Goal: Task Accomplishment & Management: Manage account settings

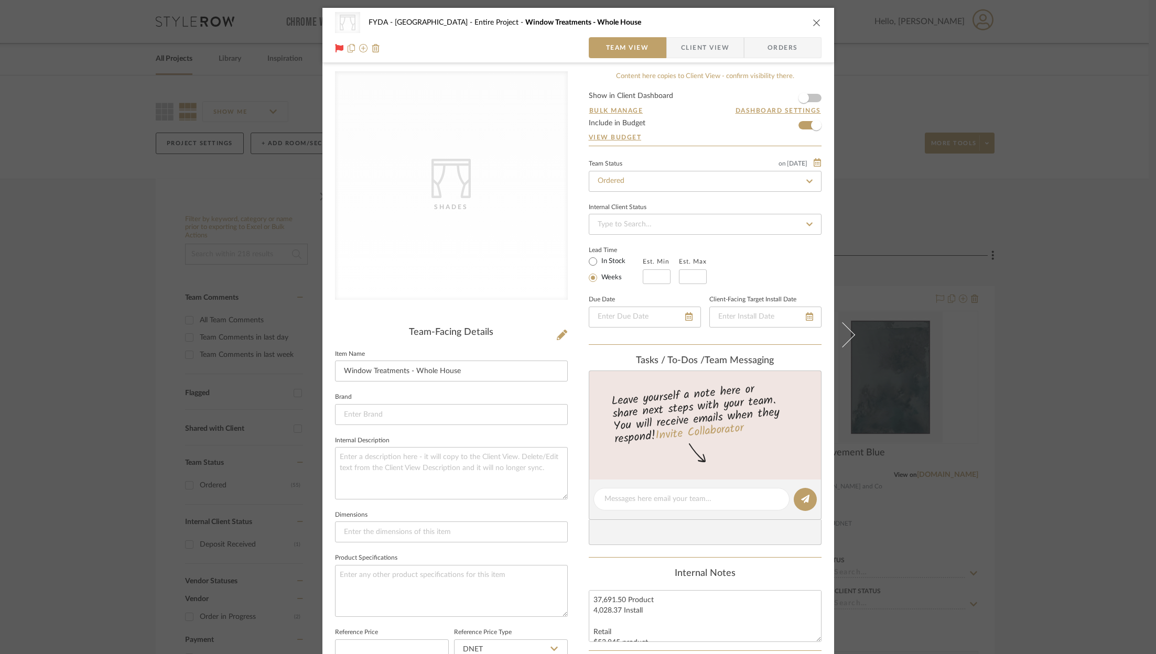
scroll to position [316, 0]
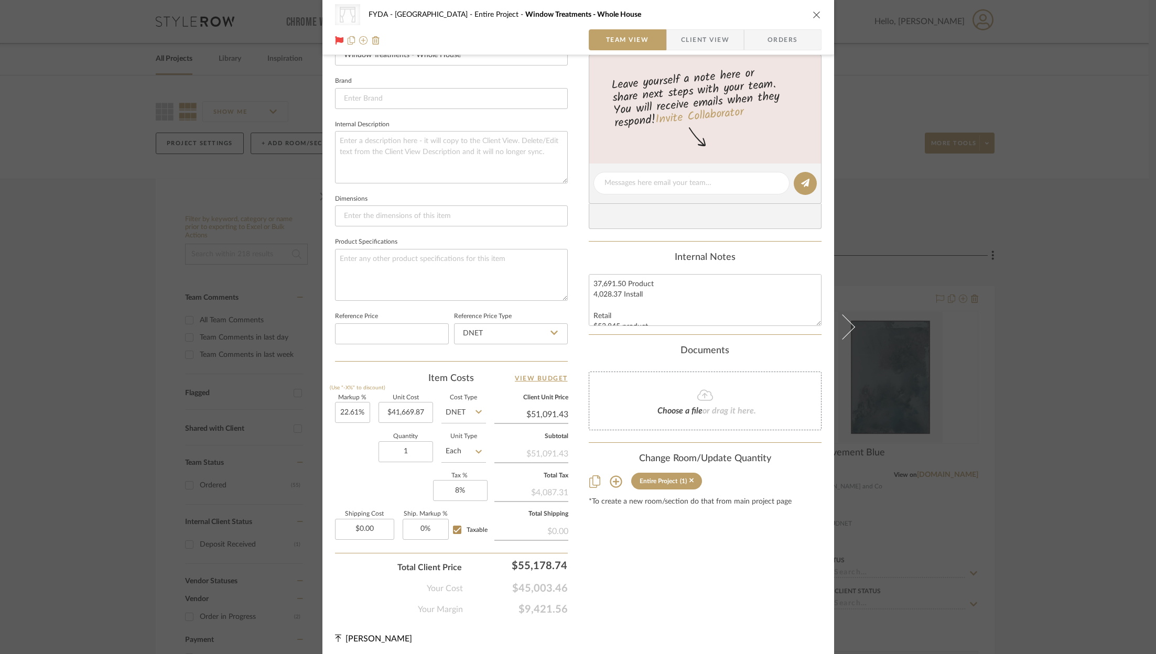
click at [1114, 109] on div "CategoryIconFabrics Created with Sketch. Shades FYDA - 655 City Park Entire Pro…" at bounding box center [578, 327] width 1156 height 654
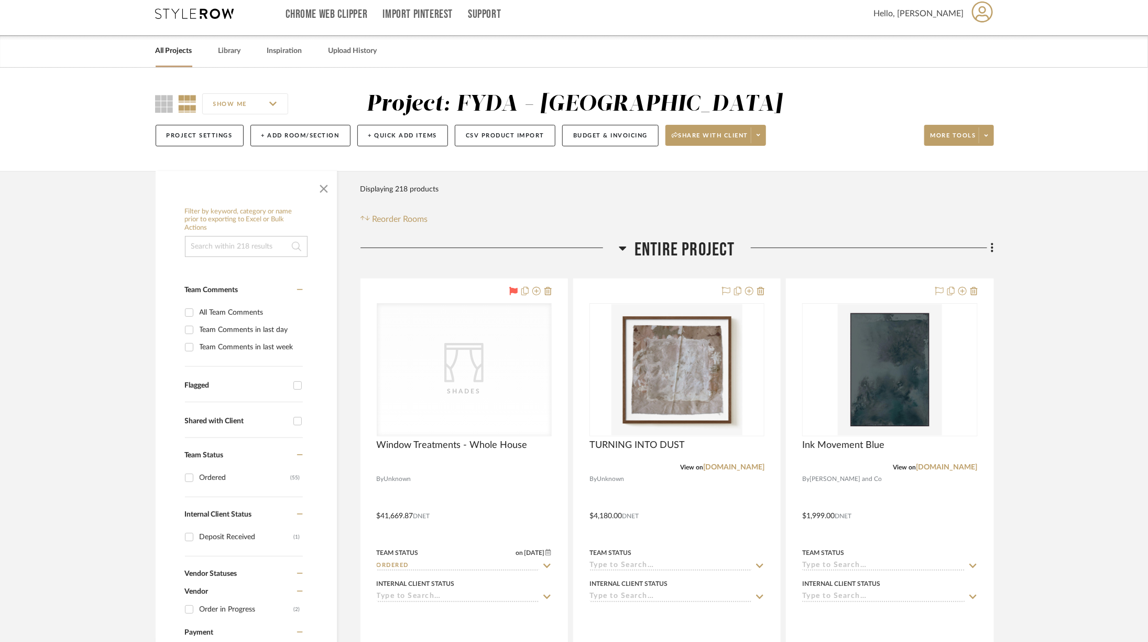
scroll to position [8, 0]
click at [687, 257] on span "Entire Project" at bounding box center [685, 249] width 101 height 23
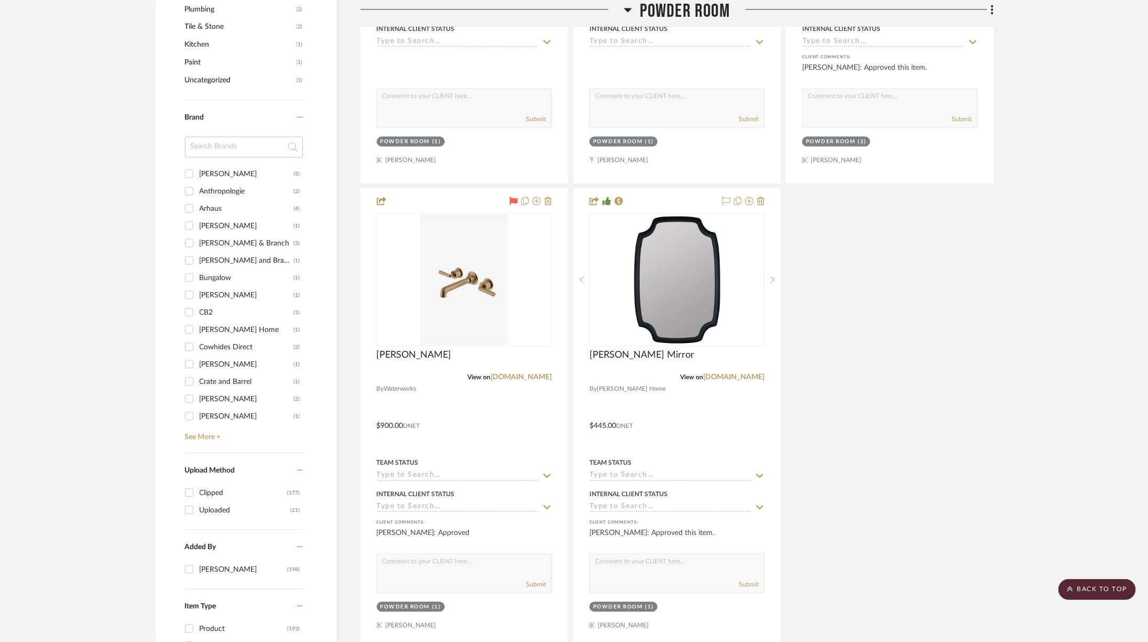
scroll to position [1310, 0]
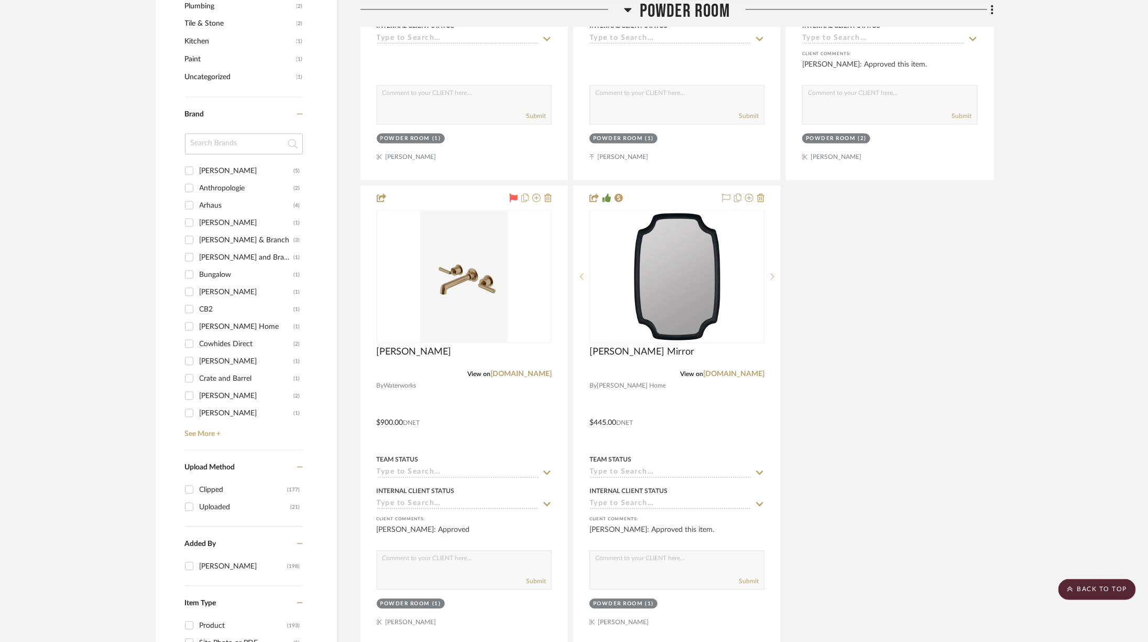
click at [684, 17] on span "Powder Room" at bounding box center [685, 11] width 90 height 23
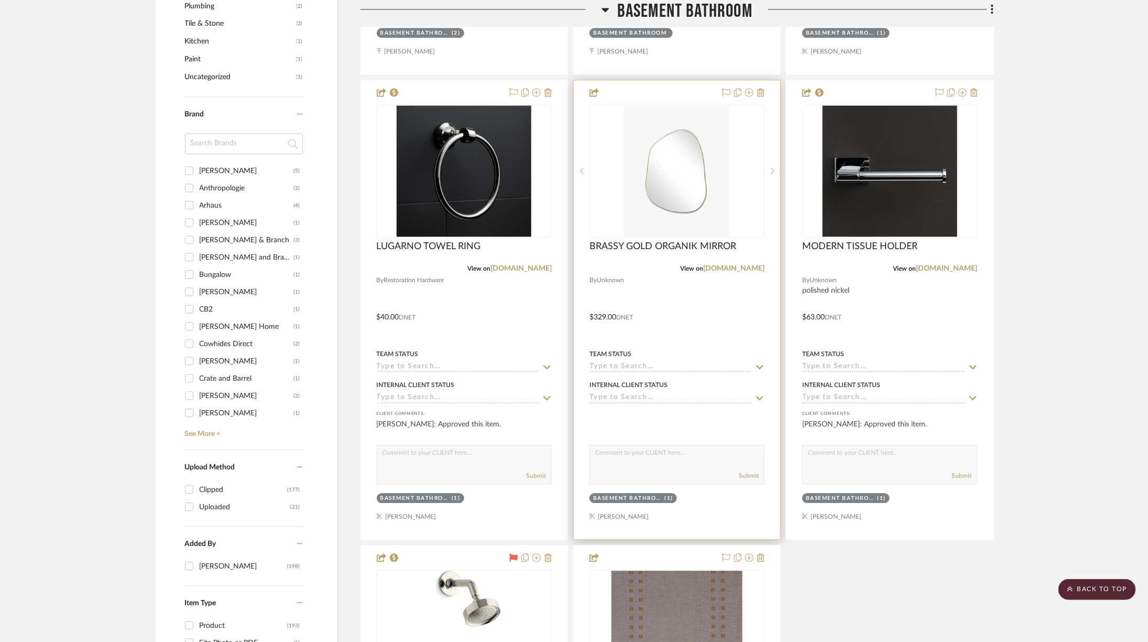
click at [730, 191] on div "0" at bounding box center [677, 171] width 174 height 132
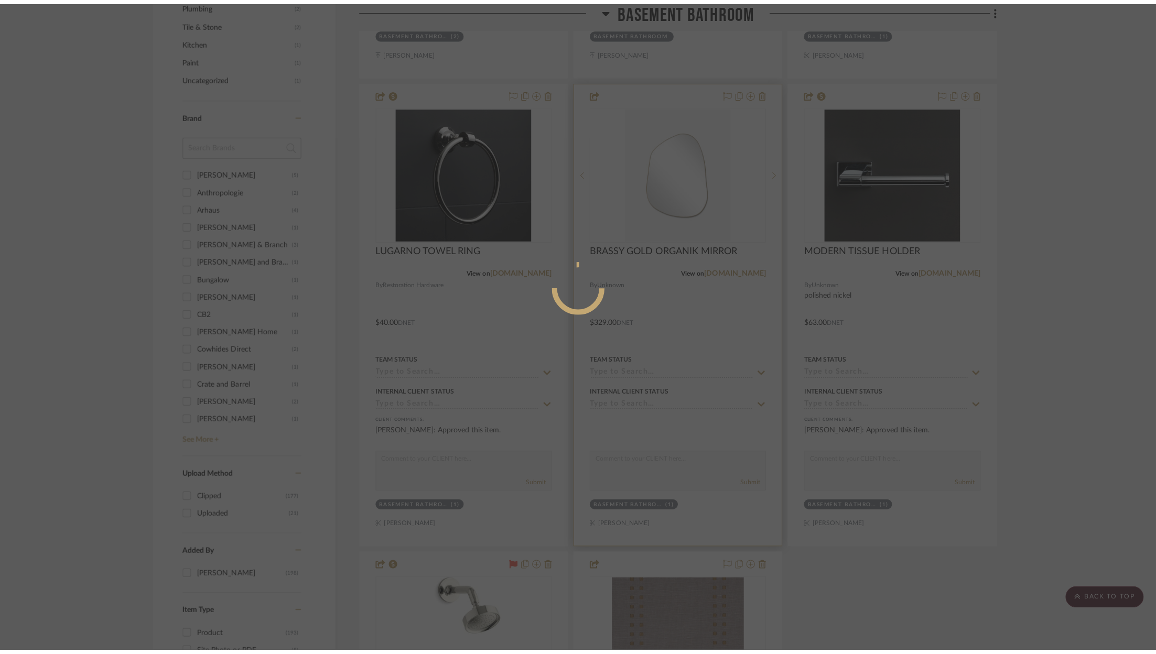
scroll to position [0, 0]
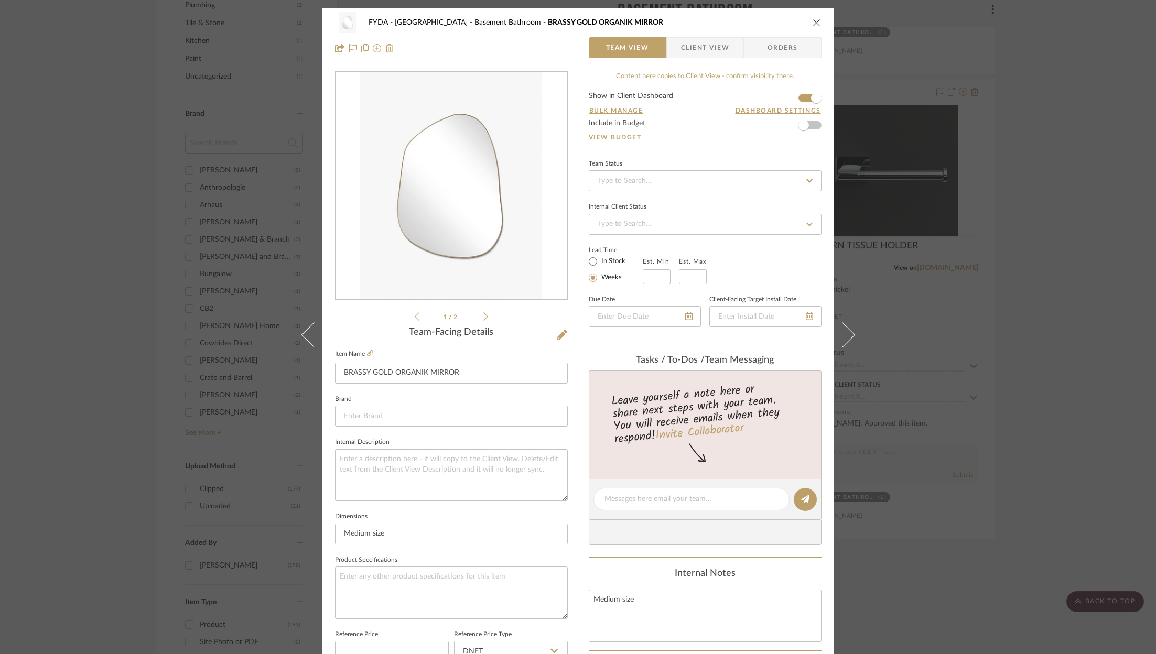
click at [717, 46] on span "Client View" at bounding box center [705, 47] width 48 height 21
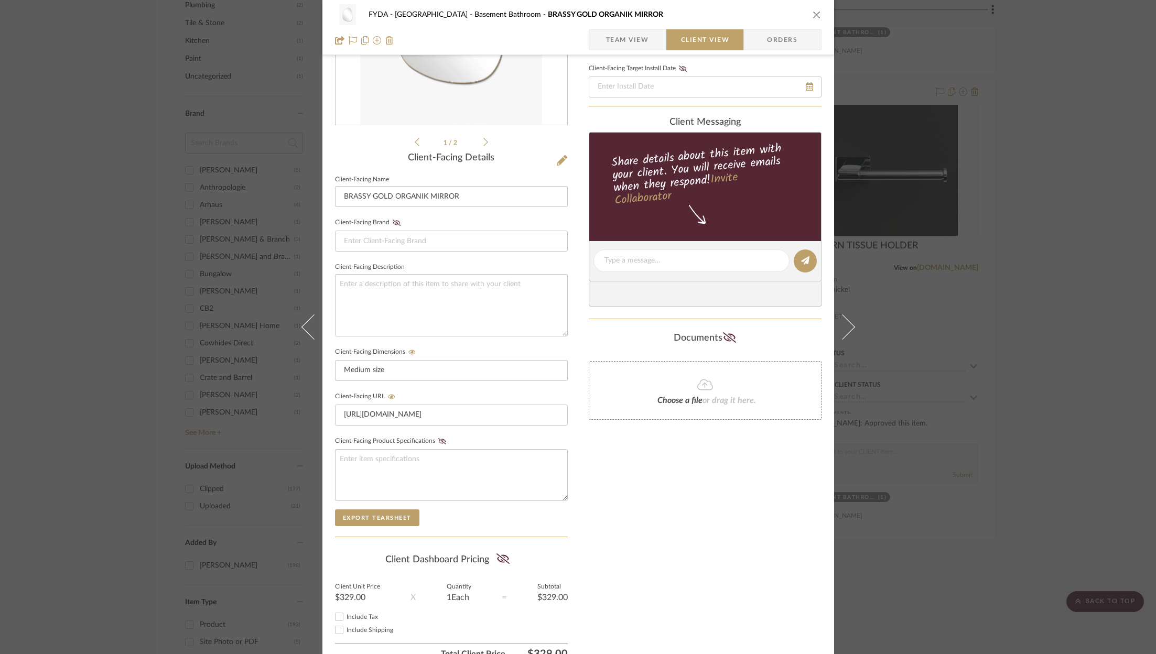
scroll to position [178, 0]
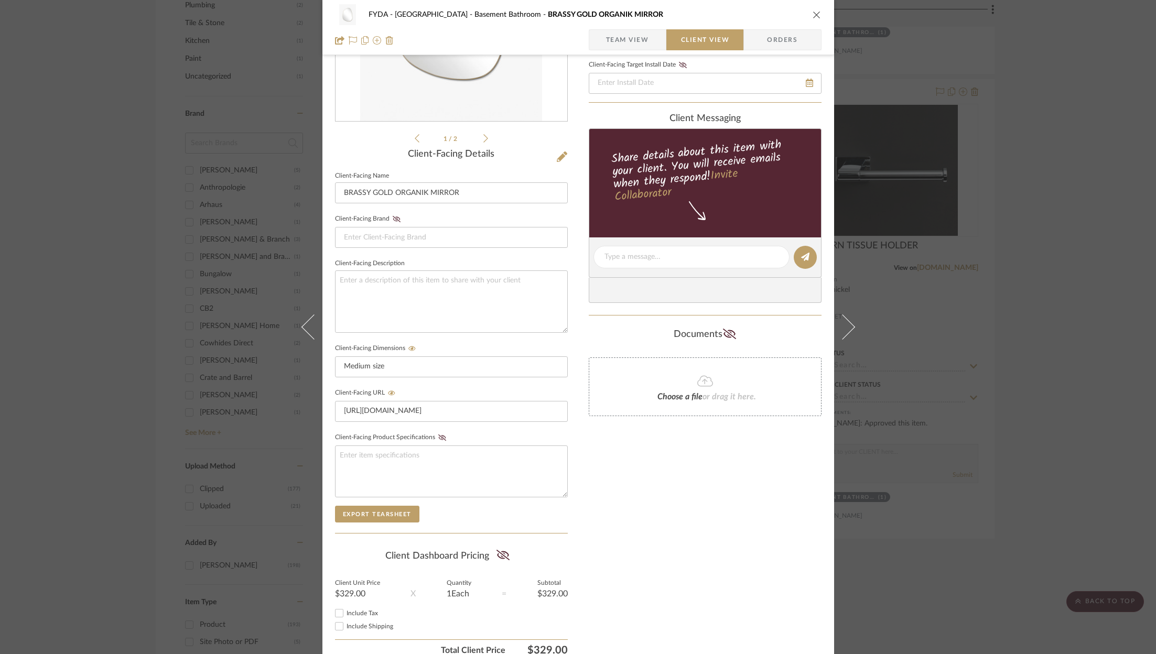
click at [817, 15] on icon "close" at bounding box center [816, 14] width 8 height 8
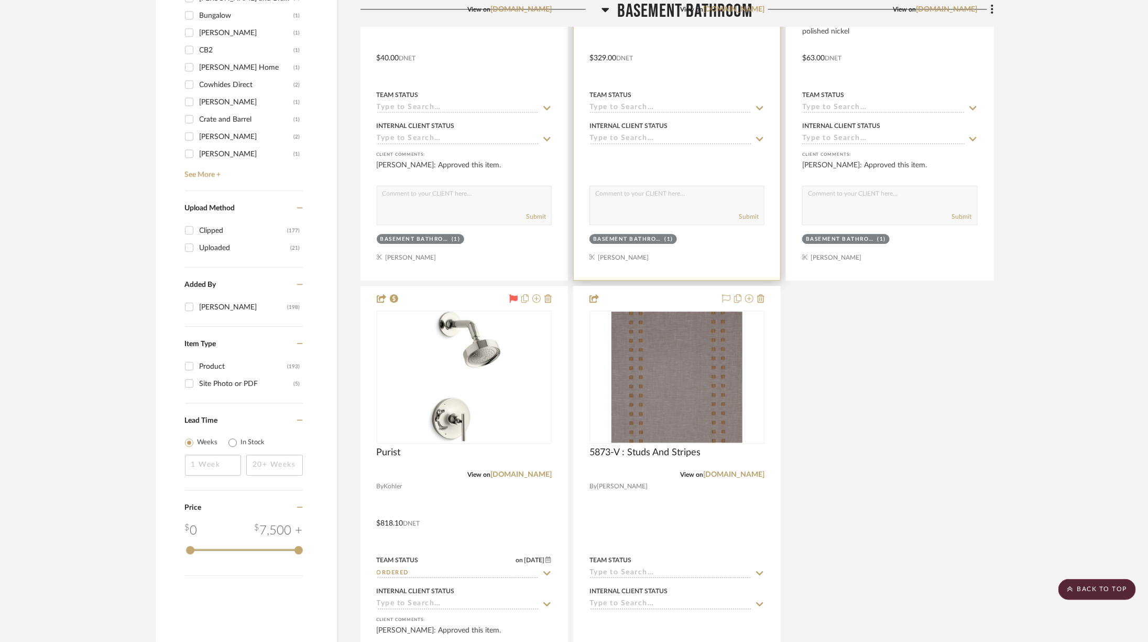
scroll to position [1694, 0]
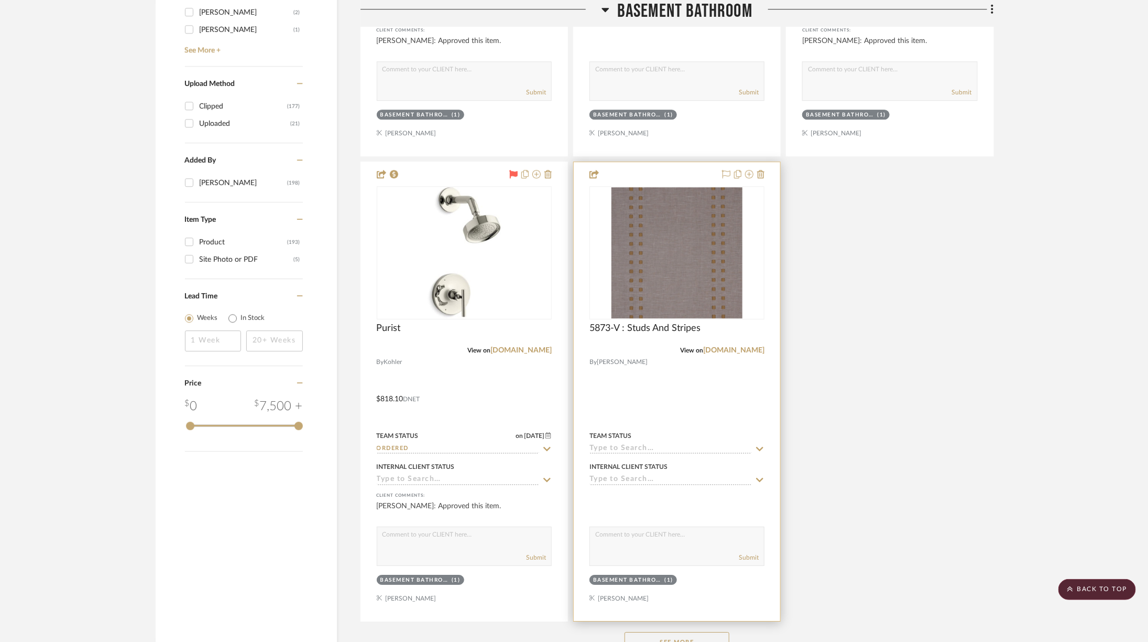
click at [688, 243] on img "0" at bounding box center [677, 252] width 131 height 131
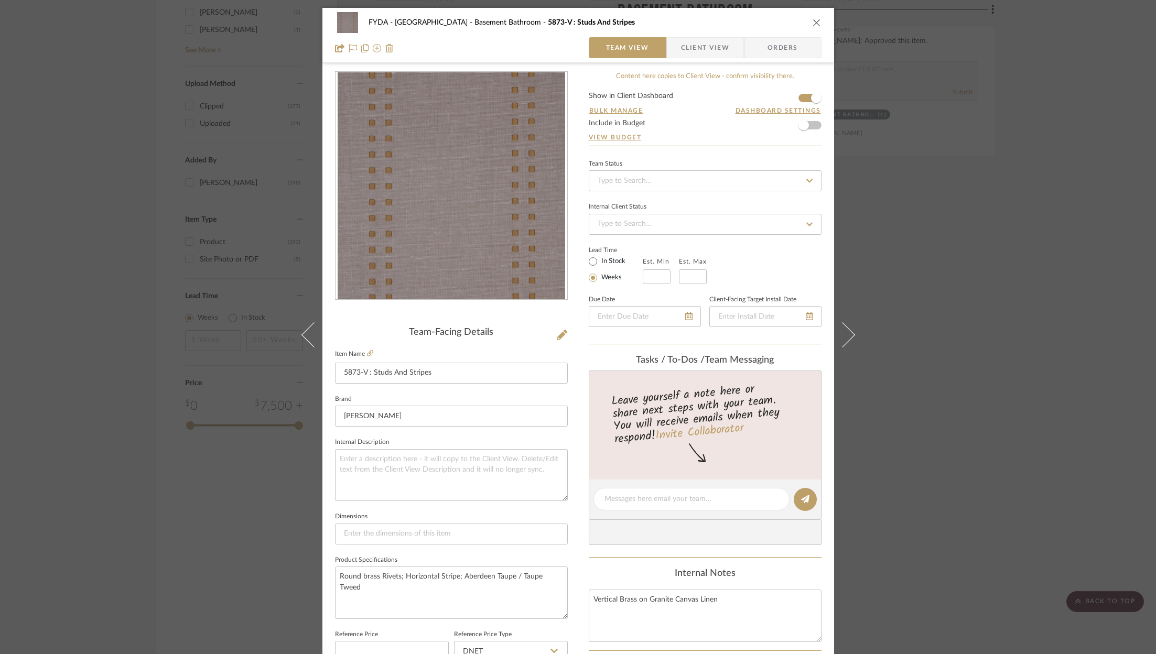
scroll to position [22, 0]
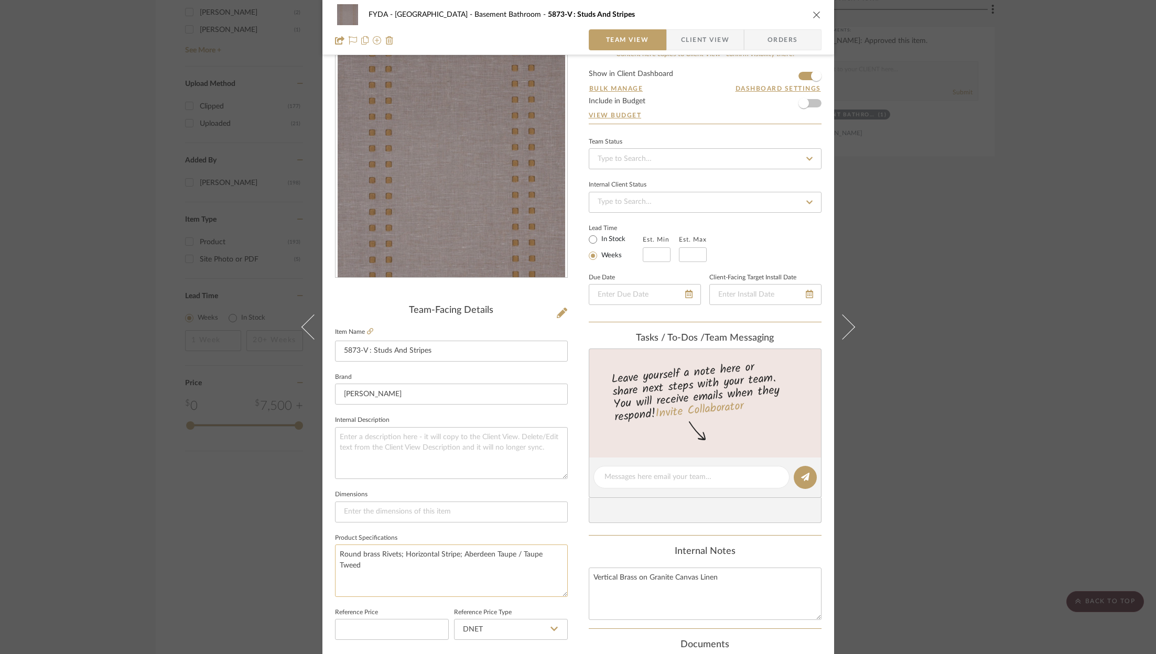
click at [383, 559] on textarea "Round brass Rivets; Horizontal Stripe; Aberdeen Taupe / Taupe Tweed" at bounding box center [451, 571] width 233 height 52
click at [369, 551] on textarea "Round brass Rivets; Horizontal Stripe; Aberdeen Taupe / Taupe Tweed" at bounding box center [451, 571] width 233 height 52
click at [367, 330] on icon at bounding box center [370, 331] width 6 height 6
click at [981, 252] on div "FYDA - 655 City Park Basement Bathroom 5873-V : Studs And Stripes Team View Cli…" at bounding box center [578, 327] width 1156 height 654
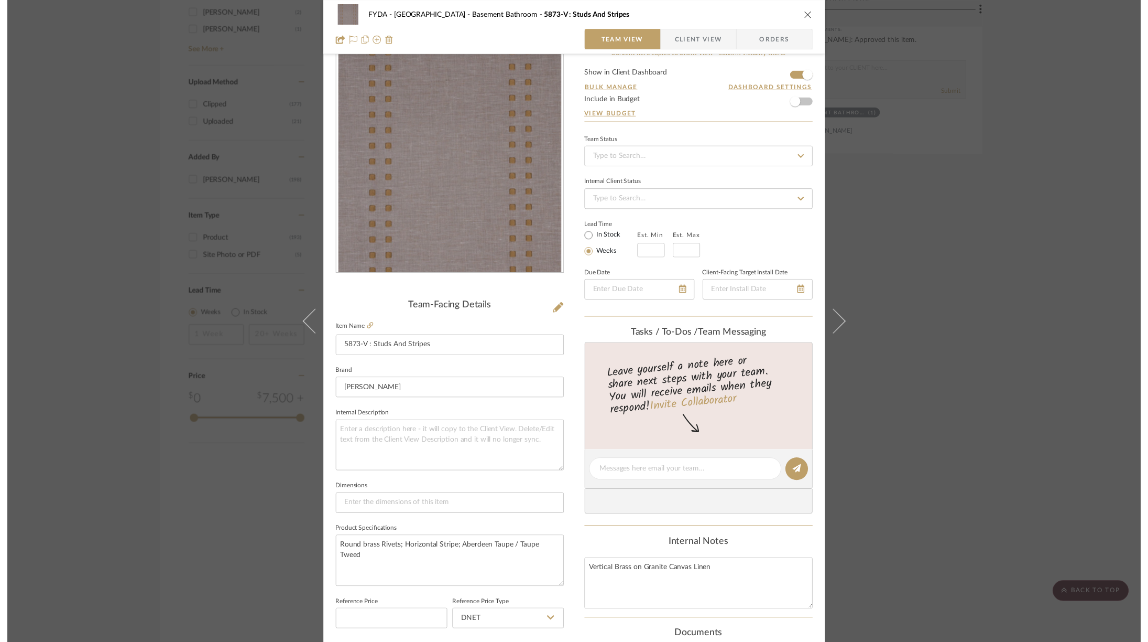
scroll to position [1694, 0]
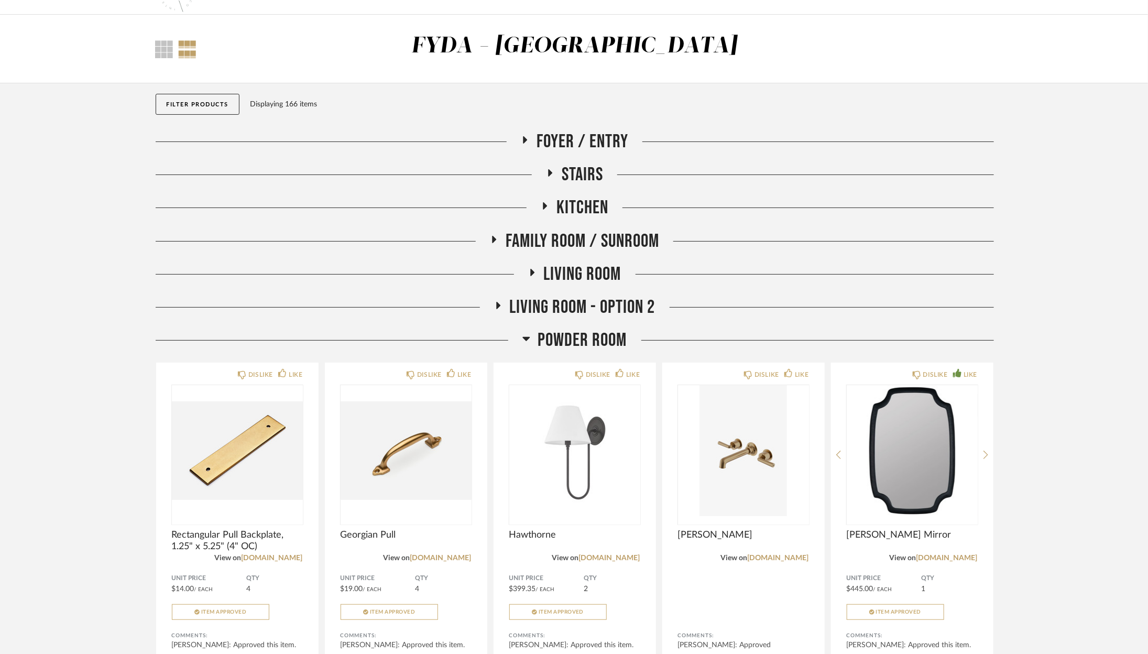
click at [581, 125] on div "Filter Products Displaying 166 items" at bounding box center [575, 106] width 839 height 47
click at [580, 137] on span "Foyer / Entry" at bounding box center [583, 142] width 92 height 23
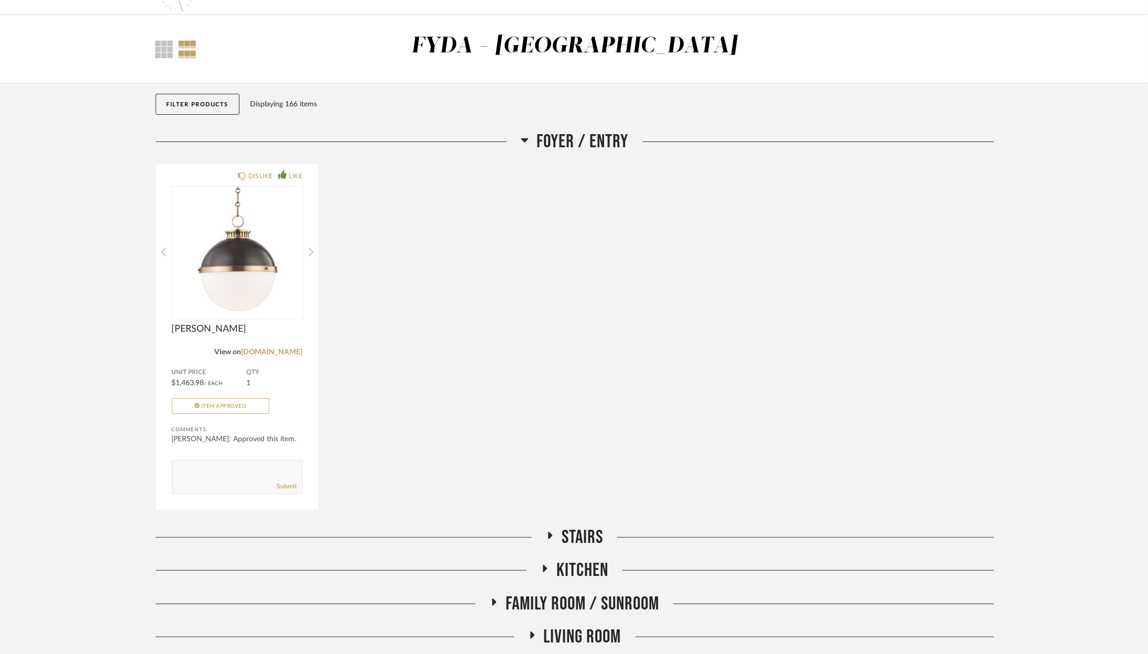
click at [580, 137] on span "Foyer / Entry" at bounding box center [583, 142] width 92 height 23
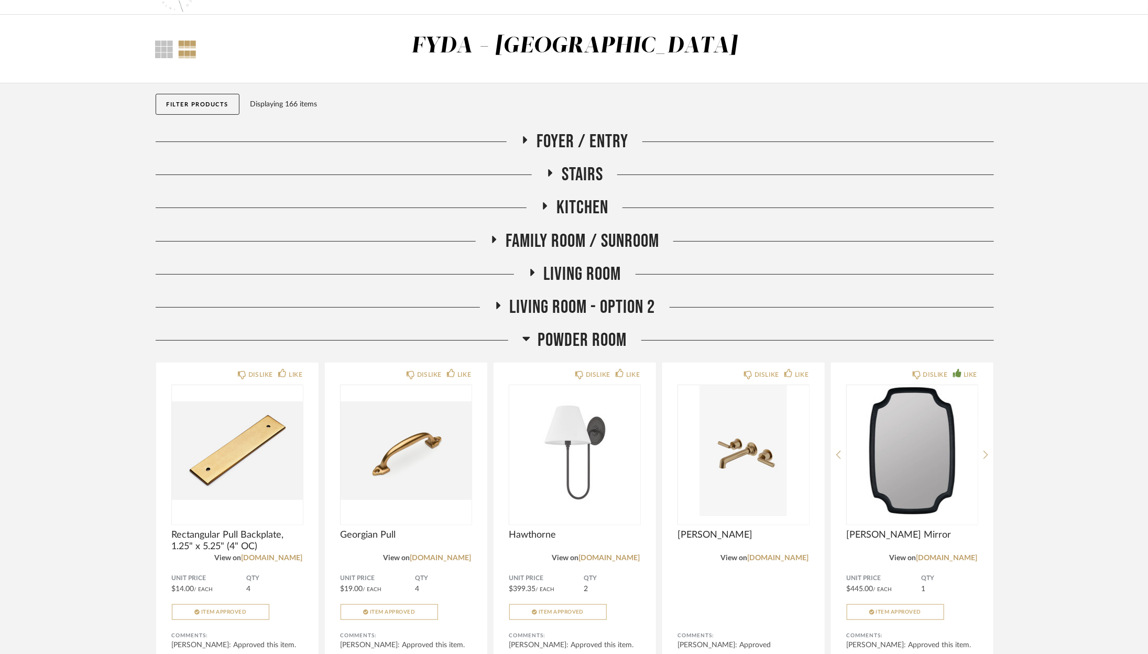
click at [594, 171] on span "Stairs" at bounding box center [582, 175] width 41 height 23
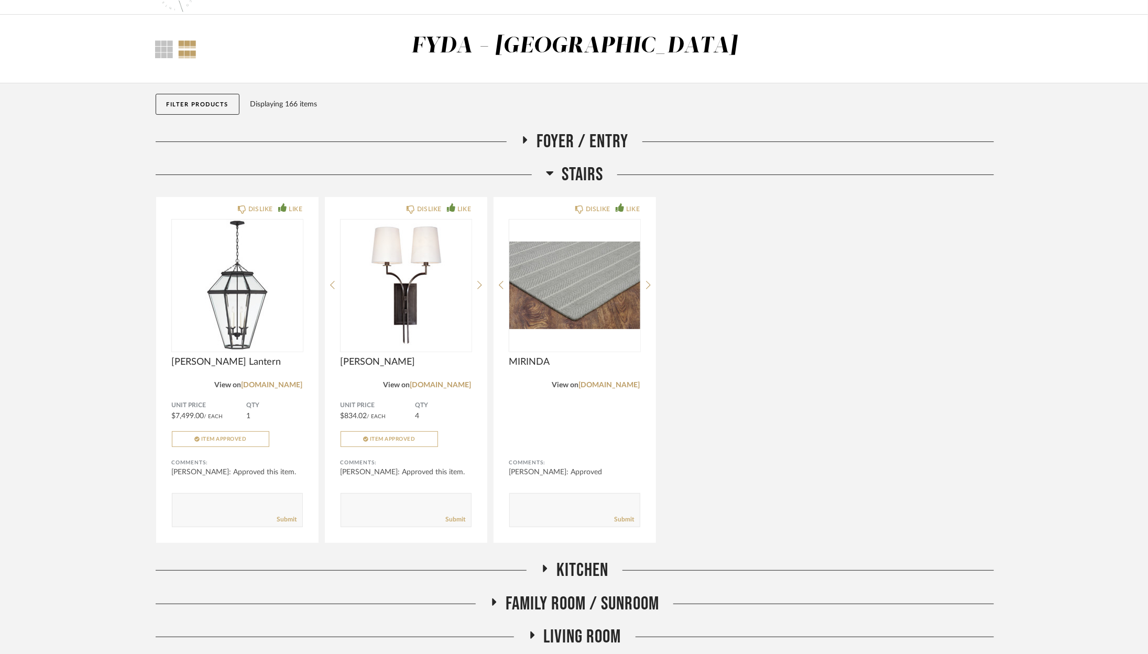
click at [594, 171] on span "Stairs" at bounding box center [582, 175] width 41 height 23
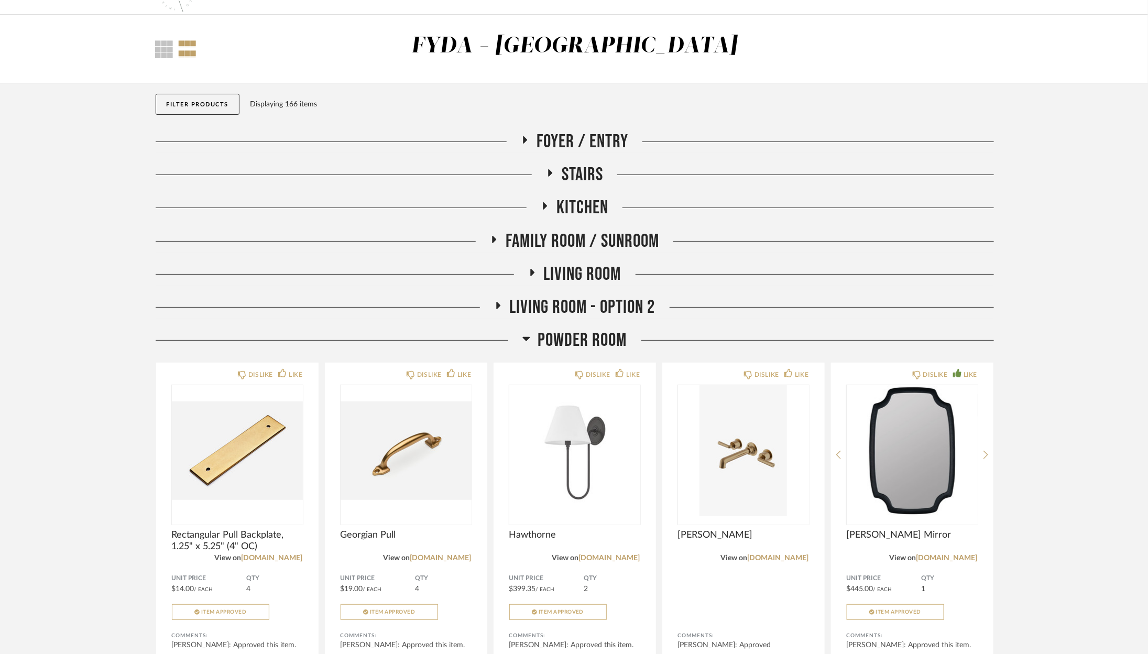
click at [592, 200] on span "Kitchen" at bounding box center [583, 208] width 52 height 23
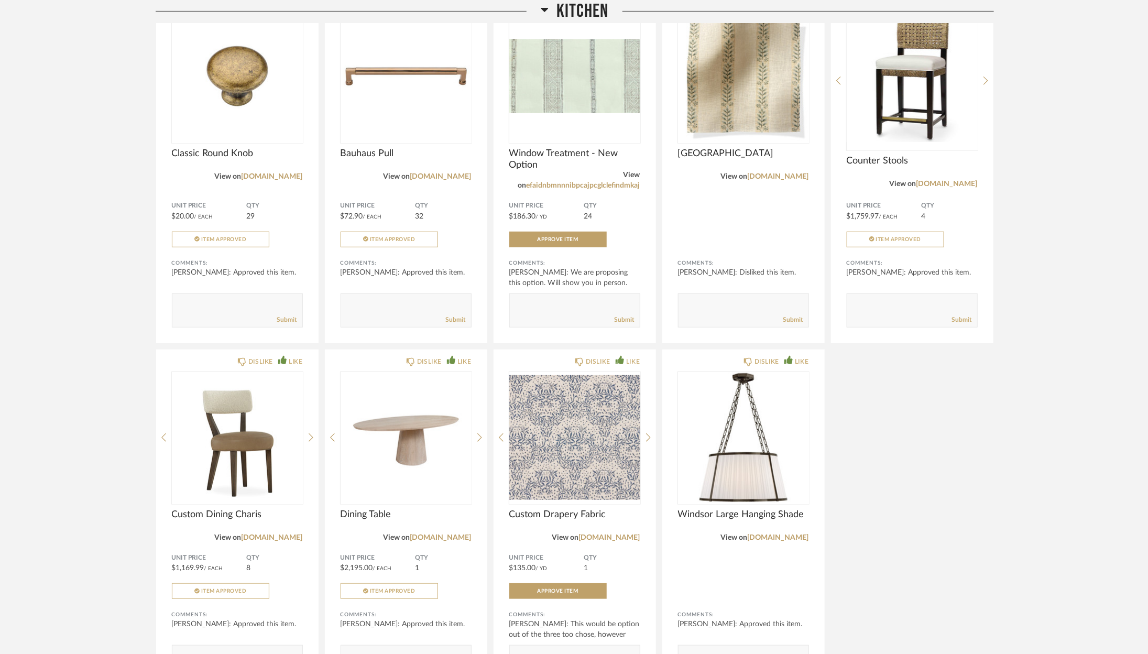
scroll to position [291, 0]
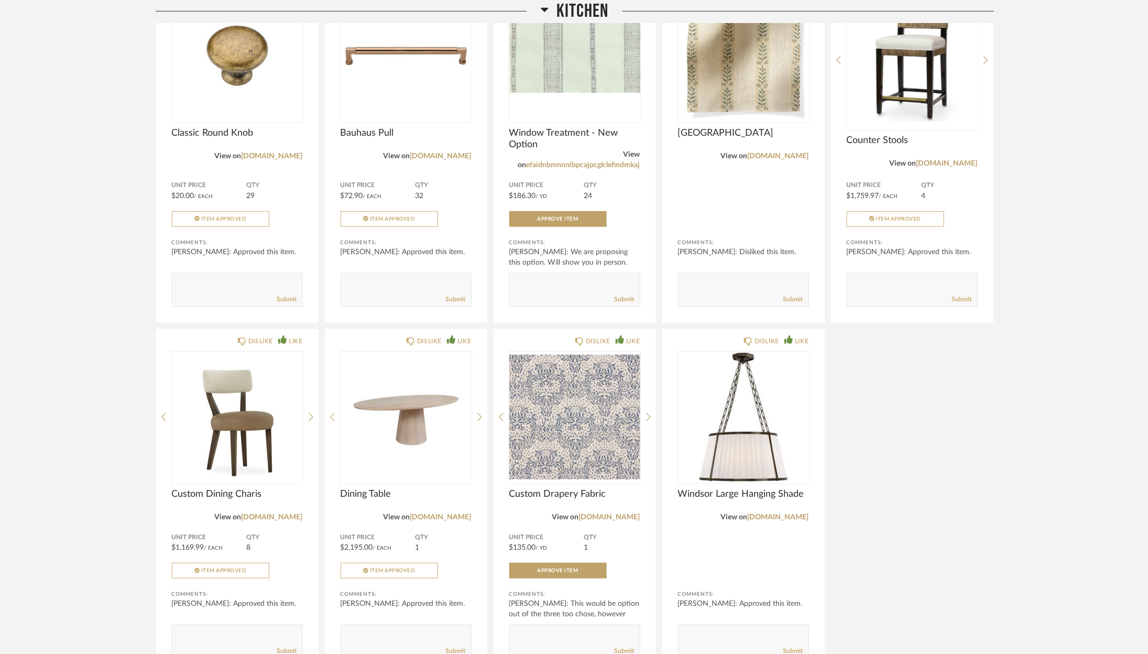
click at [575, 15] on span "Kitchen" at bounding box center [583, 11] width 52 height 23
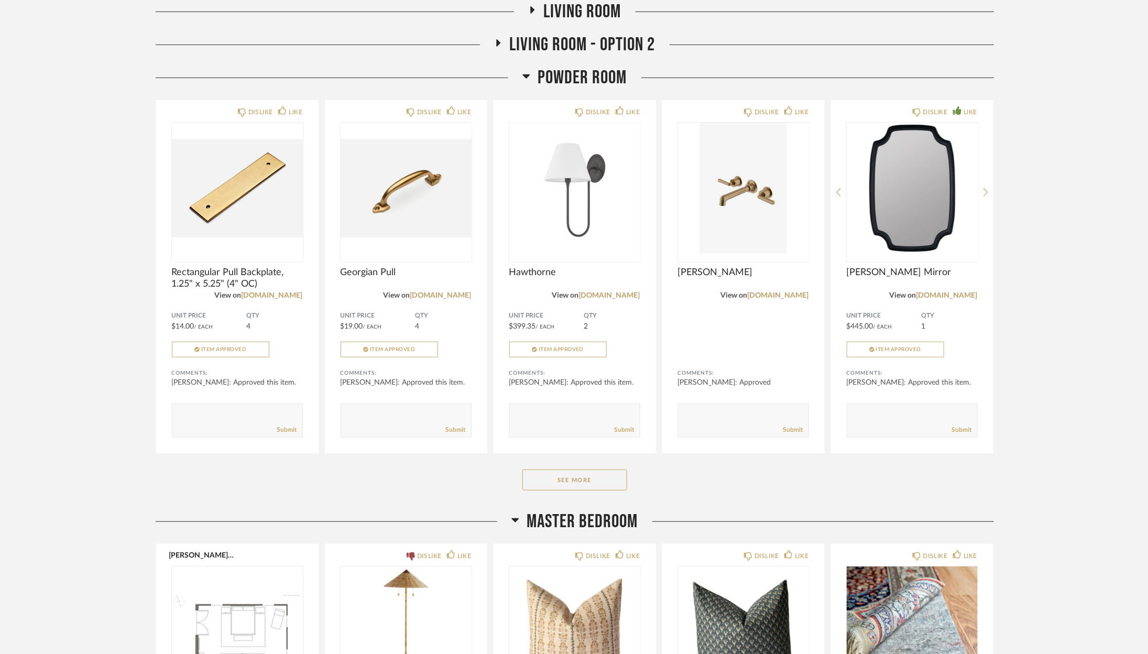
click at [569, 79] on span "Powder Room" at bounding box center [582, 78] width 89 height 23
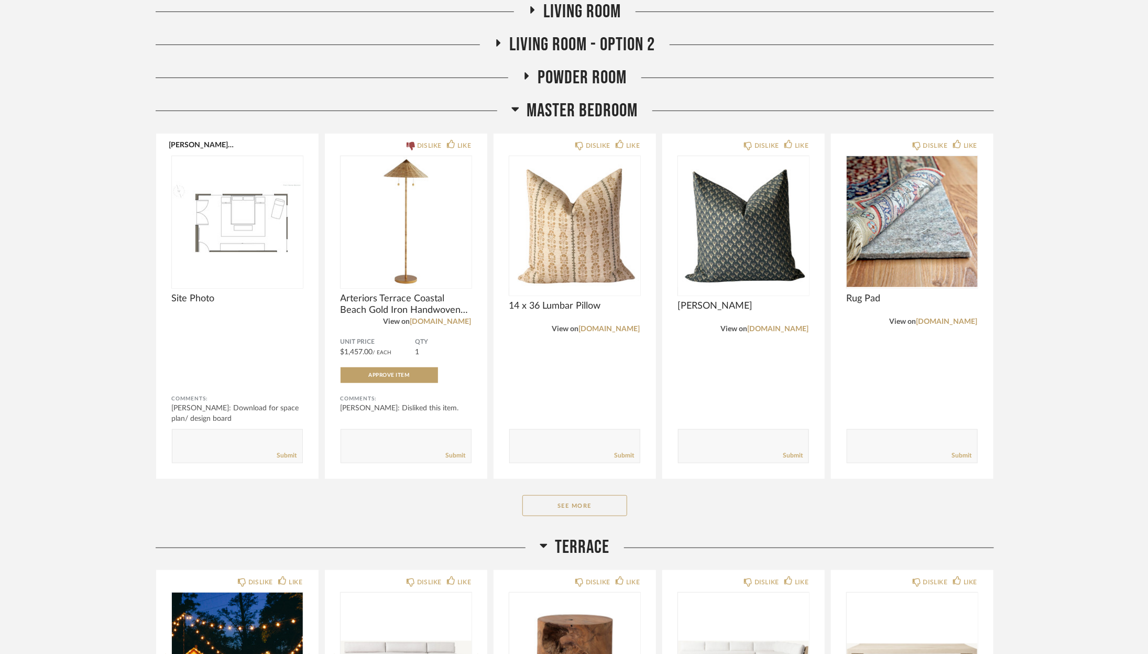
click at [570, 114] on span "Master Bedroom" at bounding box center [582, 111] width 111 height 23
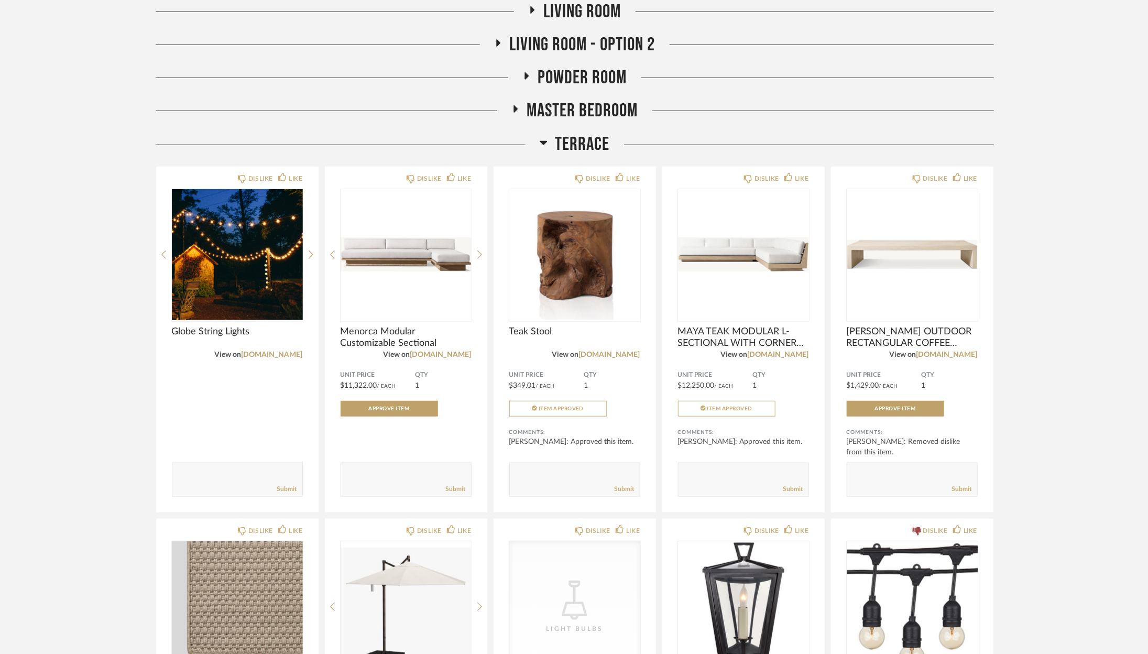
click at [572, 140] on span "Terrace" at bounding box center [583, 144] width 55 height 23
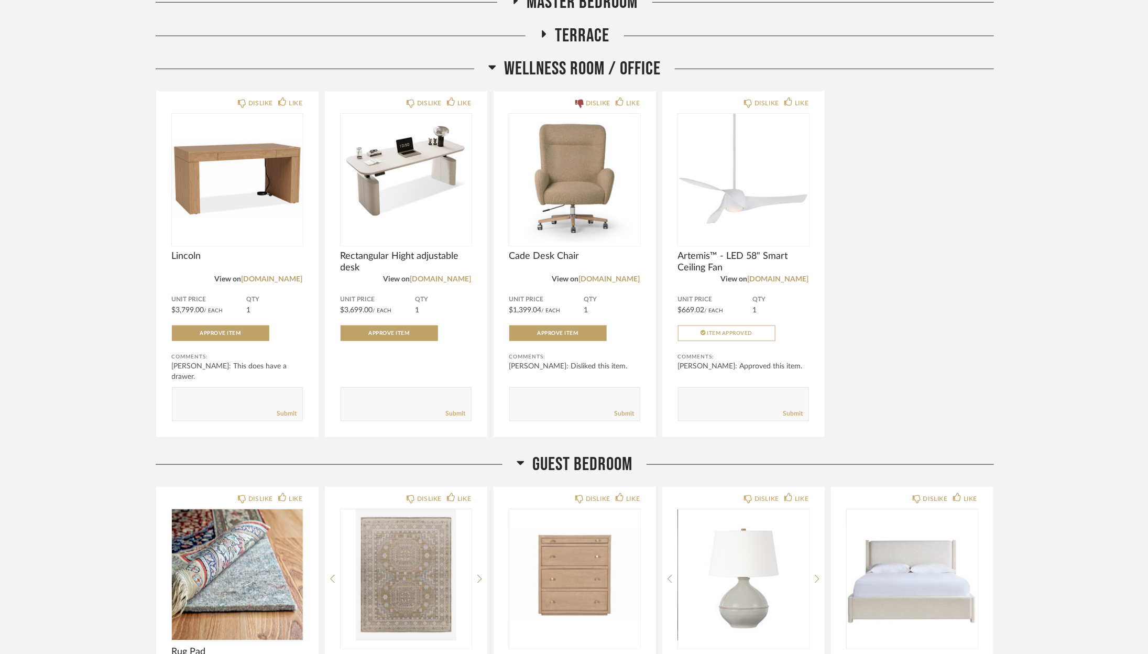
scroll to position [310, 0]
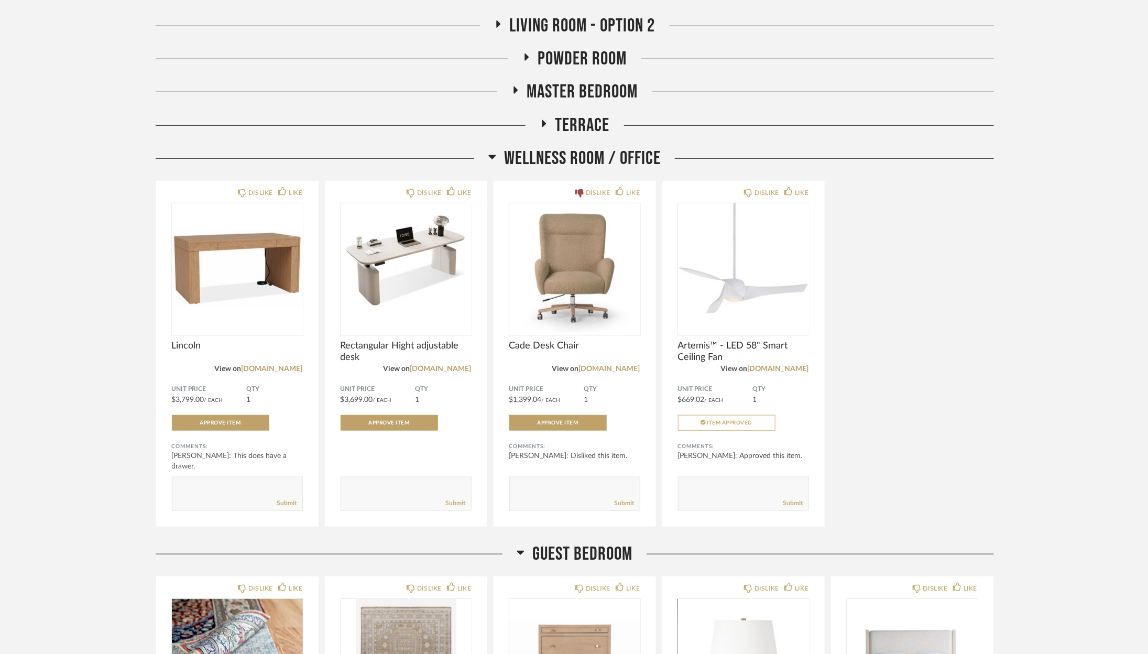
click at [569, 148] on span "Wellness Room / Office" at bounding box center [582, 158] width 157 height 23
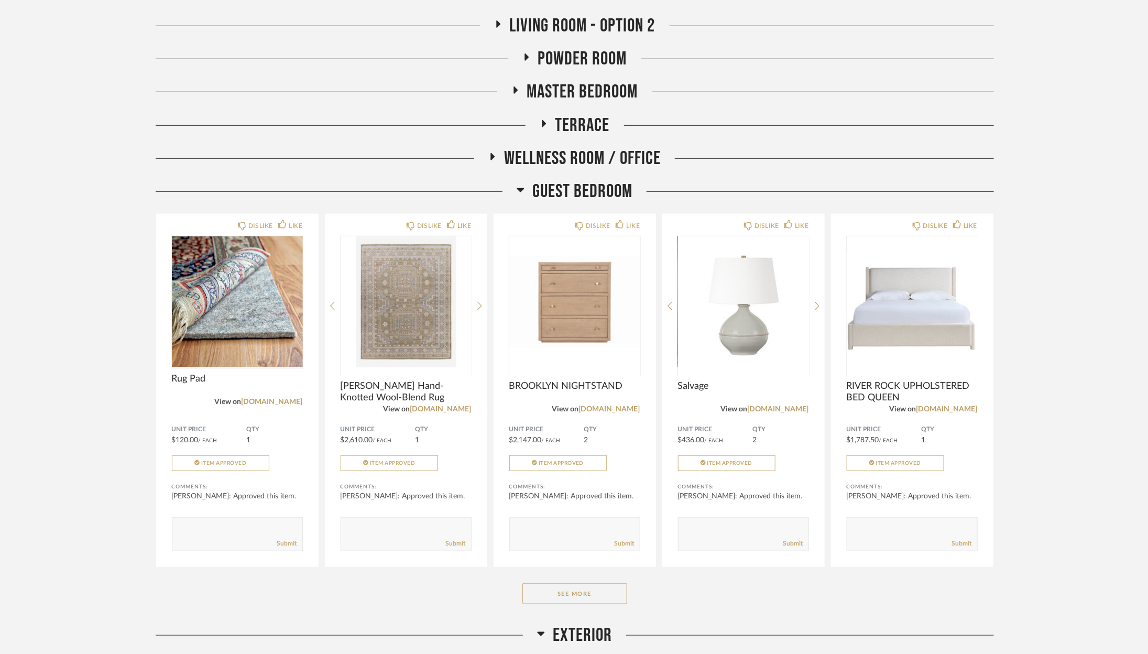
click at [569, 186] on span "Guest Bedroom" at bounding box center [583, 191] width 100 height 23
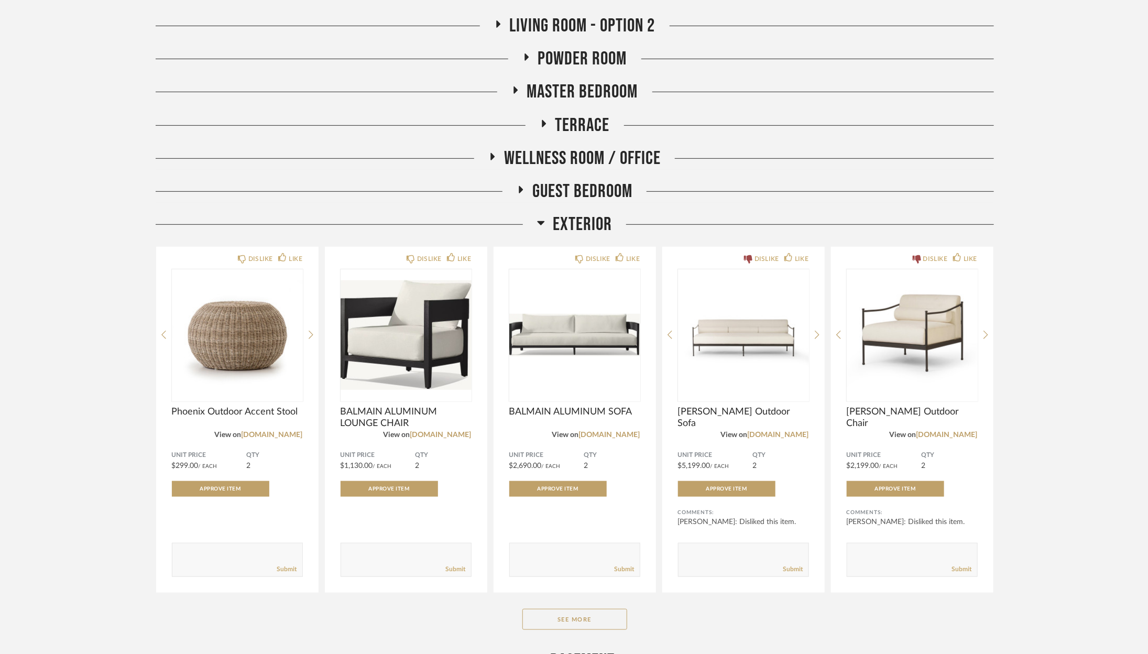
click at [567, 225] on span "Exterior" at bounding box center [582, 224] width 59 height 23
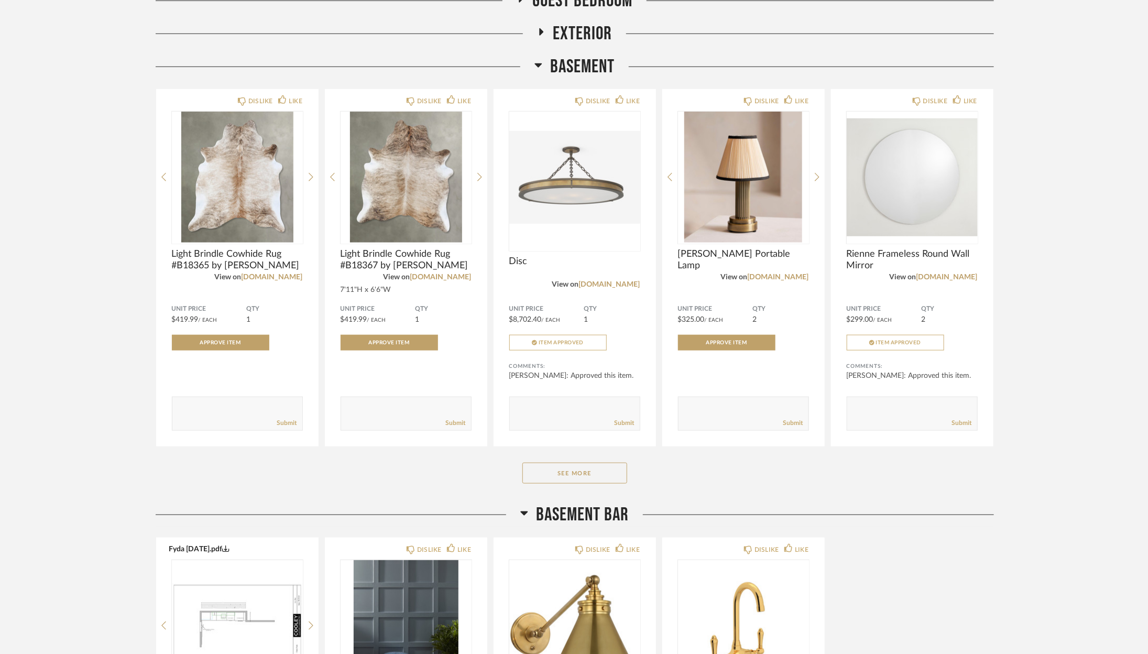
scroll to position [502, 0]
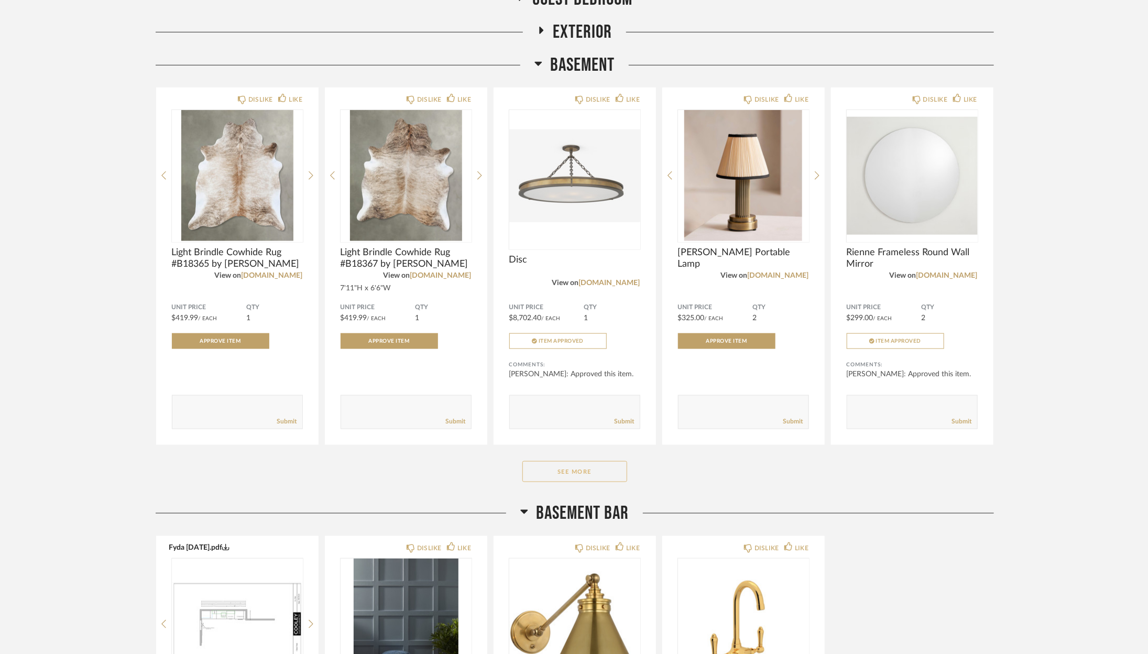
click at [573, 473] on button "See More" at bounding box center [575, 471] width 105 height 21
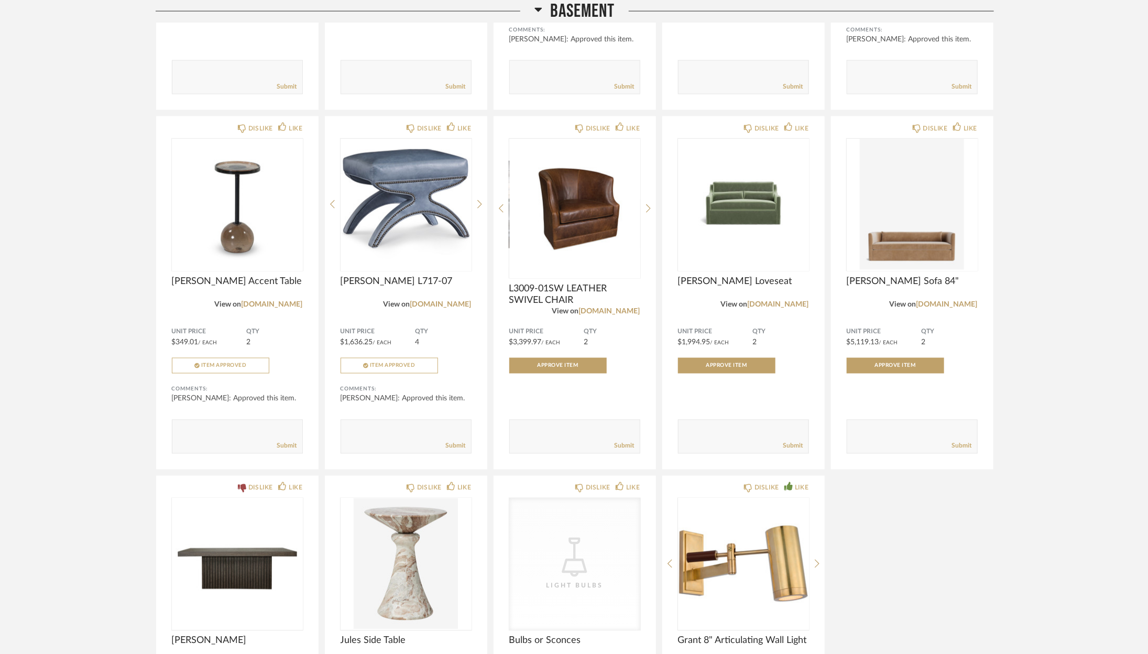
scroll to position [831, 0]
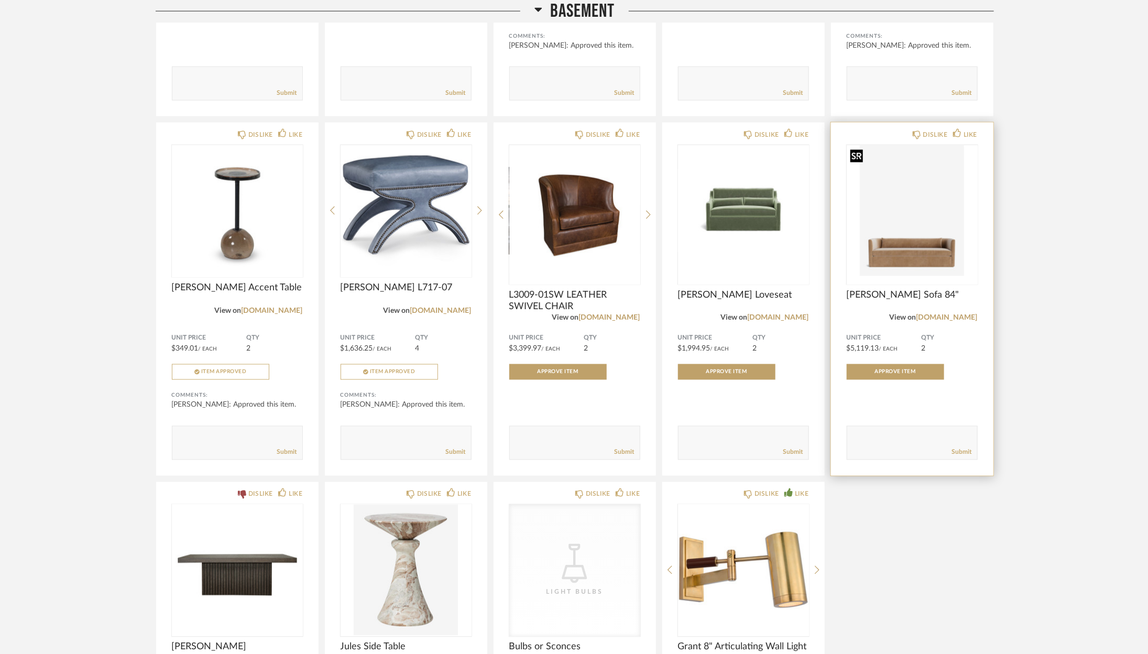
click at [926, 227] on img "0" at bounding box center [912, 210] width 131 height 131
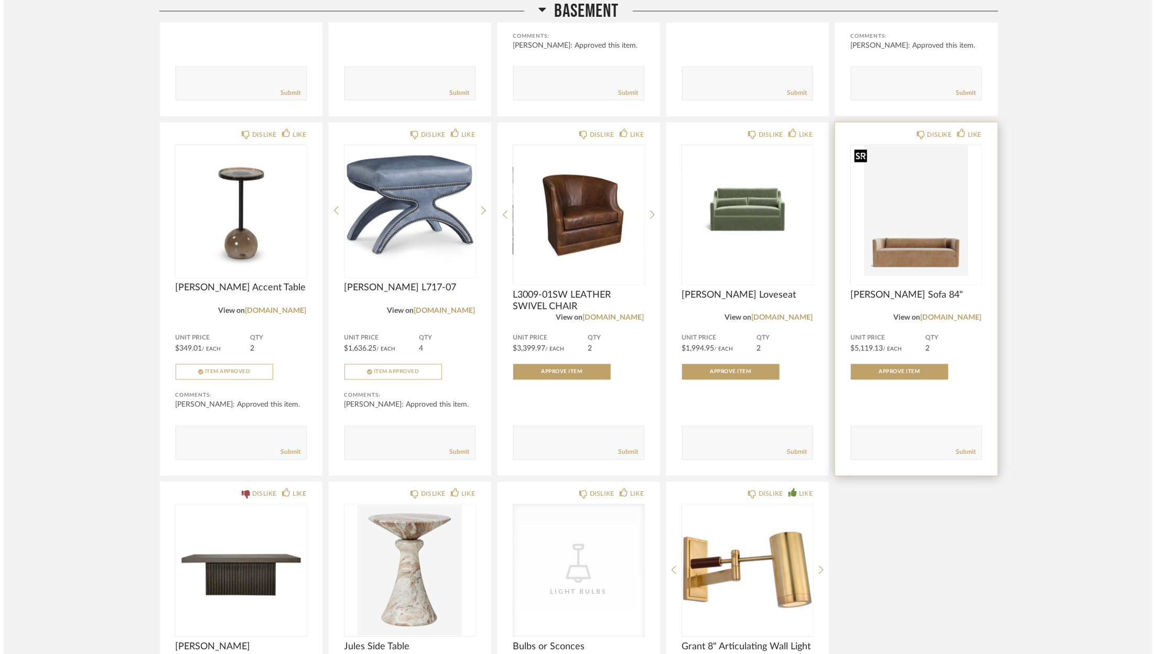
scroll to position [0, 0]
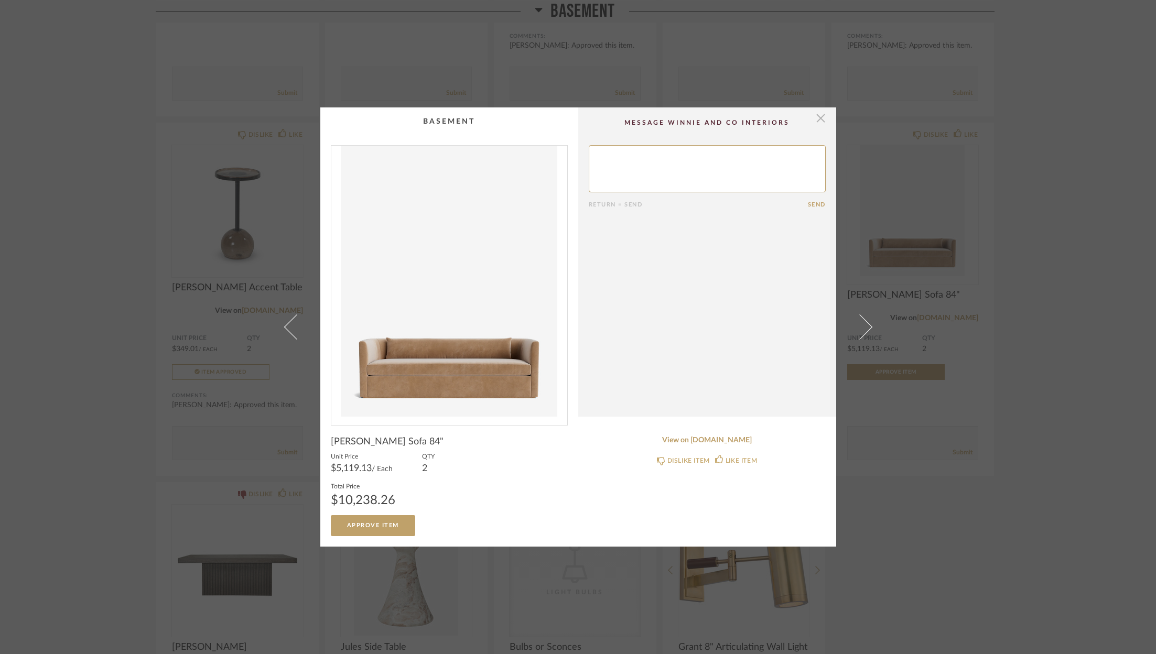
click at [815, 114] on span "button" at bounding box center [820, 117] width 21 height 21
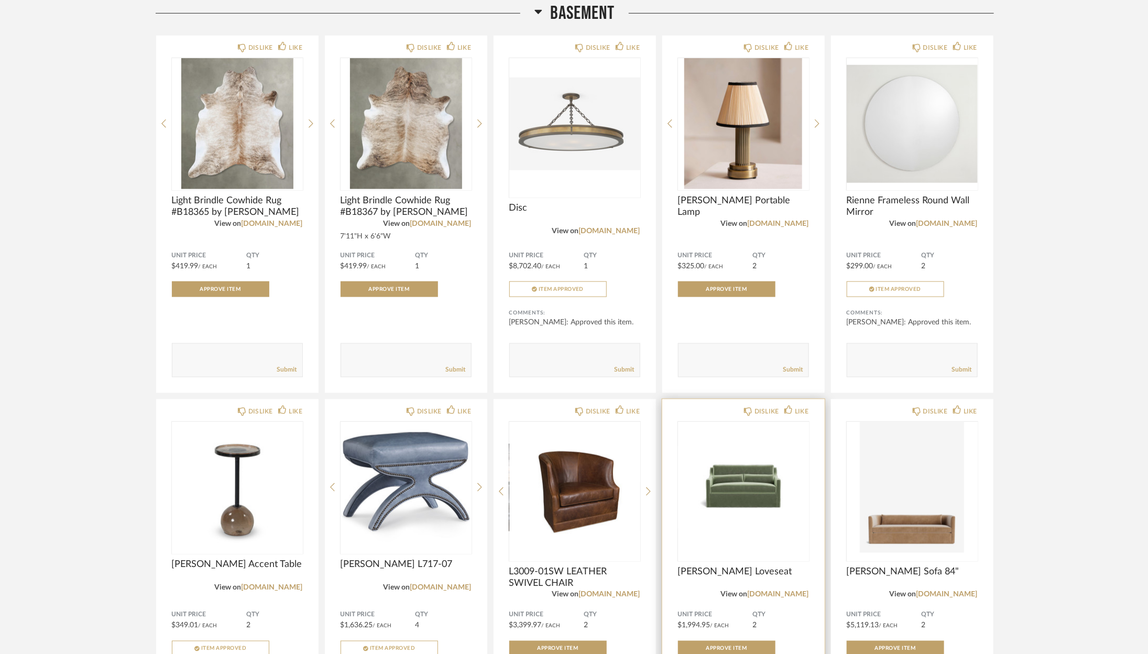
scroll to position [410, 0]
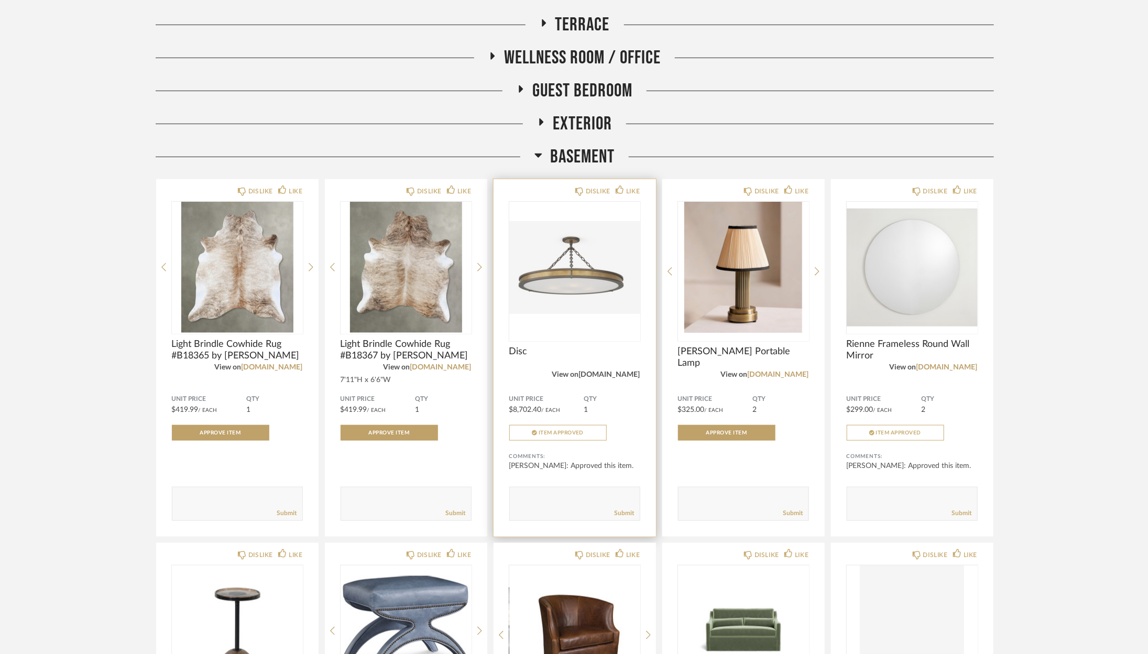
click at [608, 374] on link "[DOMAIN_NAME]" at bounding box center [609, 374] width 61 height 7
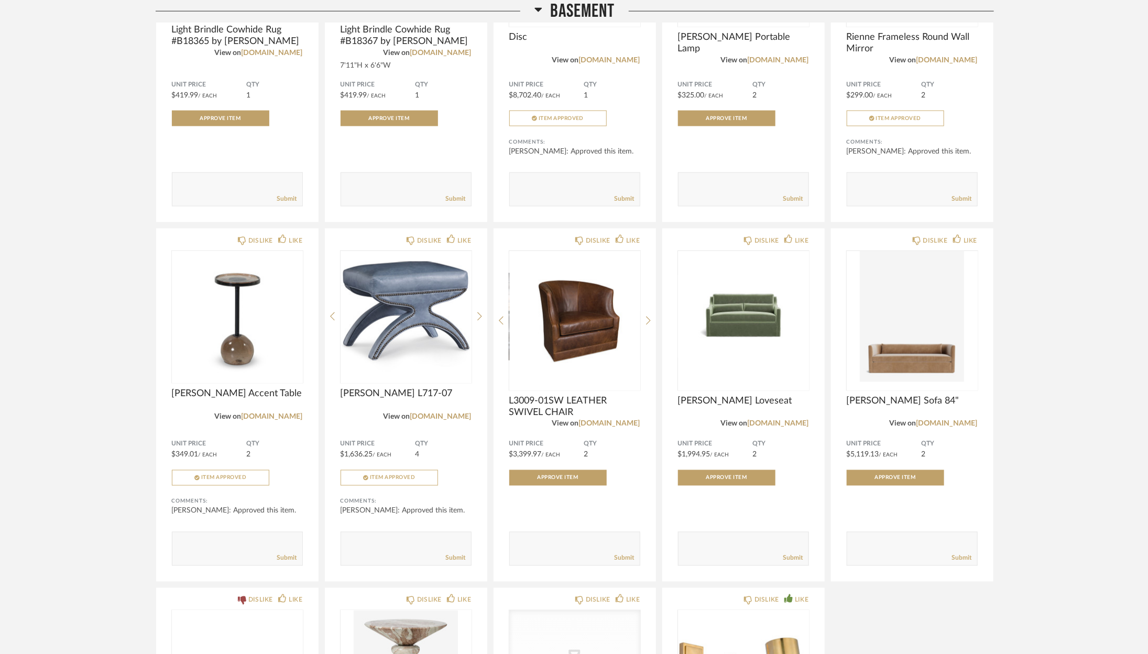
scroll to position [725, 0]
click at [791, 420] on link "[DOMAIN_NAME]" at bounding box center [778, 423] width 61 height 7
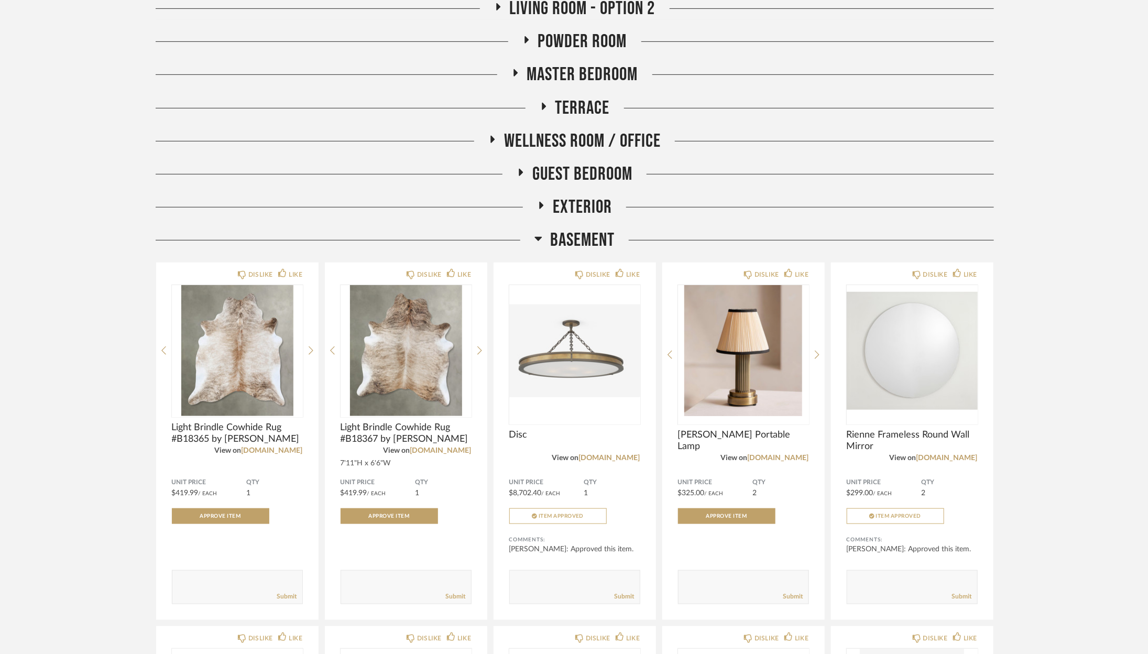
scroll to position [252, 0]
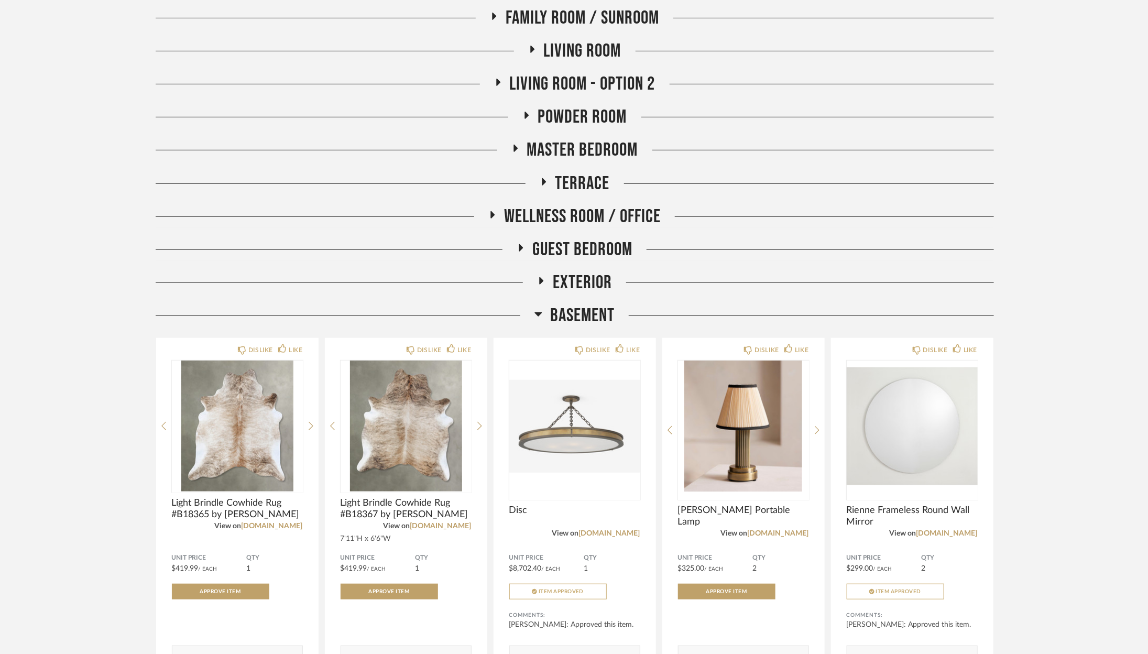
click at [580, 318] on span "Basement" at bounding box center [582, 316] width 64 height 23
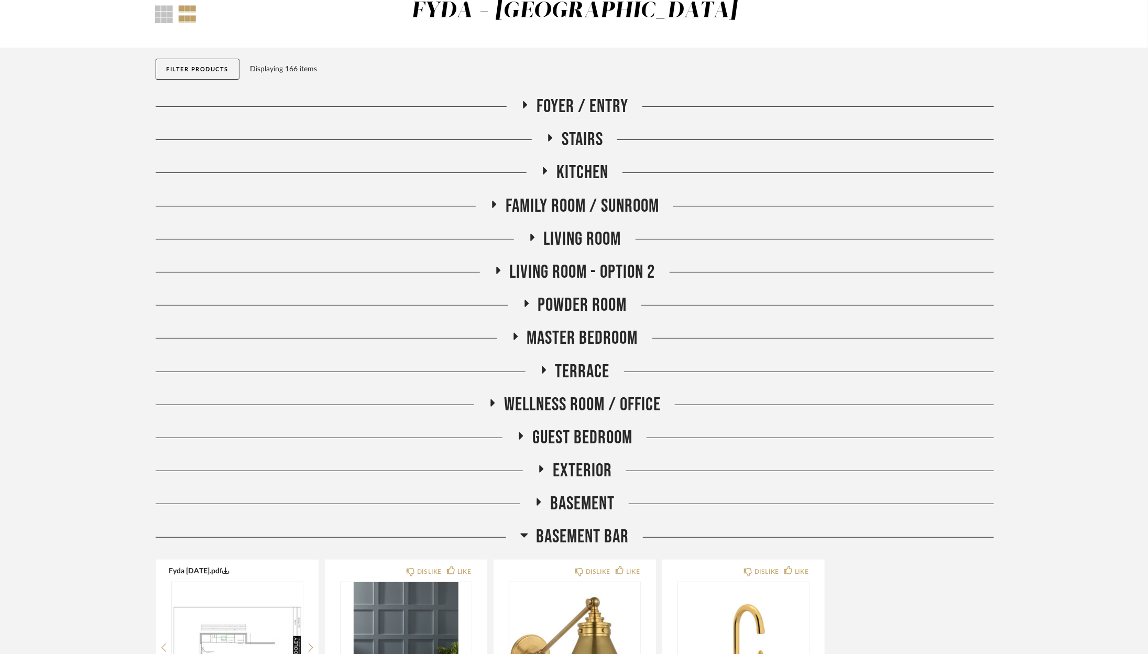
scroll to position [0, 0]
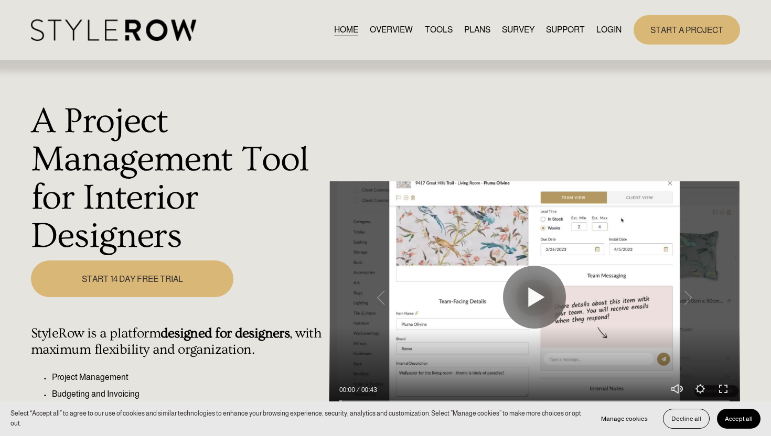
click at [612, 26] on link "LOGIN" at bounding box center [608, 30] width 25 height 14
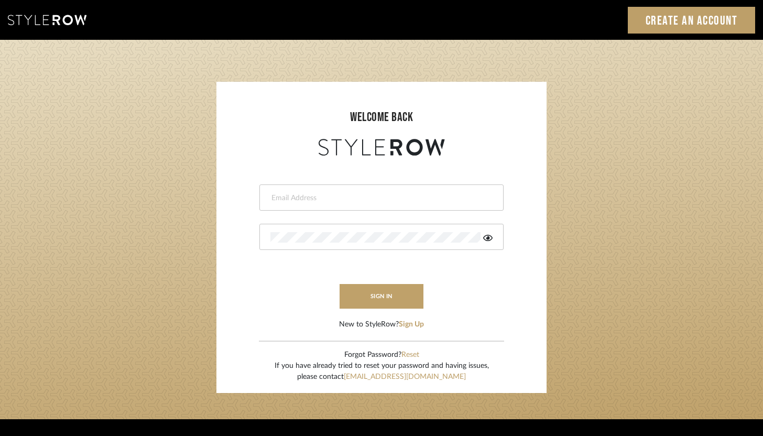
click at [409, 201] on input "email" at bounding box center [380, 198] width 220 height 10
type input "ashley@winnieandcointeriors.com"
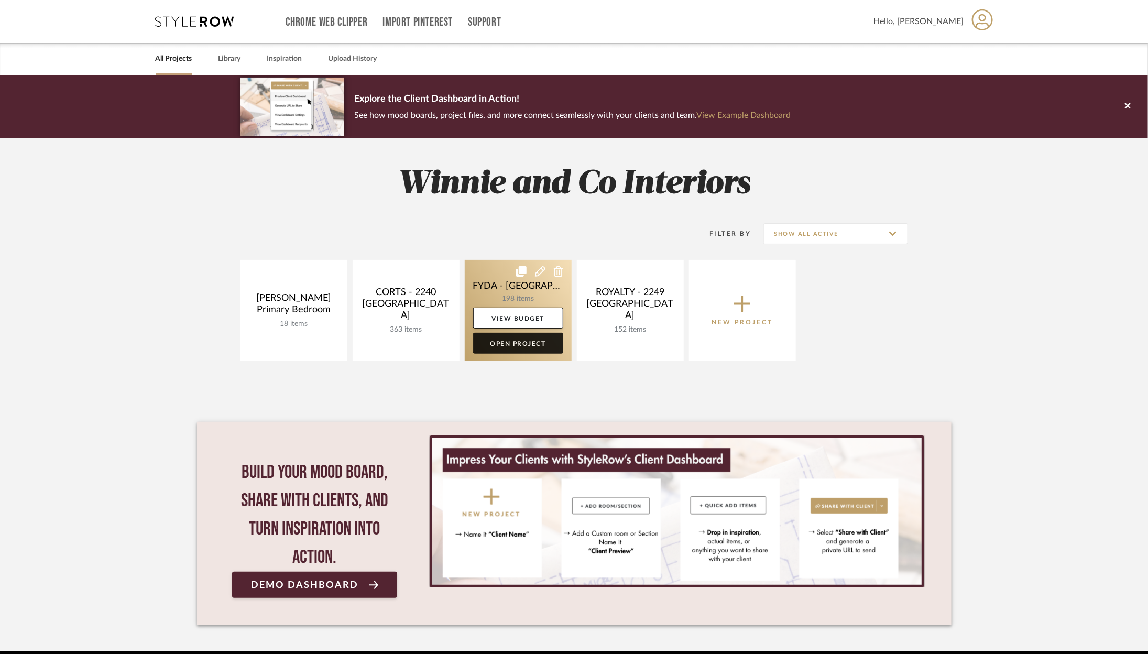
click at [519, 350] on link "Open Project" at bounding box center [518, 343] width 90 height 21
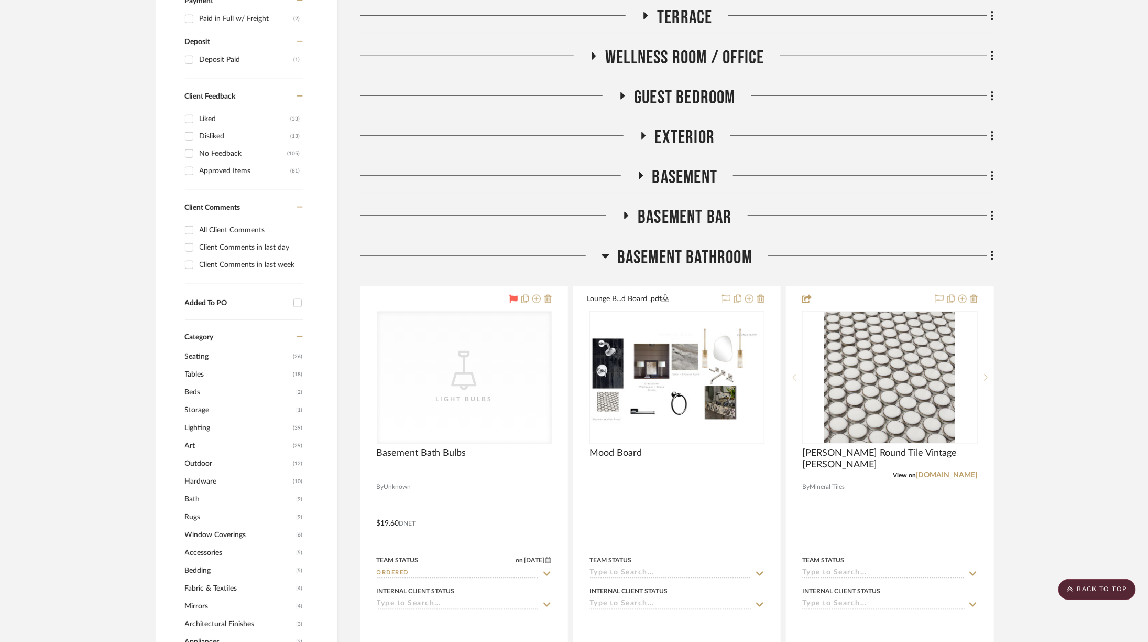
scroll to position [687, 0]
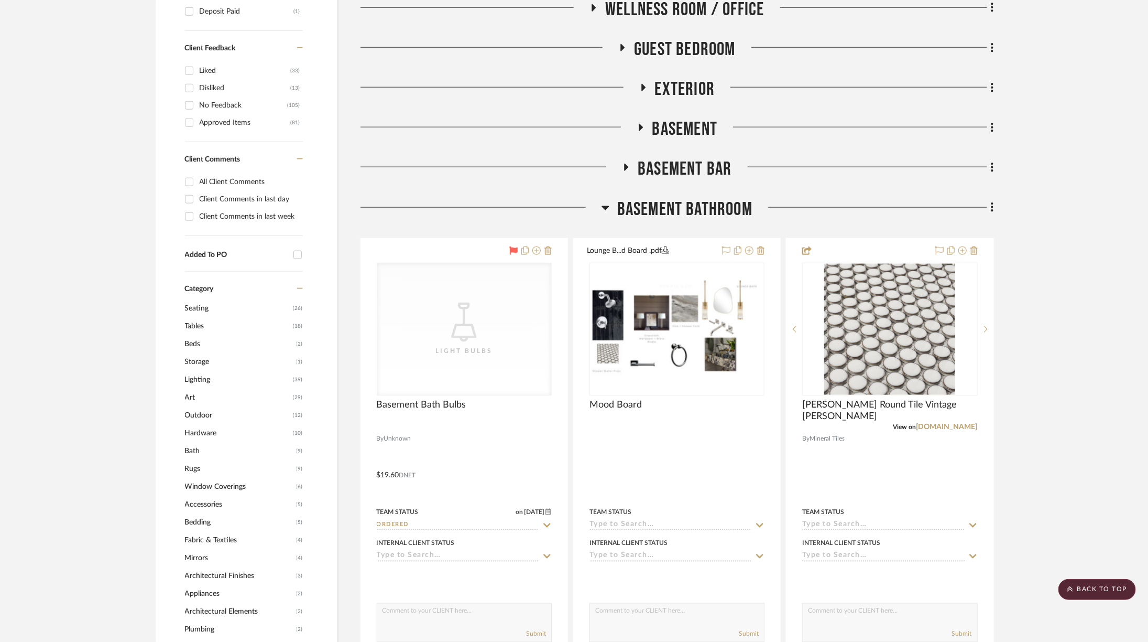
click at [697, 126] on span "Basement" at bounding box center [686, 129] width 66 height 23
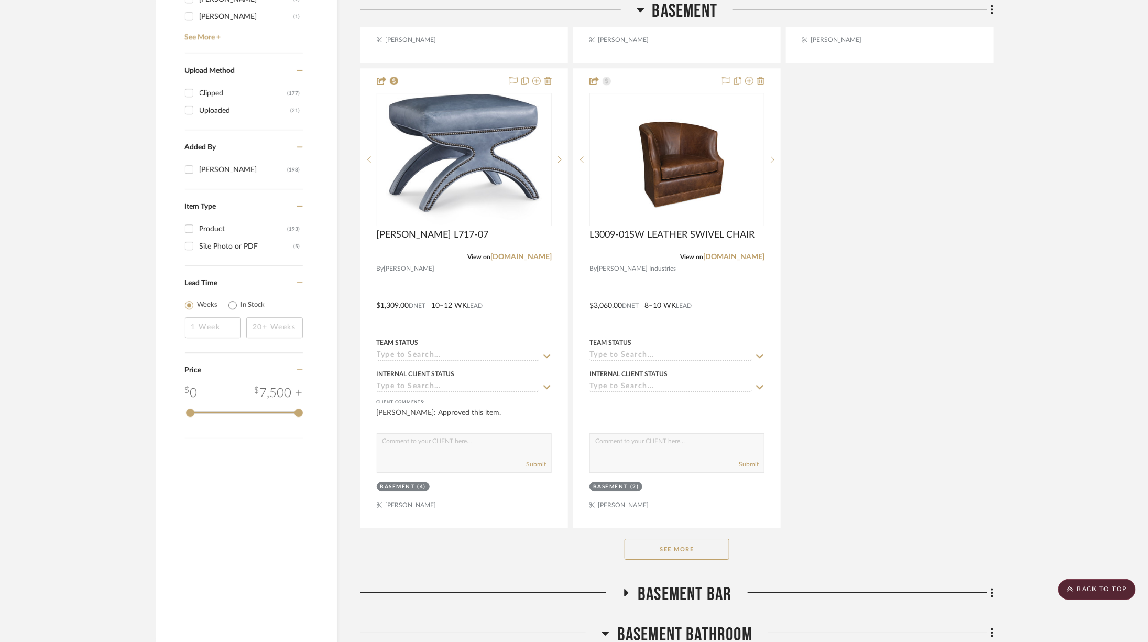
scroll to position [1709, 0]
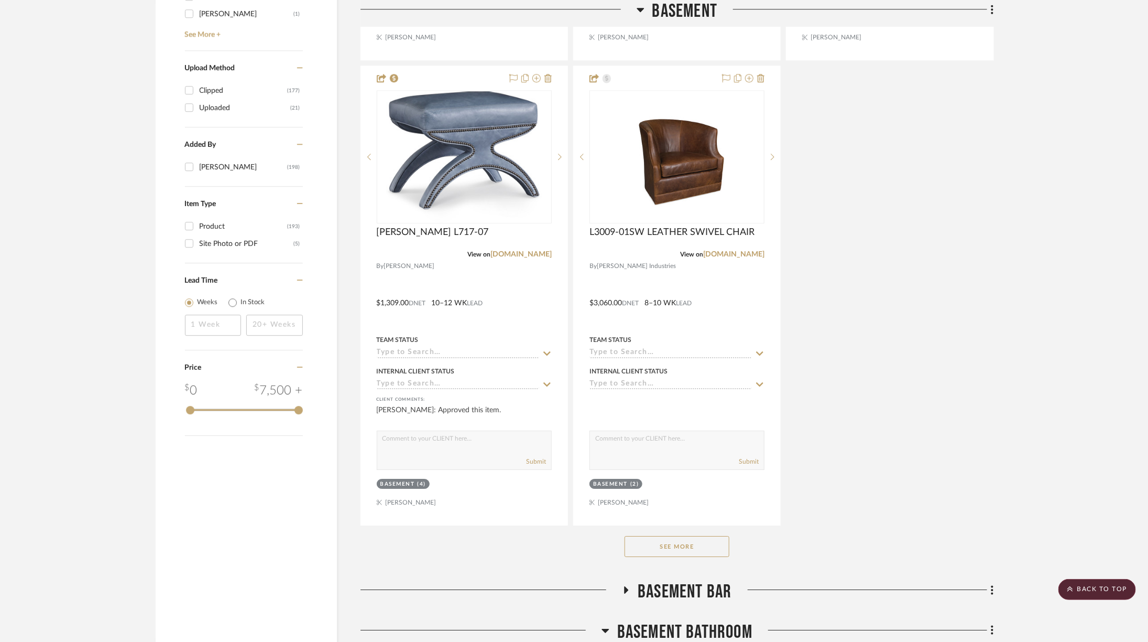
click at [692, 540] on button "See More" at bounding box center [677, 546] width 105 height 21
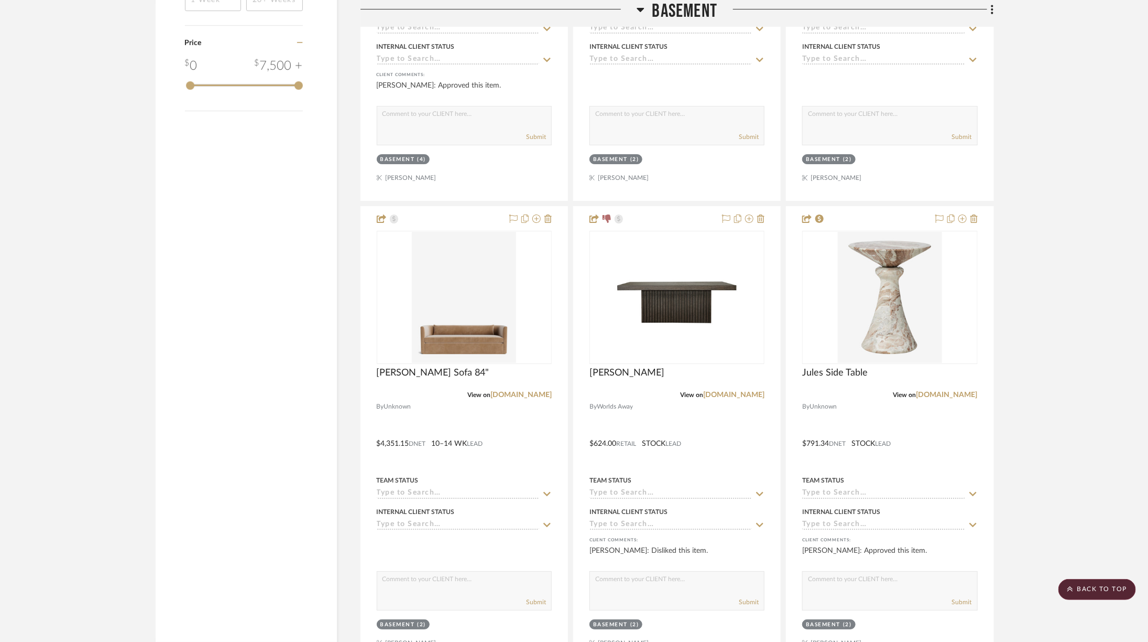
scroll to position [2042, 0]
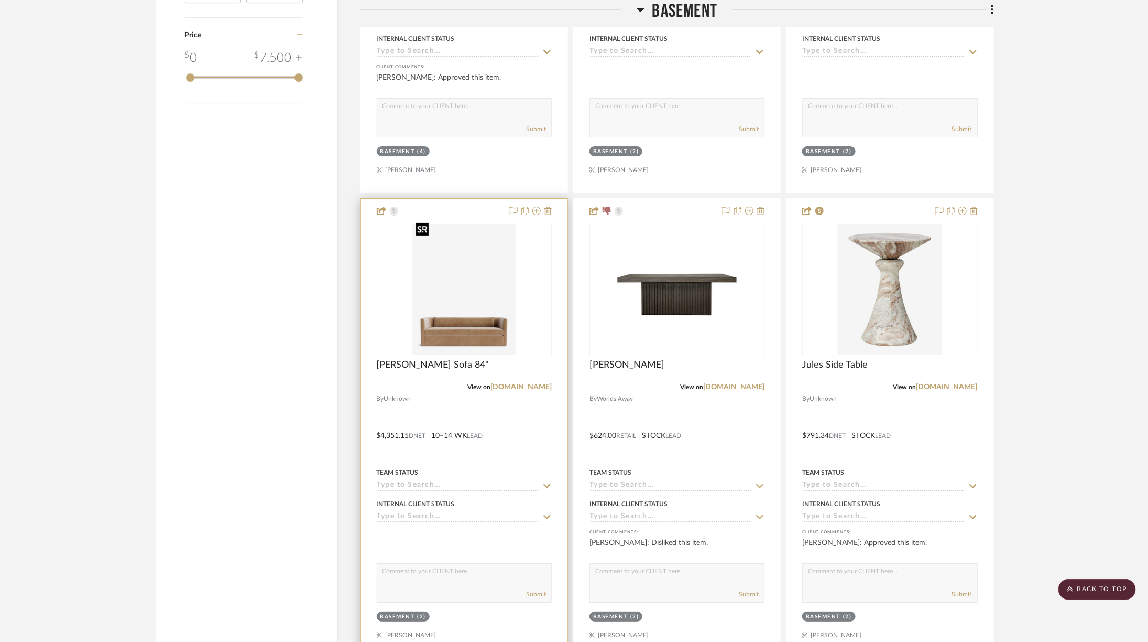
click at [0, 0] on img at bounding box center [0, 0] width 0 height 0
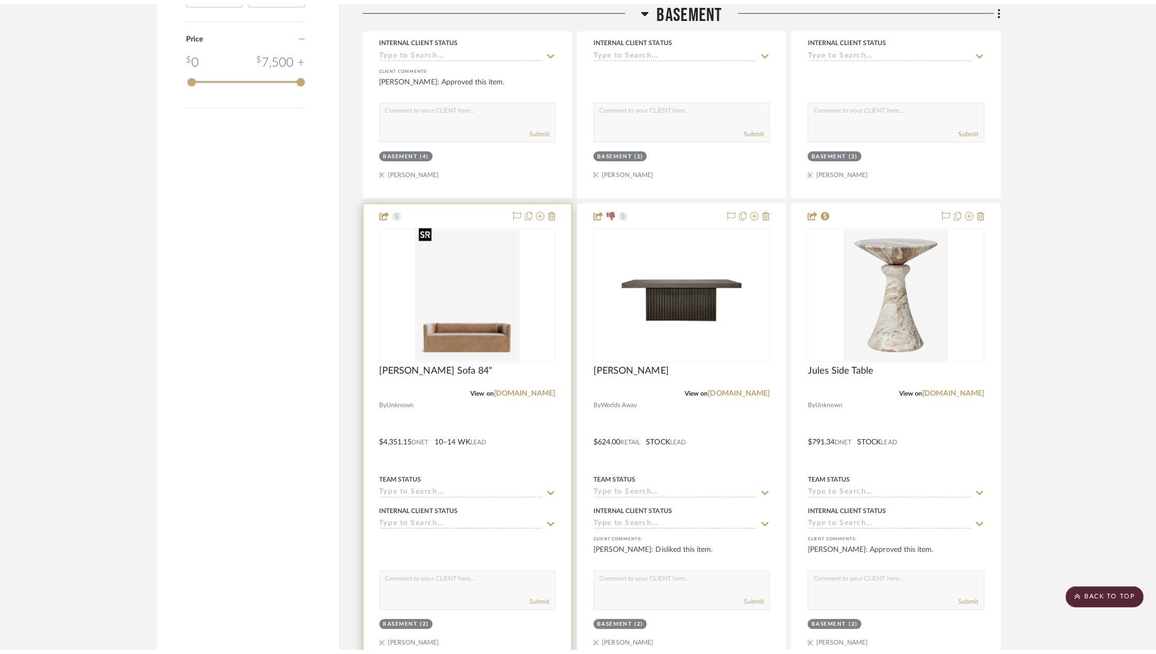
scroll to position [0, 0]
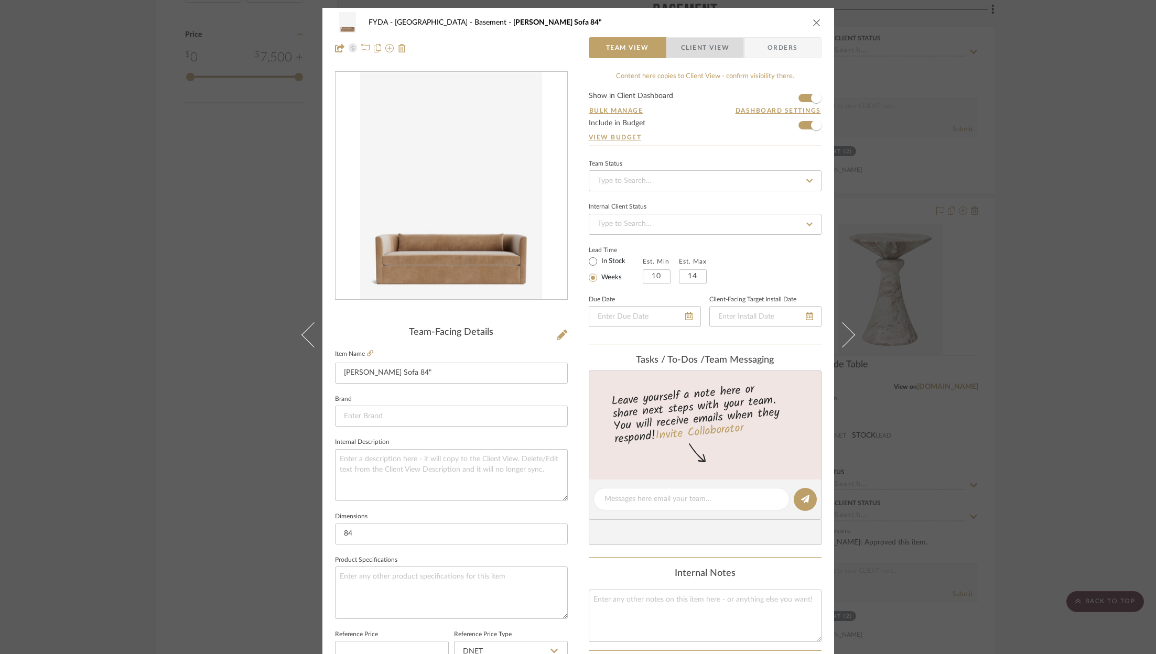
click at [708, 50] on span "Client View" at bounding box center [705, 47] width 48 height 21
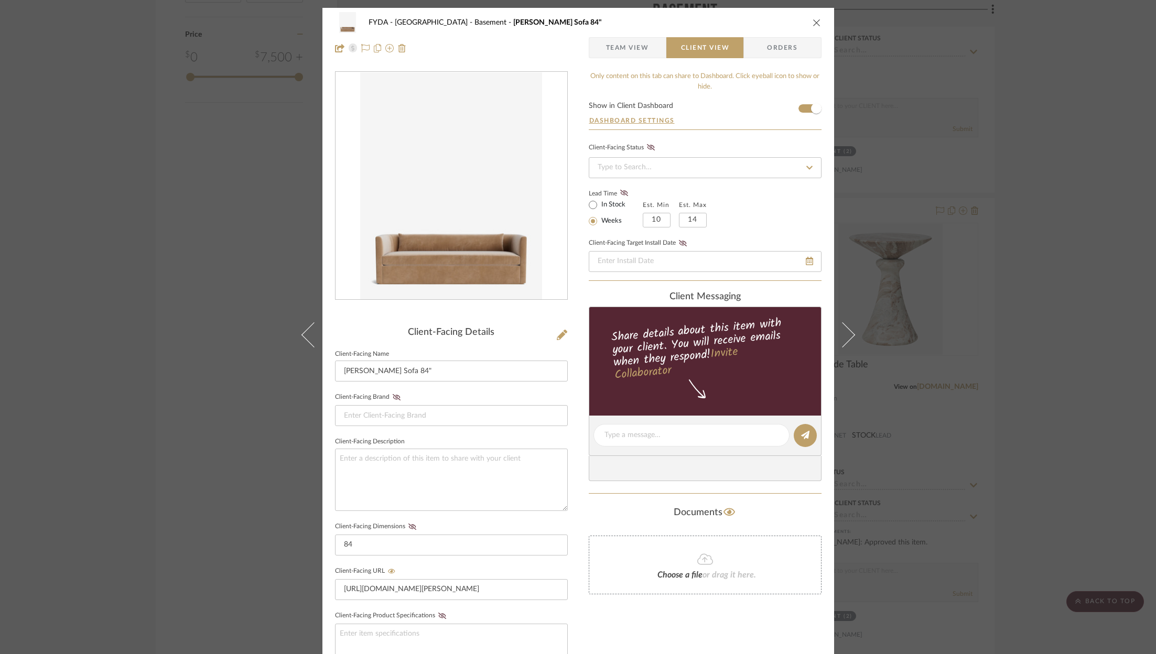
click at [812, 23] on icon "close" at bounding box center [816, 22] width 8 height 8
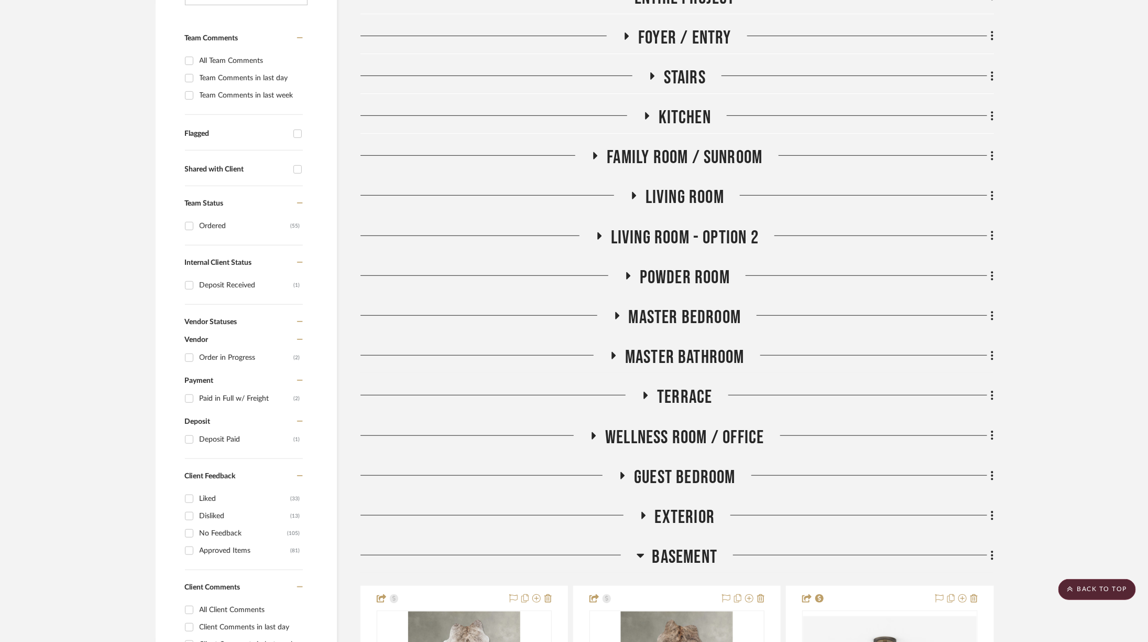
scroll to position [261, 1]
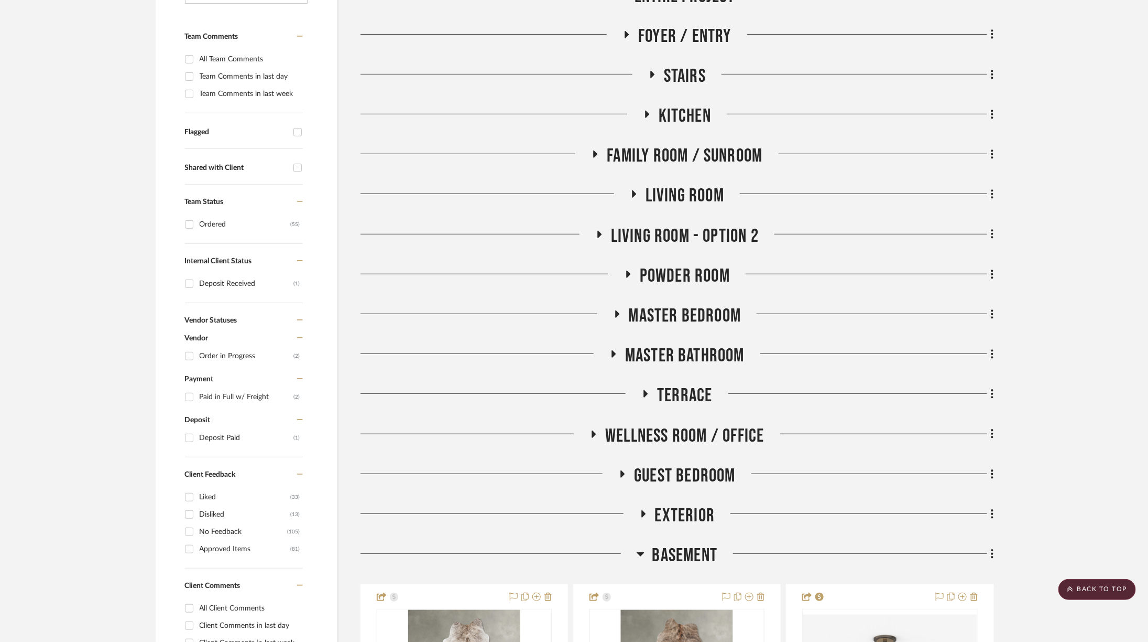
click at [703, 555] on span "Basement" at bounding box center [686, 555] width 66 height 23
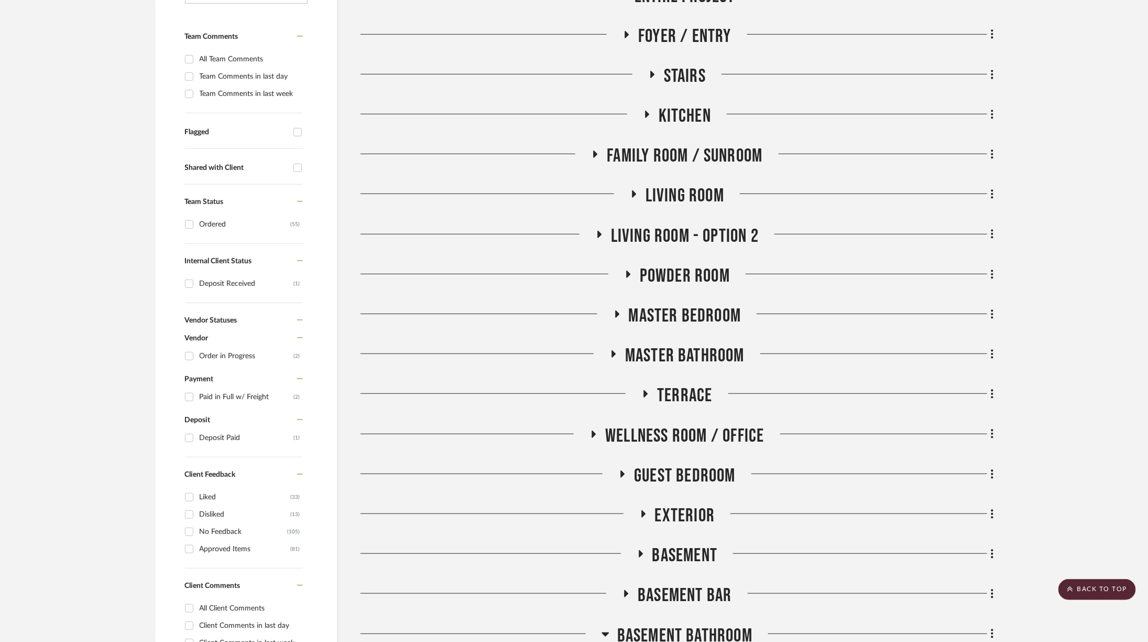
click at [703, 555] on span "Basement" at bounding box center [686, 555] width 66 height 23
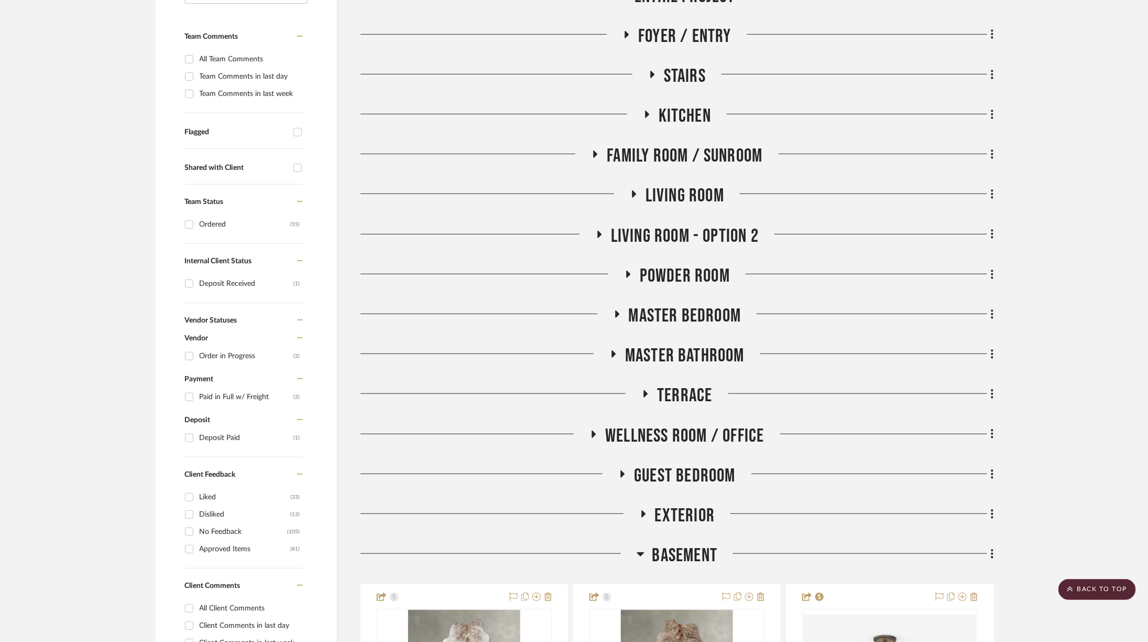
click at [703, 555] on span "Basement" at bounding box center [686, 555] width 66 height 23
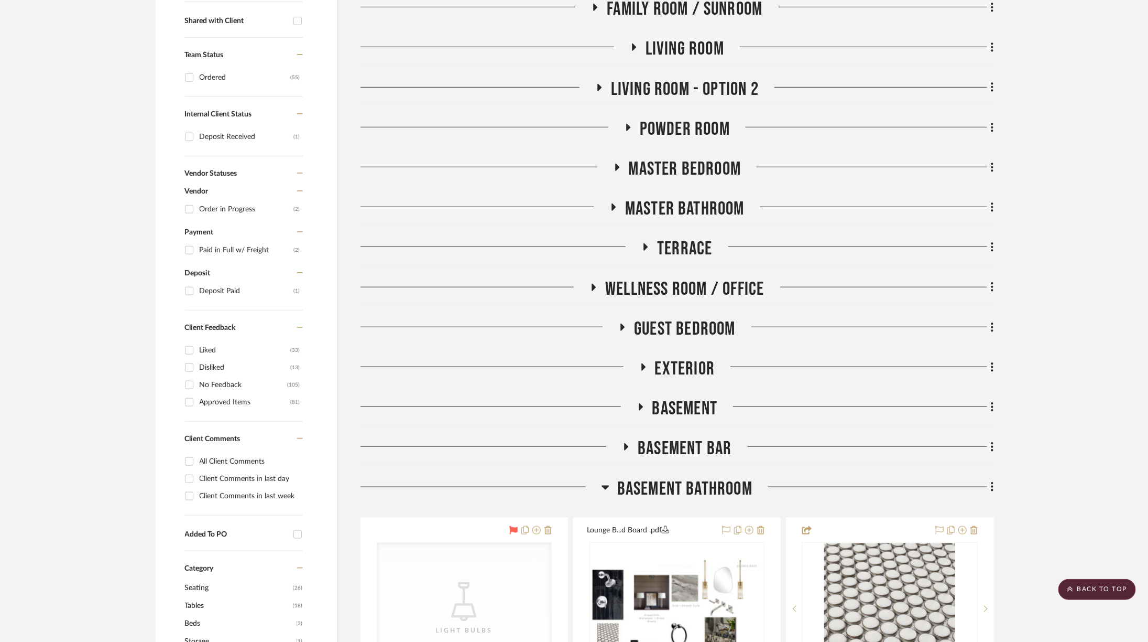
scroll to position [409, 1]
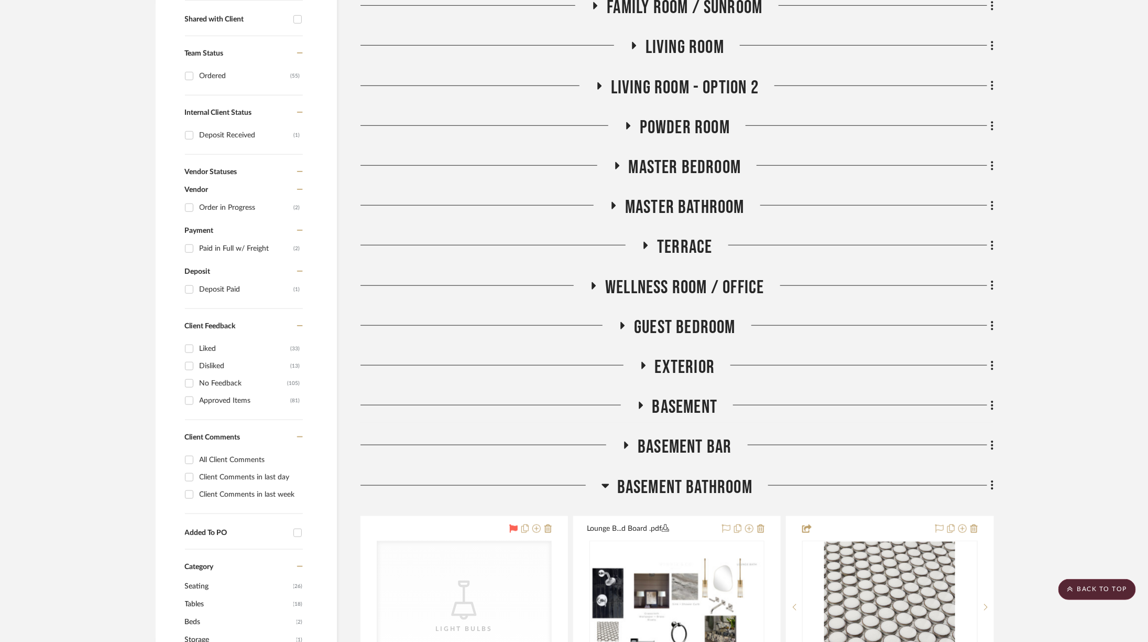
click at [692, 48] on span "Living Room" at bounding box center [685, 47] width 79 height 23
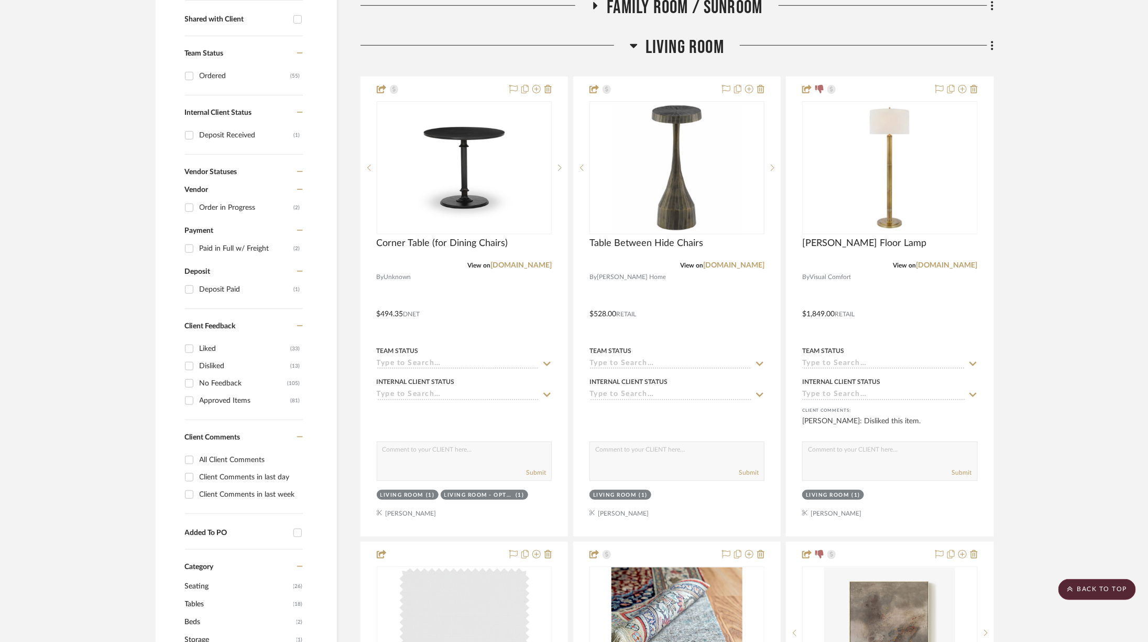
click at [686, 52] on span "Living Room" at bounding box center [685, 47] width 79 height 23
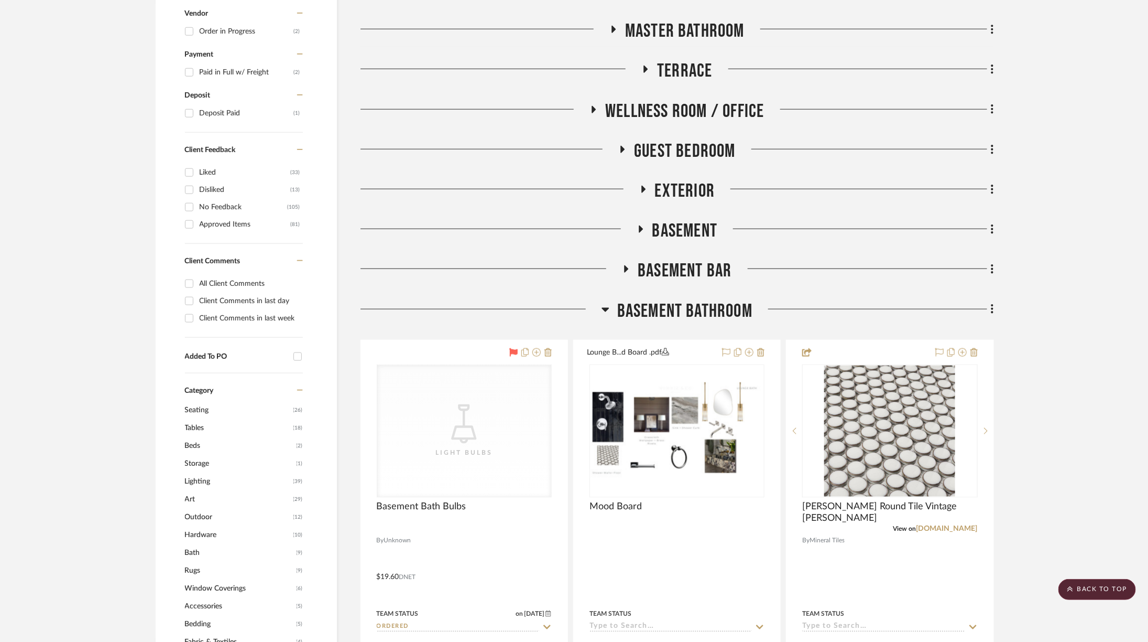
scroll to position [591, 1]
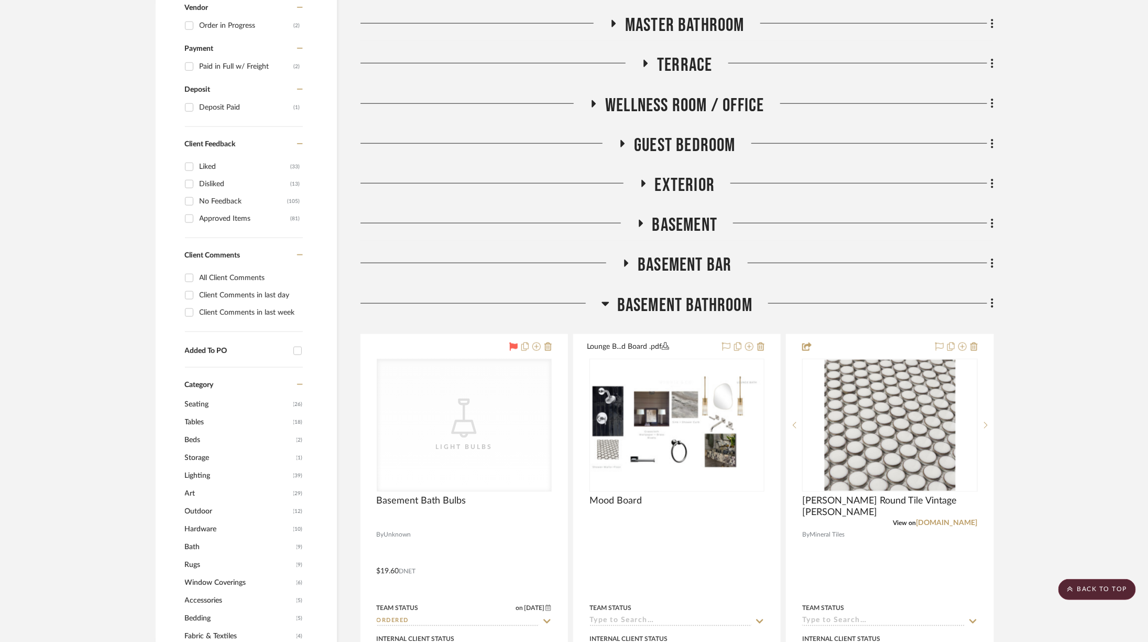
click at [706, 234] on span "Basement" at bounding box center [686, 225] width 66 height 23
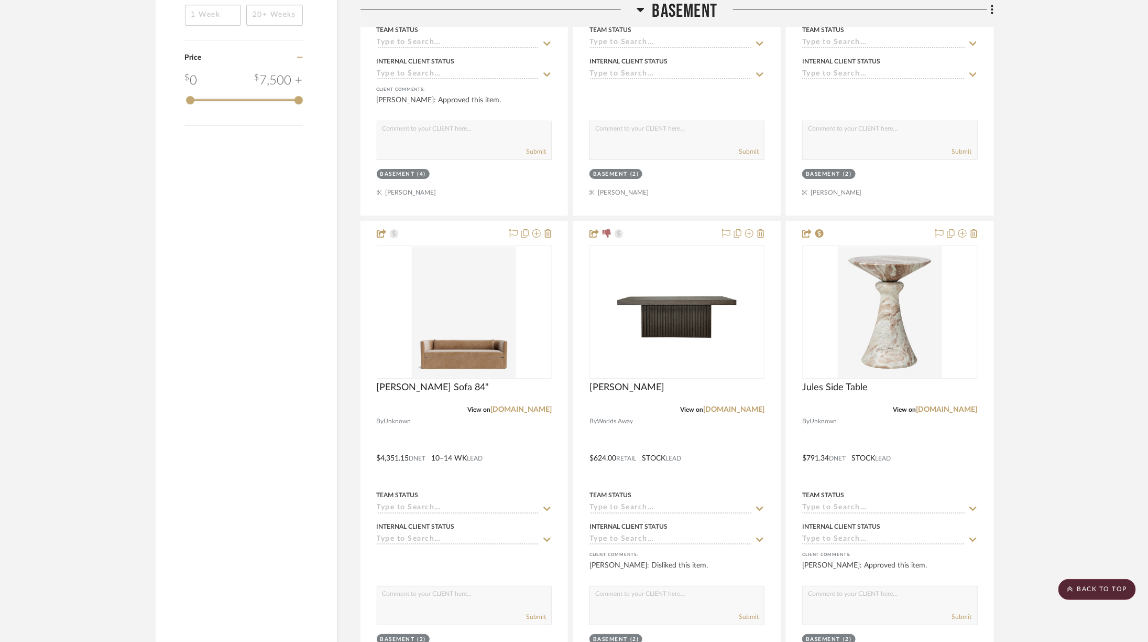
scroll to position [2023, 1]
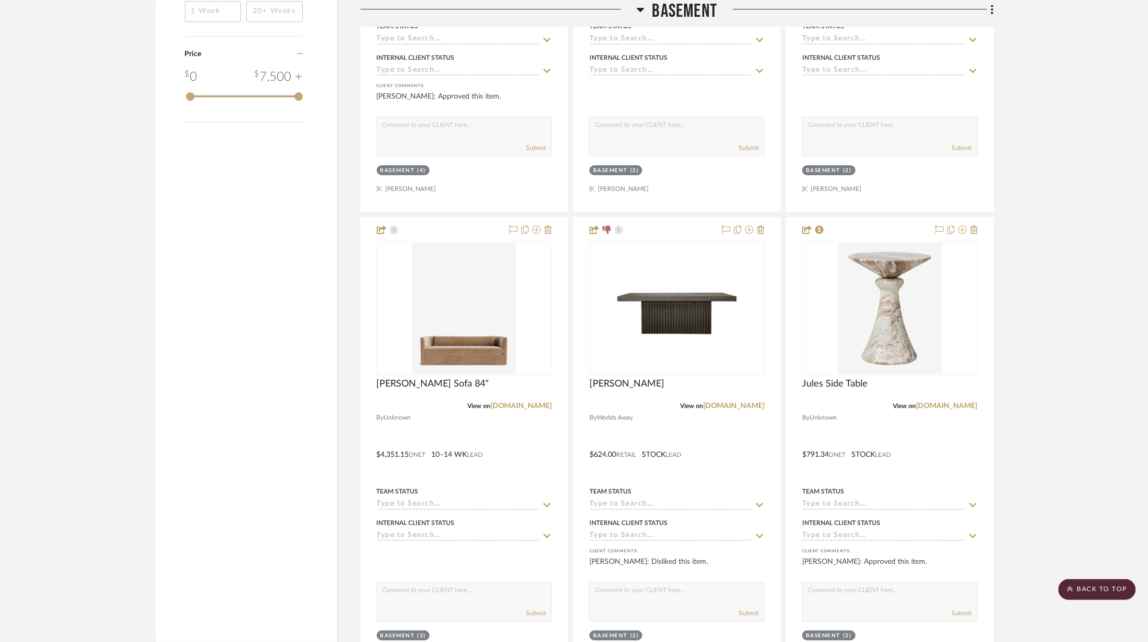
click at [648, 13] on h3 "Basement" at bounding box center [677, 11] width 81 height 23
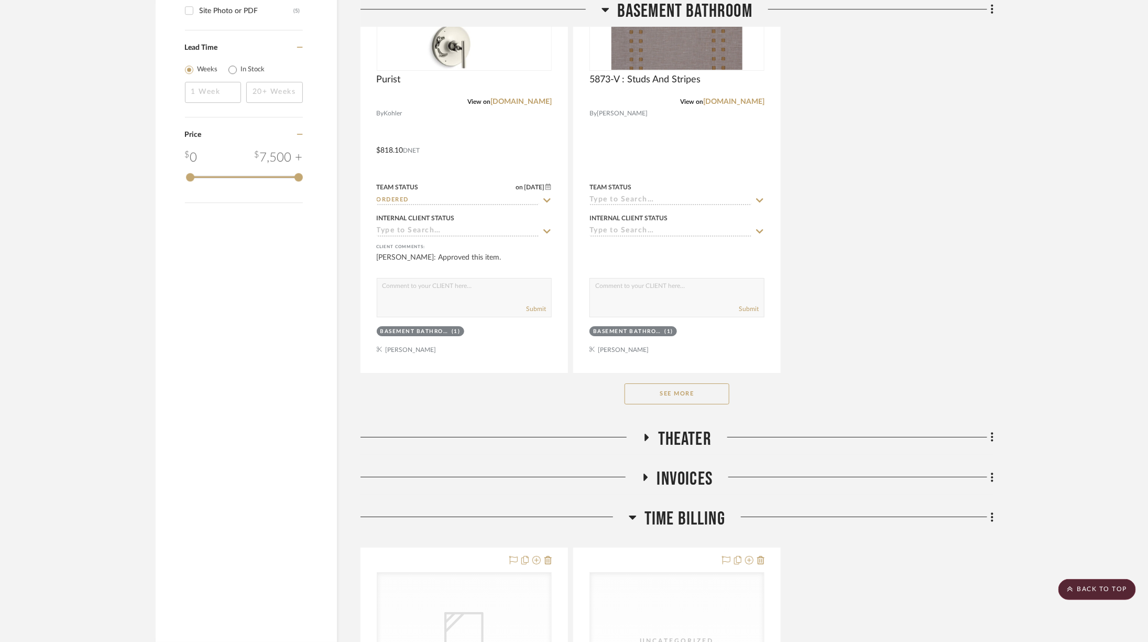
click at [648, 13] on span "Basement Bathroom" at bounding box center [684, 11] width 135 height 23
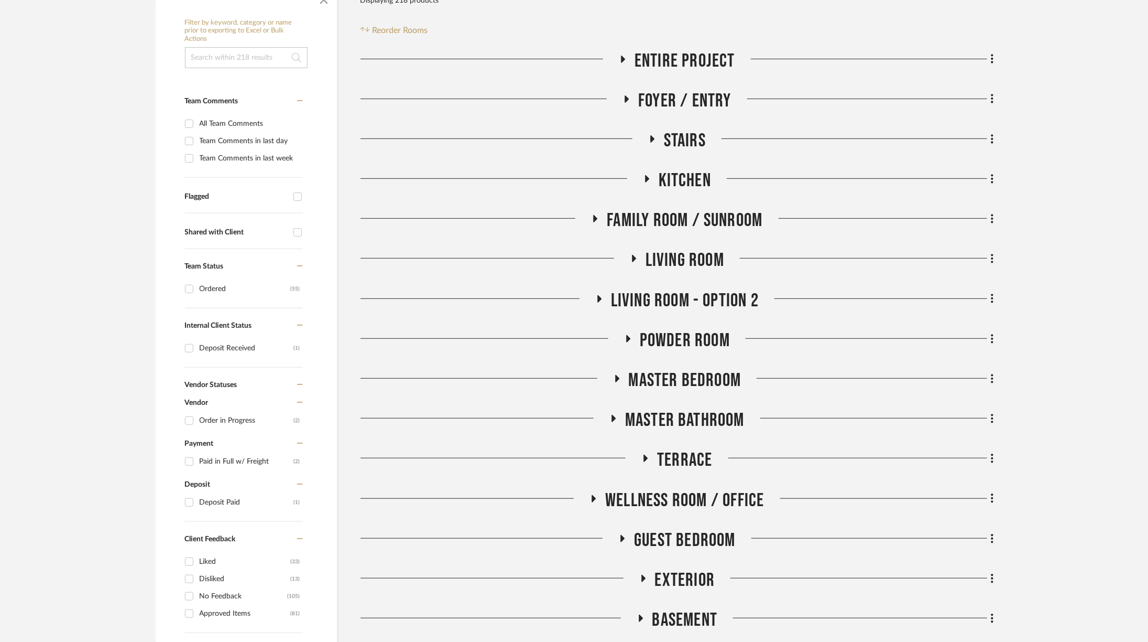
scroll to position [201, 1]
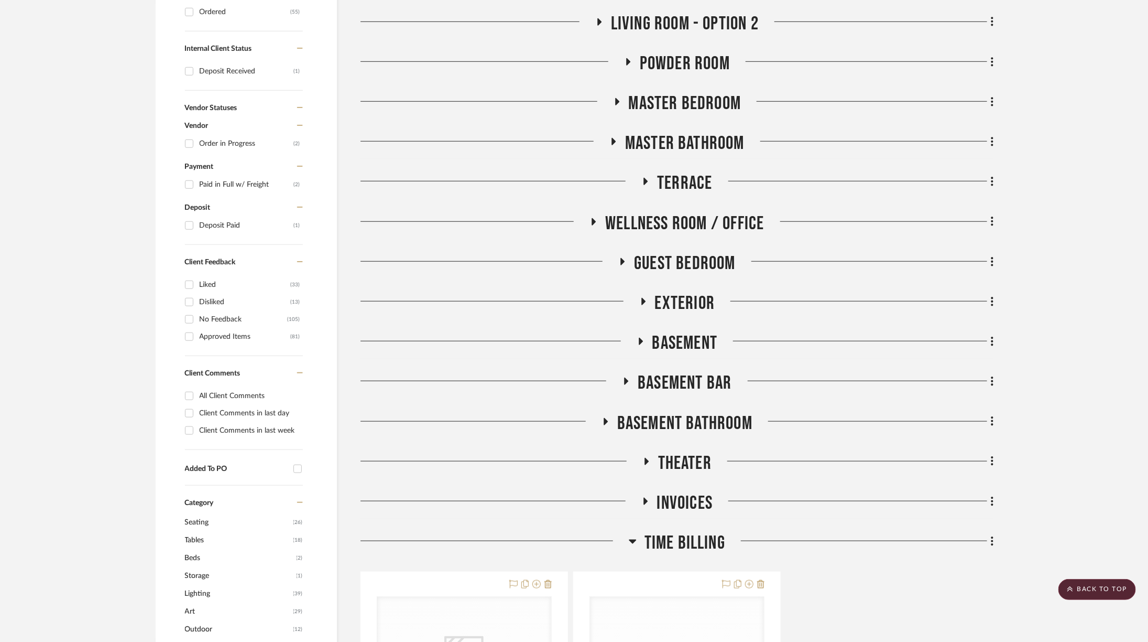
click at [677, 467] on span "Theater" at bounding box center [684, 463] width 53 height 23
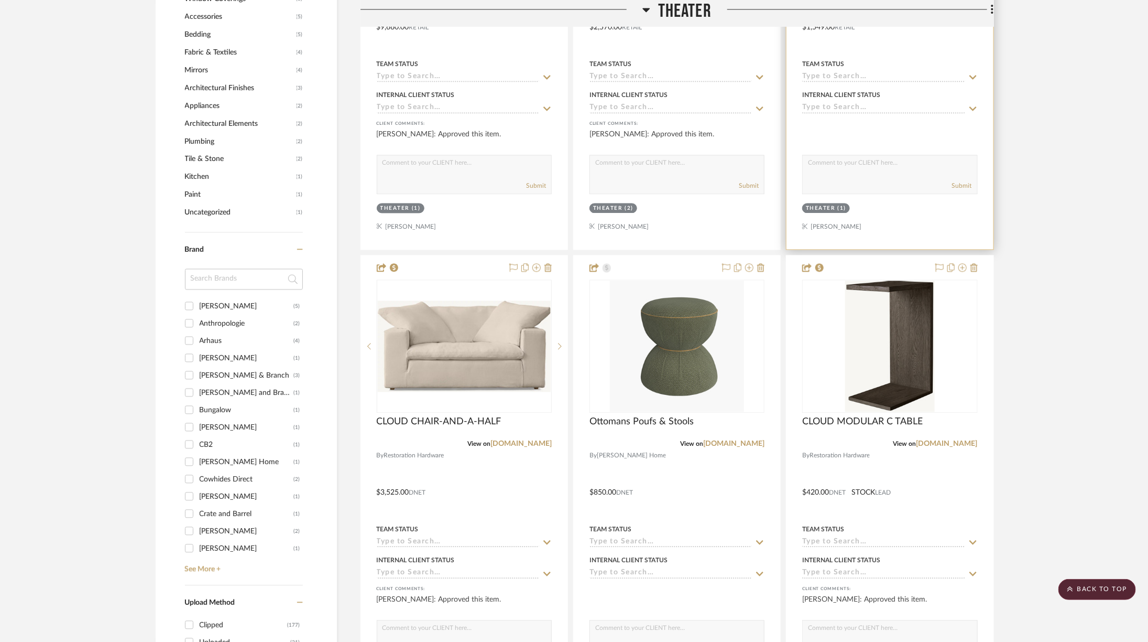
scroll to position [1179, 1]
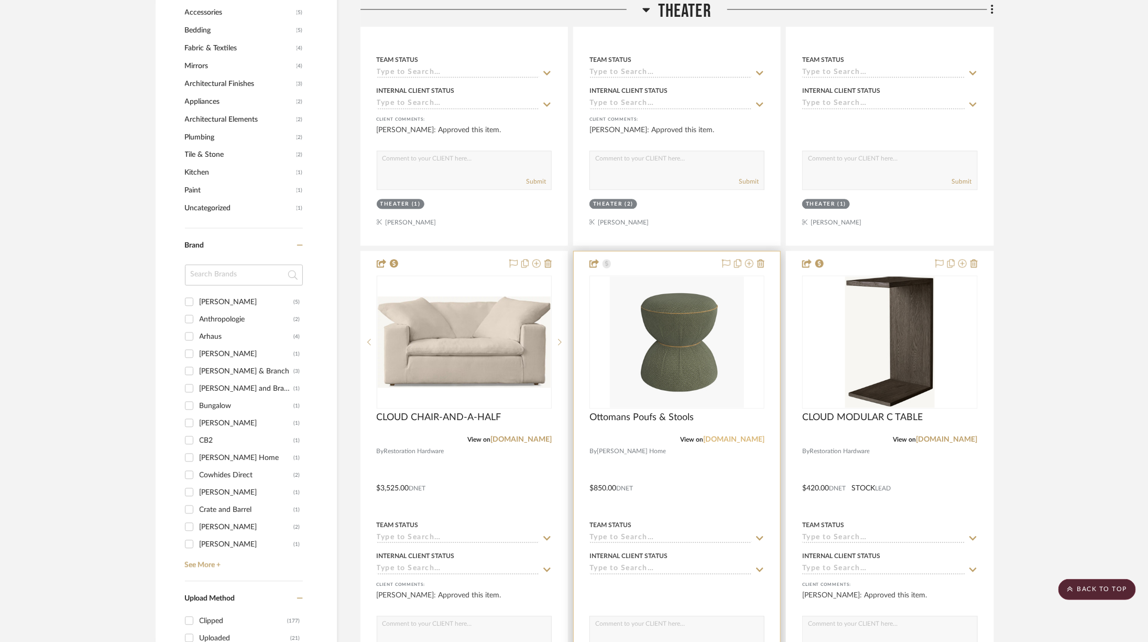
click at [730, 436] on link "[DOMAIN_NAME]" at bounding box center [733, 439] width 61 height 7
click at [968, 436] on link "[DOMAIN_NAME]" at bounding box center [947, 439] width 61 height 7
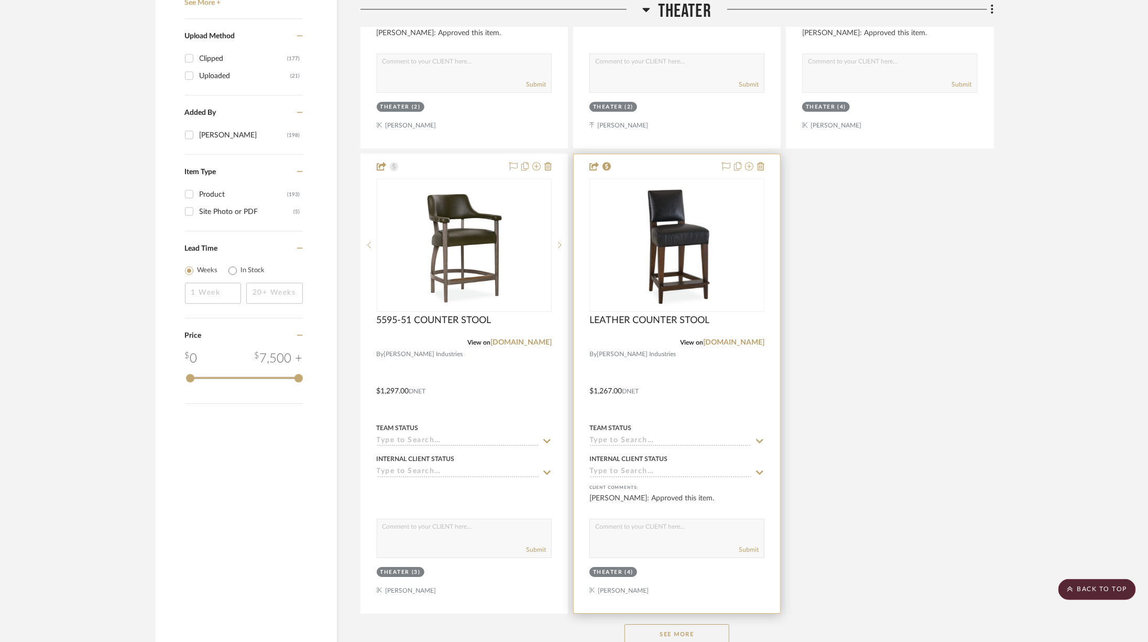
scroll to position [1750, 0]
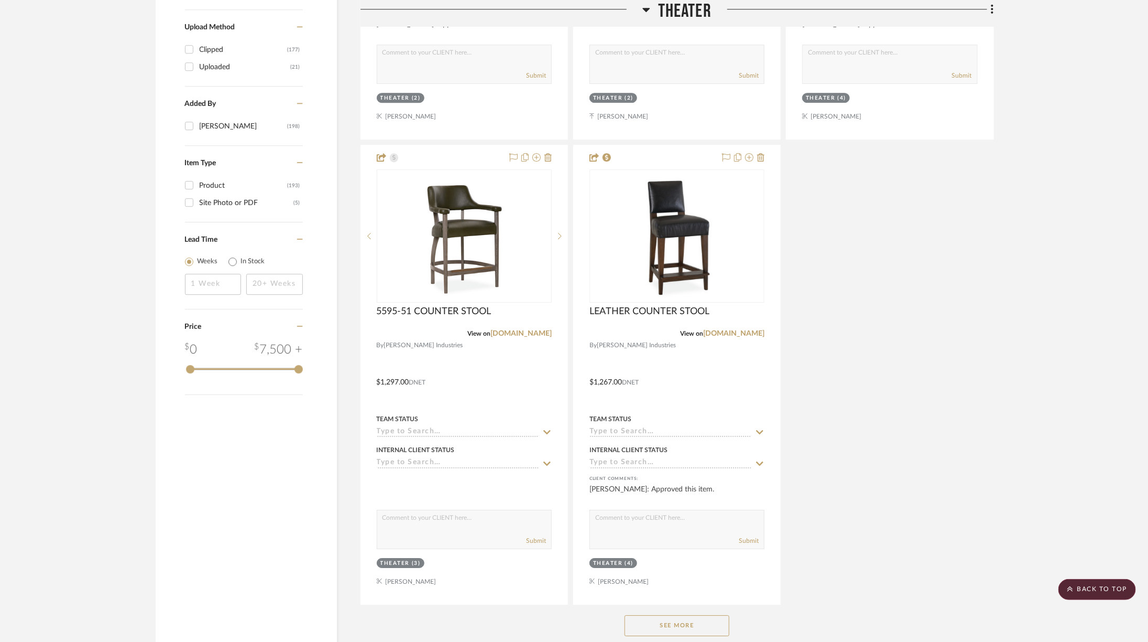
click at [689, 615] on button "See More" at bounding box center [677, 625] width 105 height 21
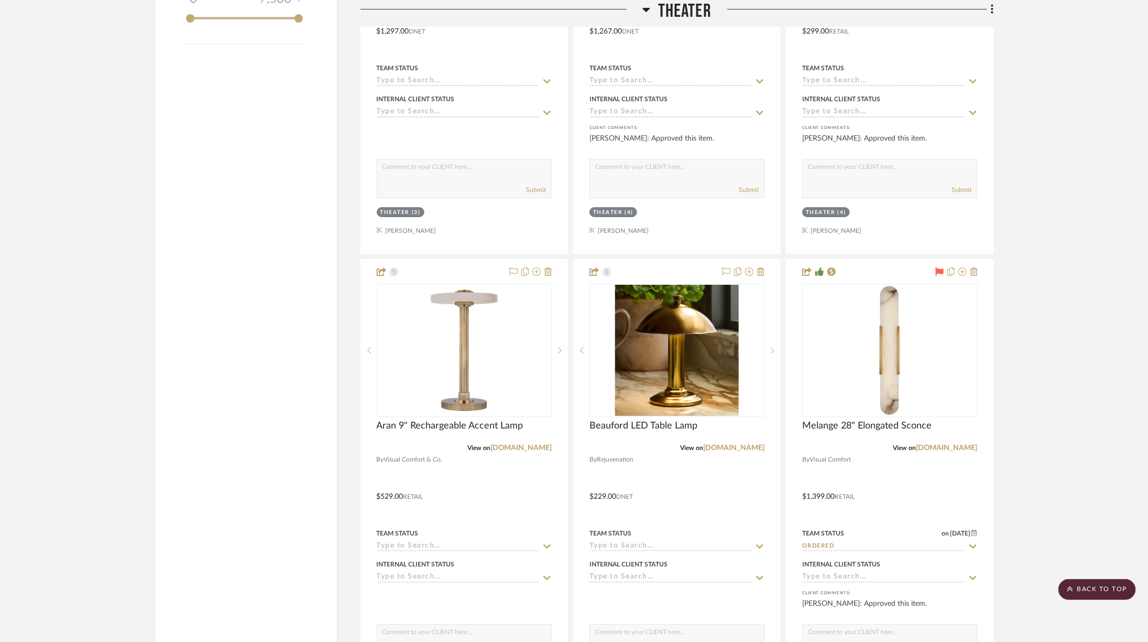
scroll to position [2280, 0]
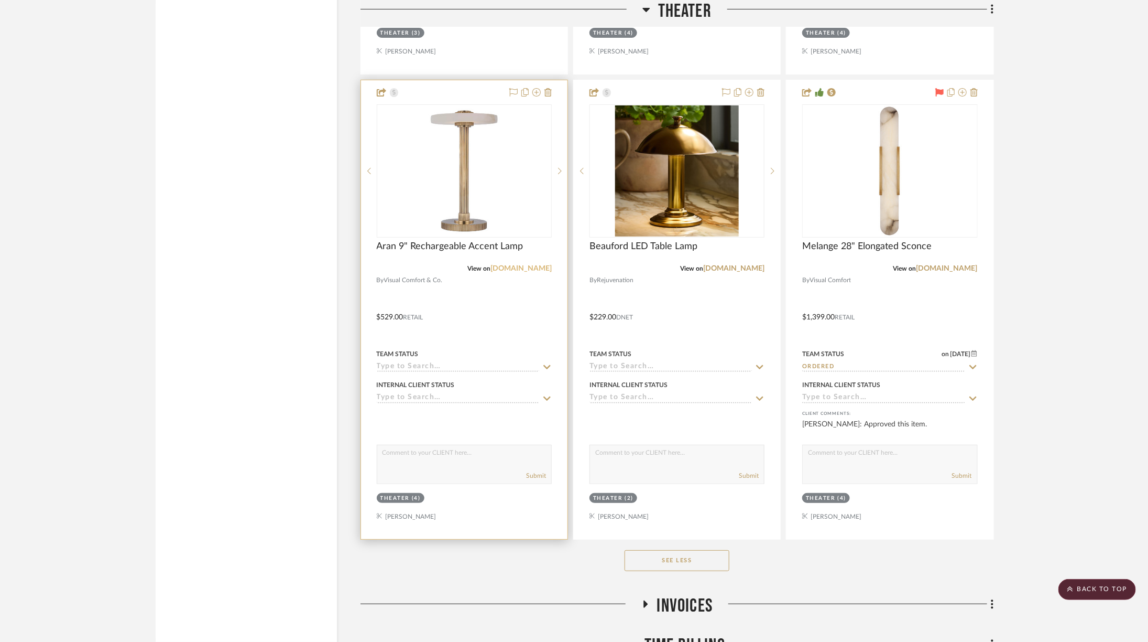
click at [527, 266] on link "[DOMAIN_NAME]" at bounding box center [521, 268] width 61 height 7
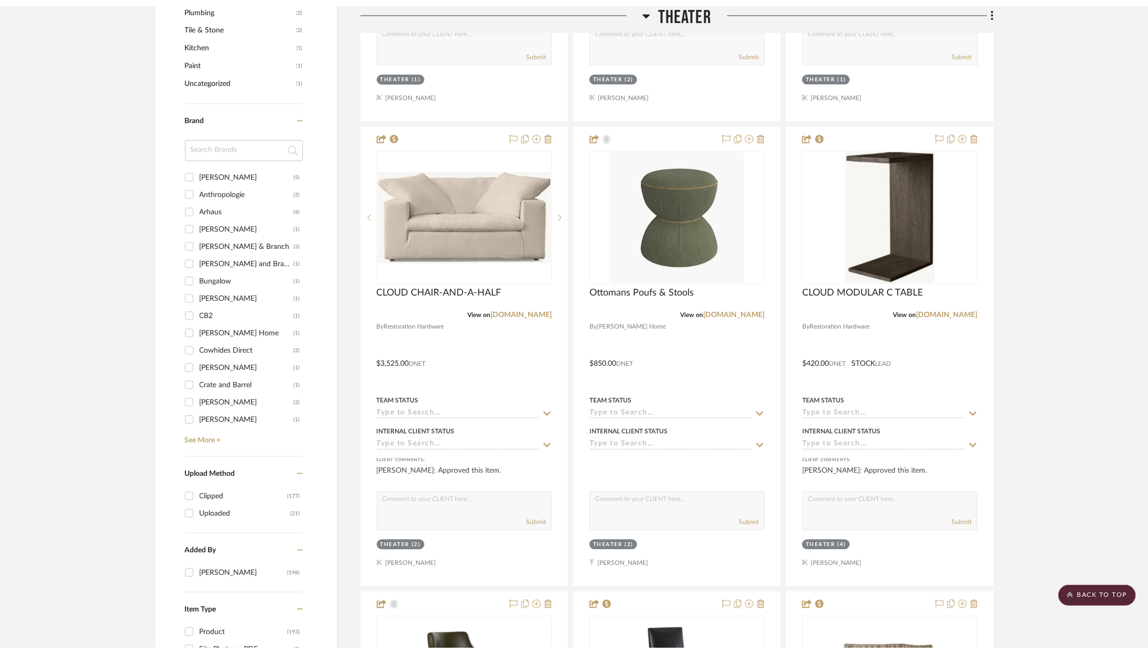
scroll to position [0, 0]
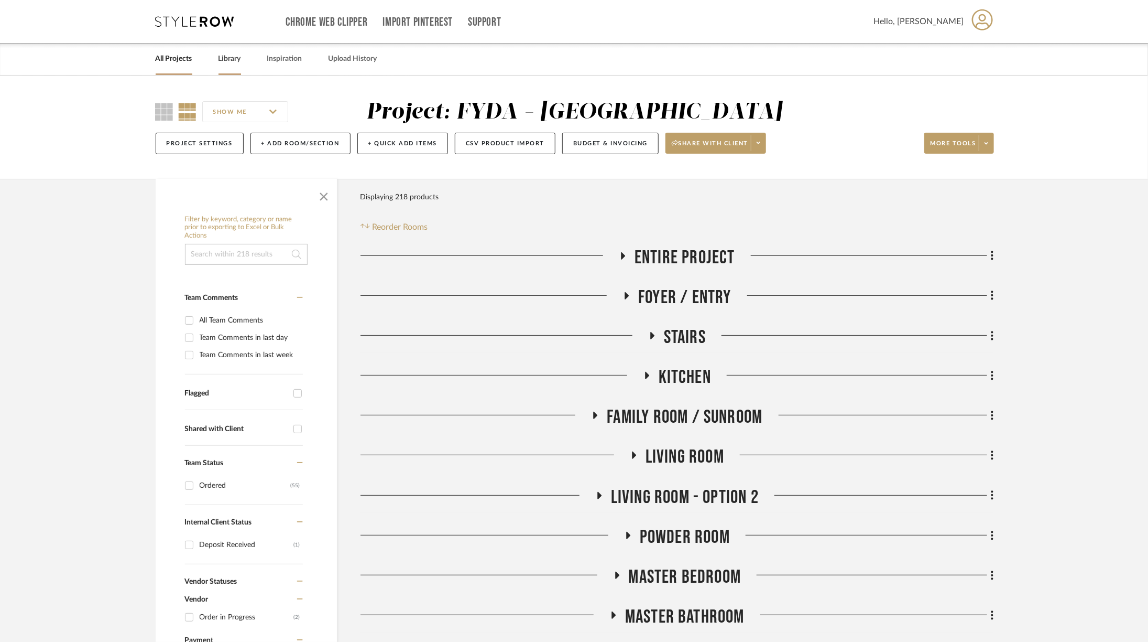
click at [232, 59] on link "Library" at bounding box center [230, 59] width 23 height 14
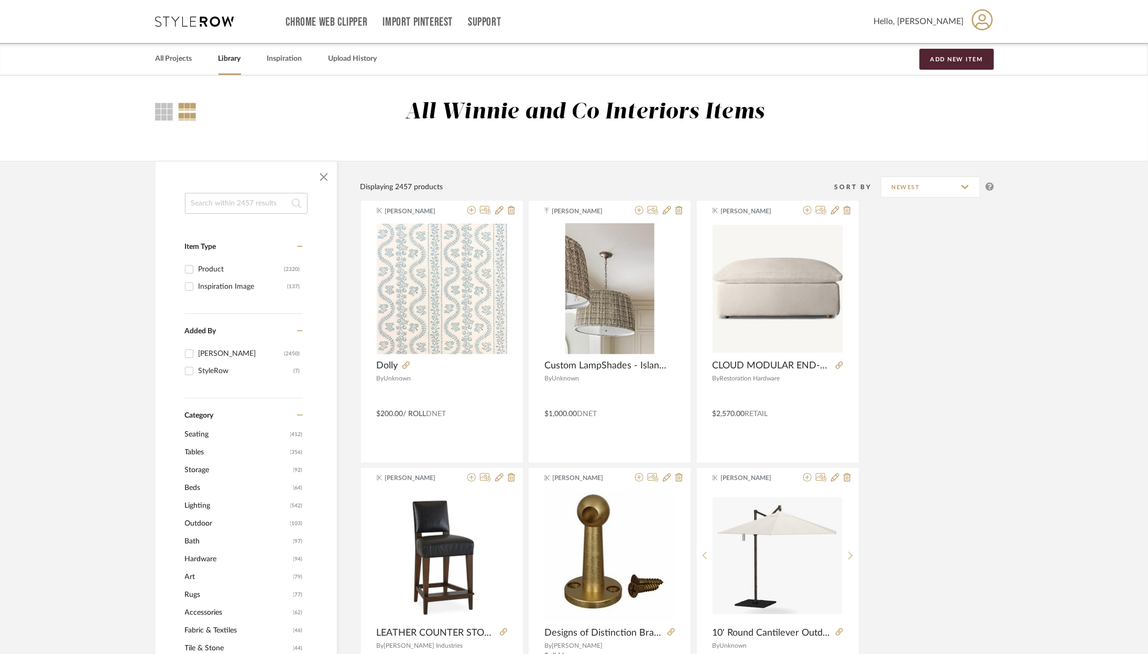
click at [248, 201] on input at bounding box center [246, 203] width 123 height 21
type input "pouf"
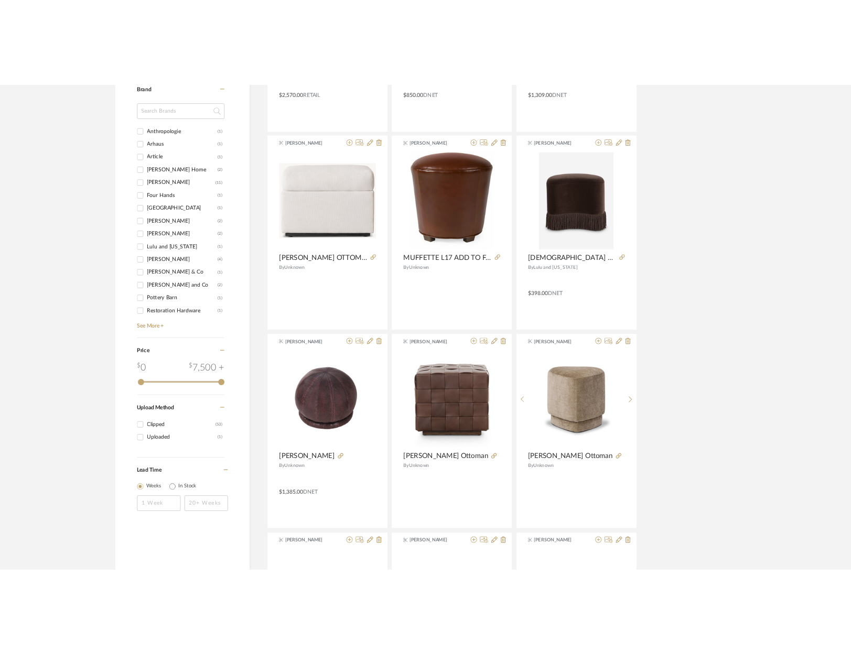
scroll to position [432, 0]
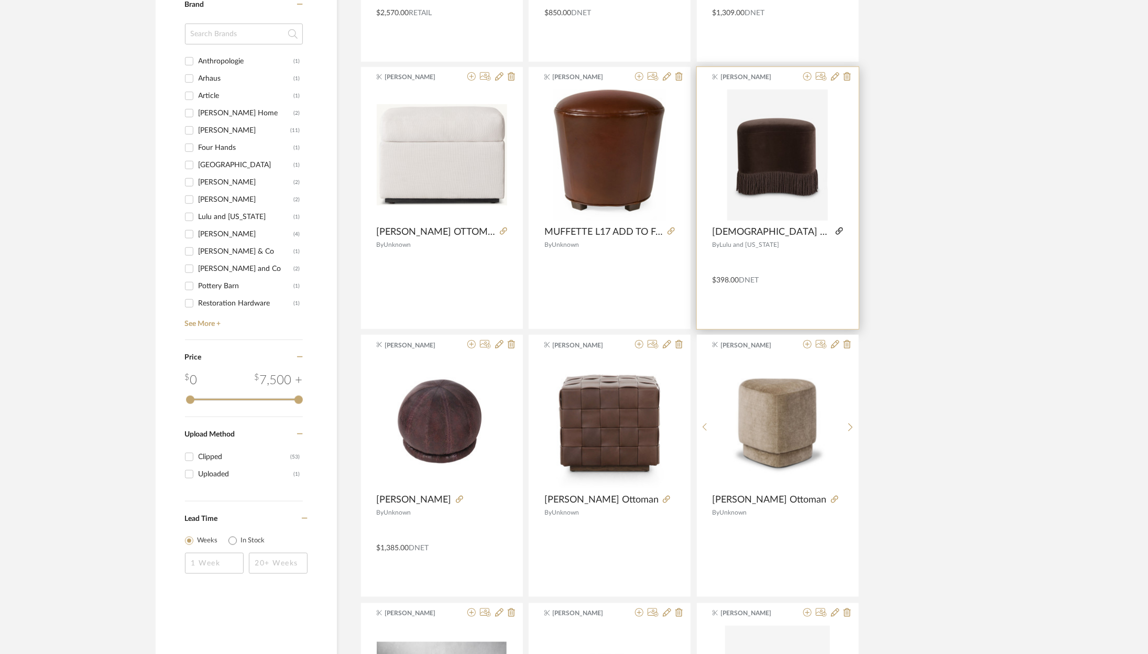
click at [836, 229] on fa-icon at bounding box center [839, 232] width 7 height 7
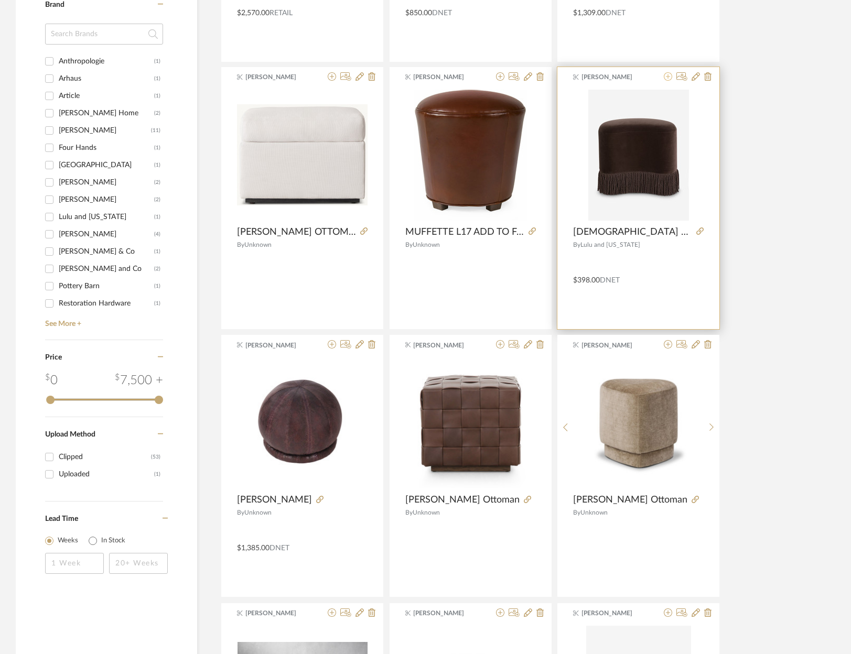
click at [667, 74] on icon at bounding box center [668, 76] width 8 height 8
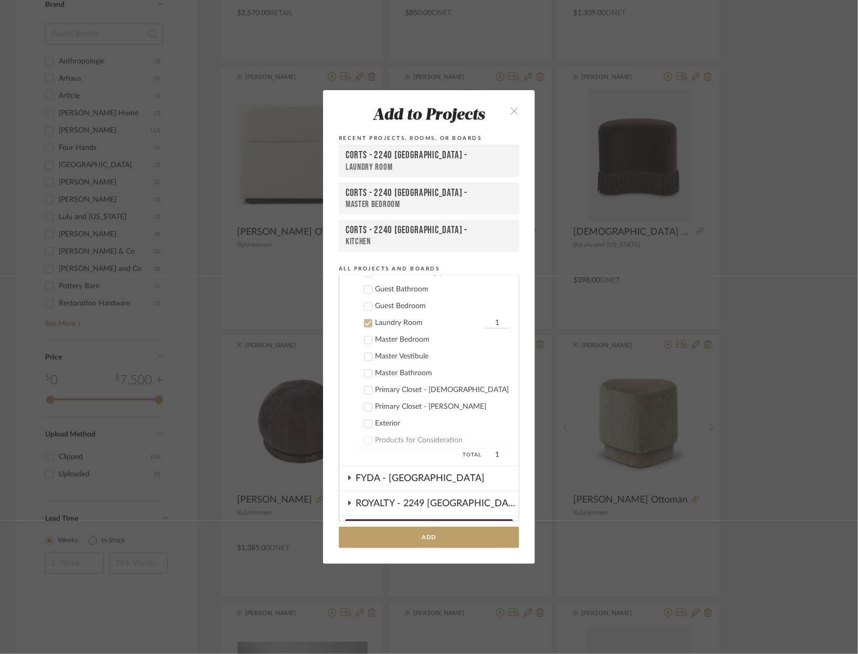
scroll to position [417, 0]
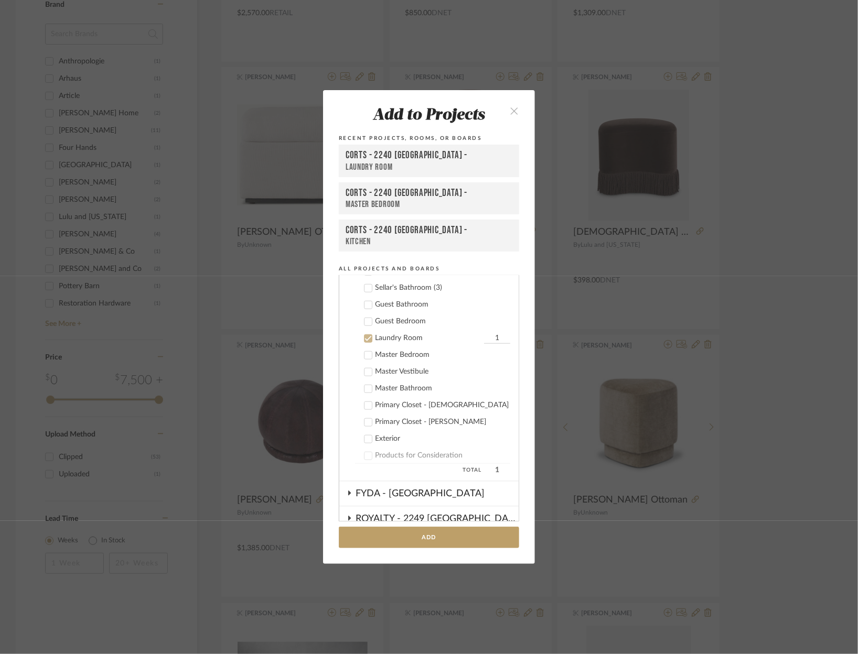
click at [383, 336] on div "Laundry Room" at bounding box center [428, 338] width 106 height 9
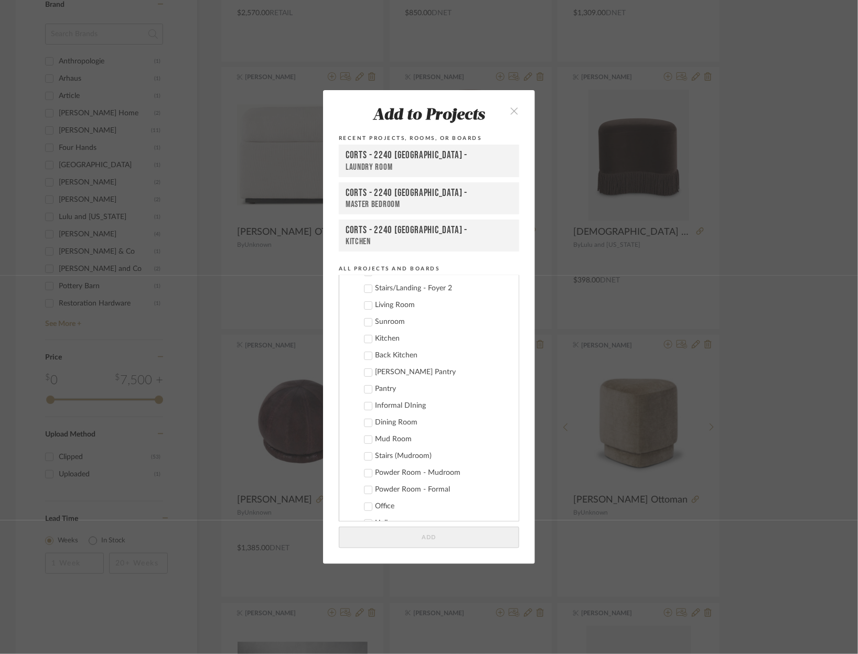
scroll to position [0, 0]
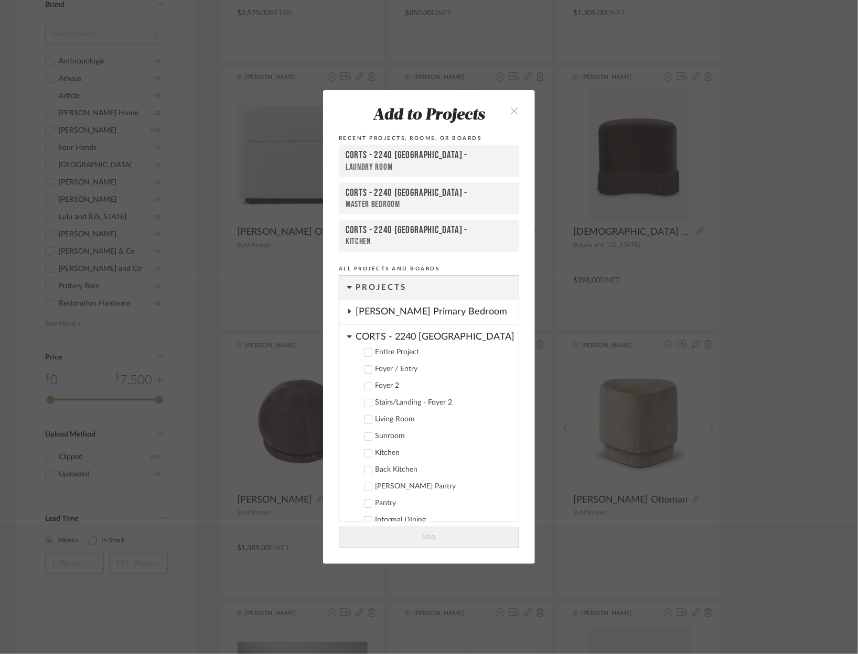
click at [367, 338] on div "CORTS - 2240 [GEOGRAPHIC_DATA]" at bounding box center [436, 334] width 163 height 18
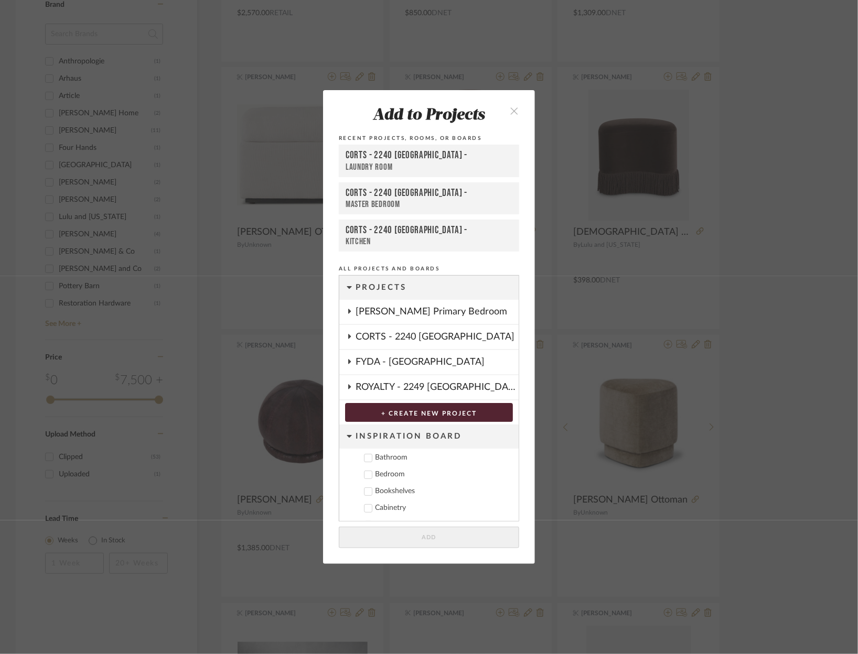
click at [378, 363] on div "FYDA - [GEOGRAPHIC_DATA]" at bounding box center [436, 362] width 163 height 24
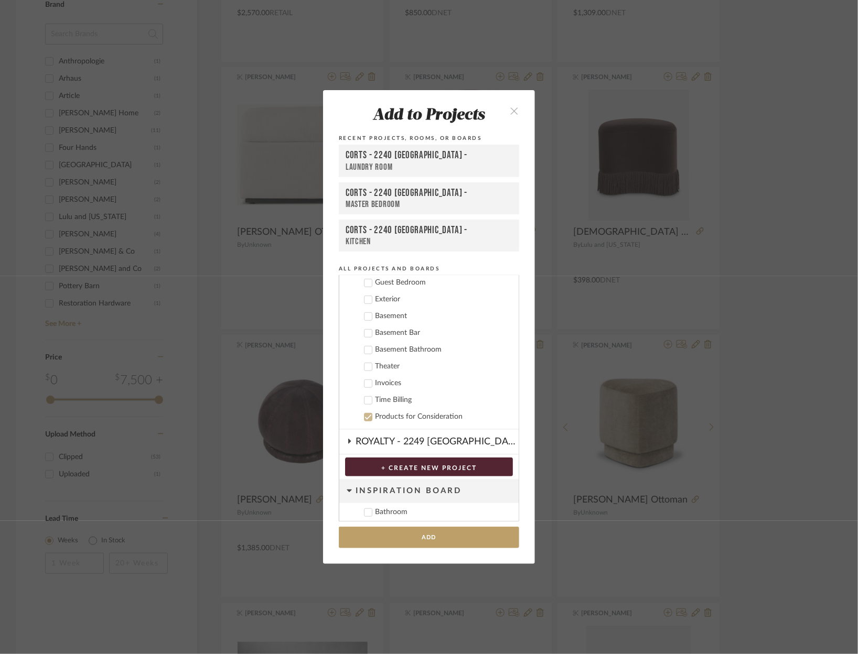
scroll to position [297, 0]
click at [378, 363] on div "Theater" at bounding box center [442, 365] width 135 height 9
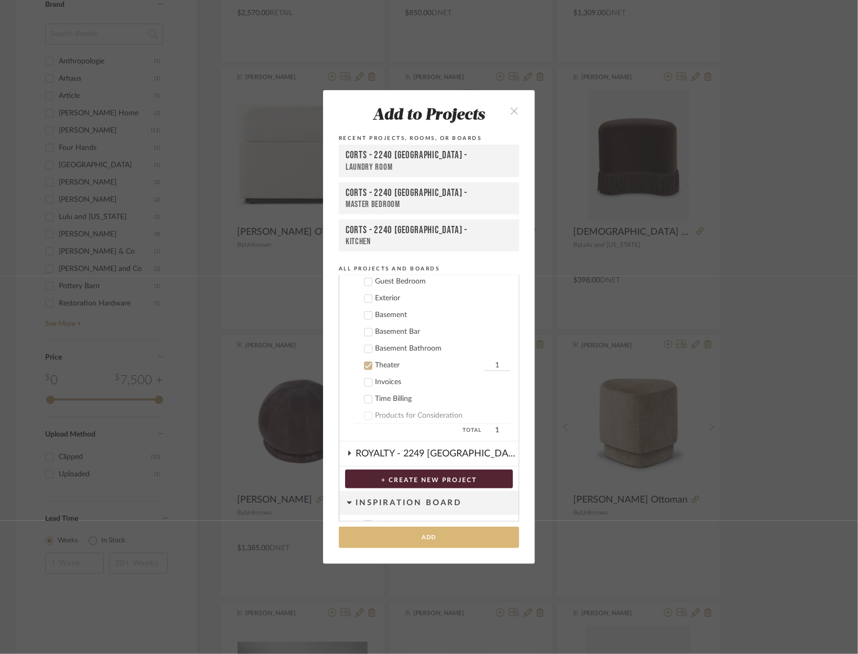
click at [438, 536] on button "Add" at bounding box center [429, 537] width 180 height 21
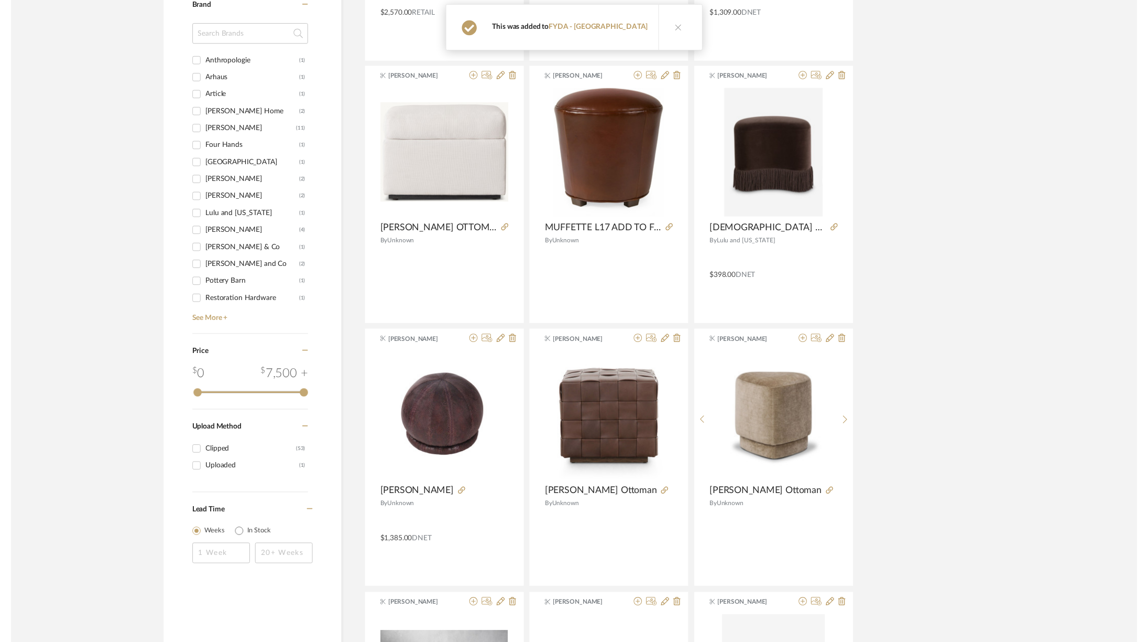
scroll to position [0, 0]
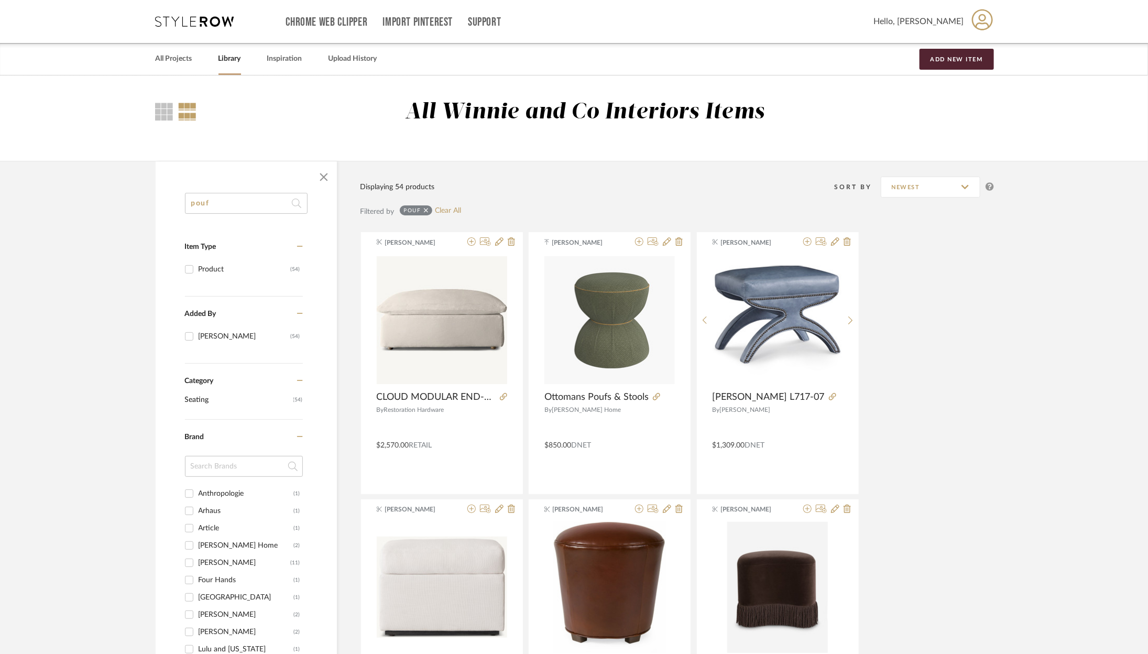
click at [180, 13] on div "Chrome Web Clipper Import Pinterest Support All Projects Library Inspiration Up…" at bounding box center [575, 21] width 839 height 43
click at [179, 21] on icon at bounding box center [195, 21] width 79 height 10
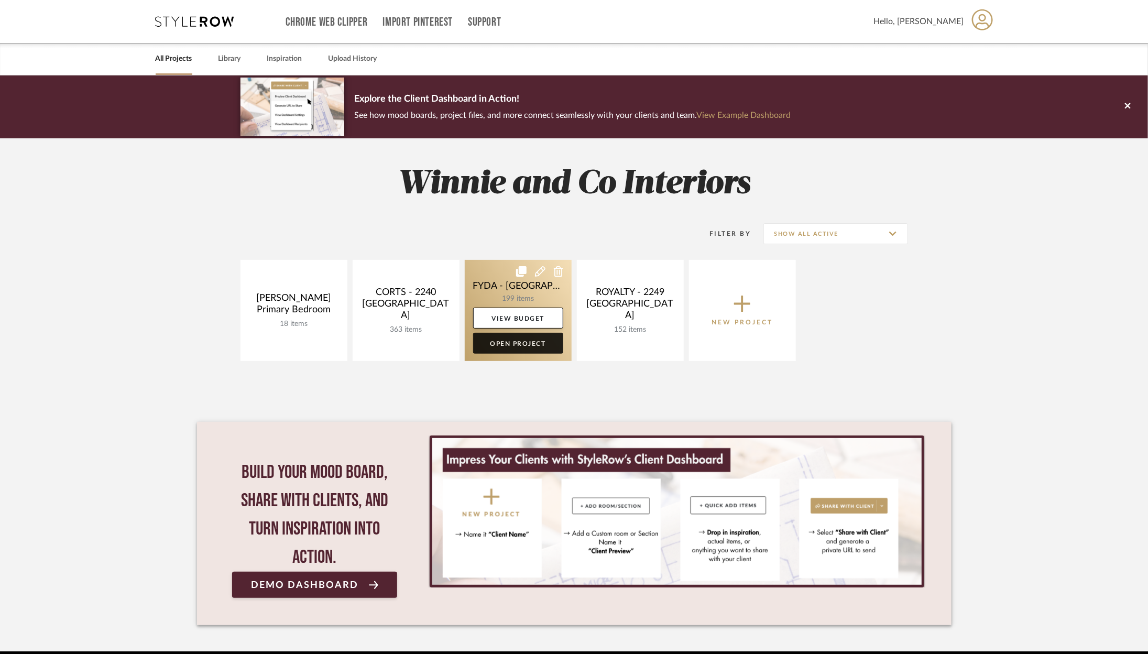
click at [541, 339] on link "Open Project" at bounding box center [518, 343] width 90 height 21
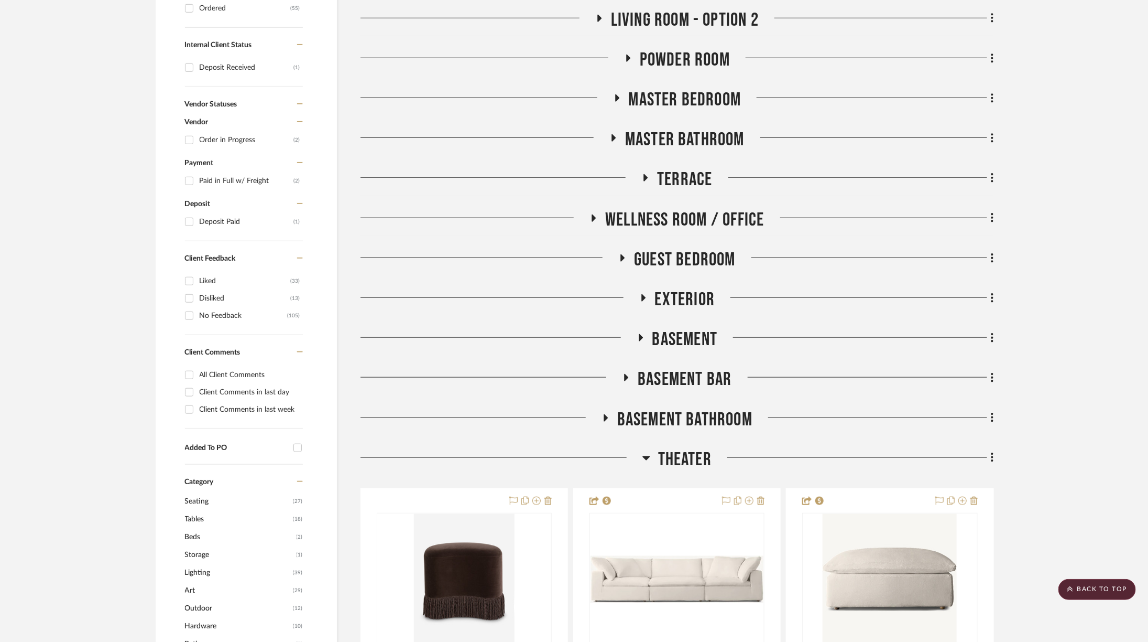
scroll to position [480, 0]
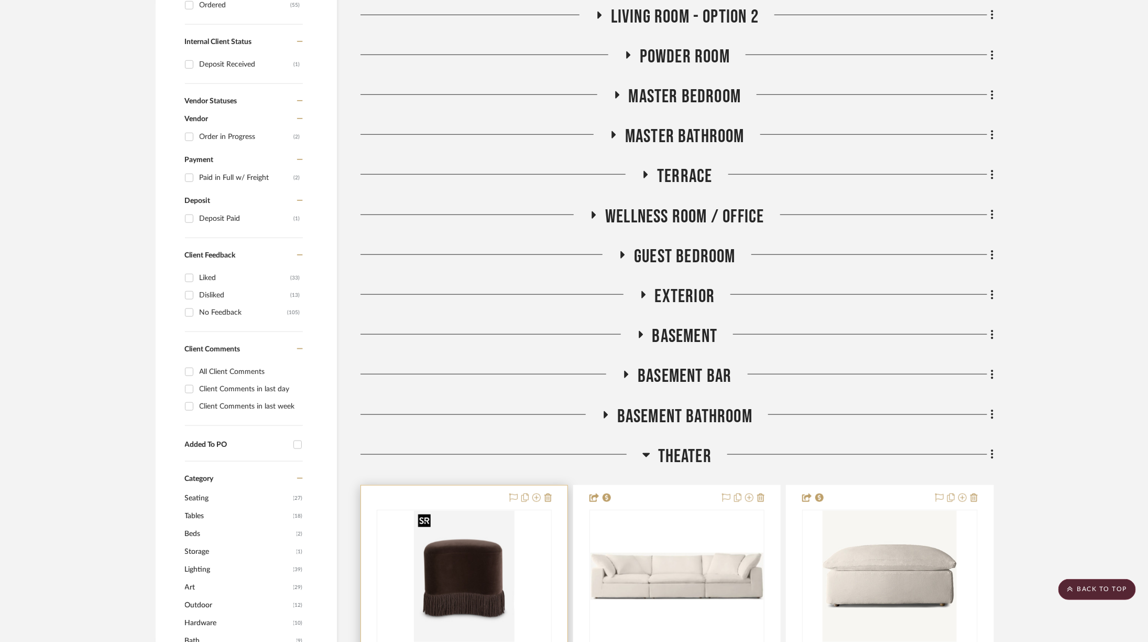
click at [489, 544] on img "0" at bounding box center [464, 576] width 101 height 131
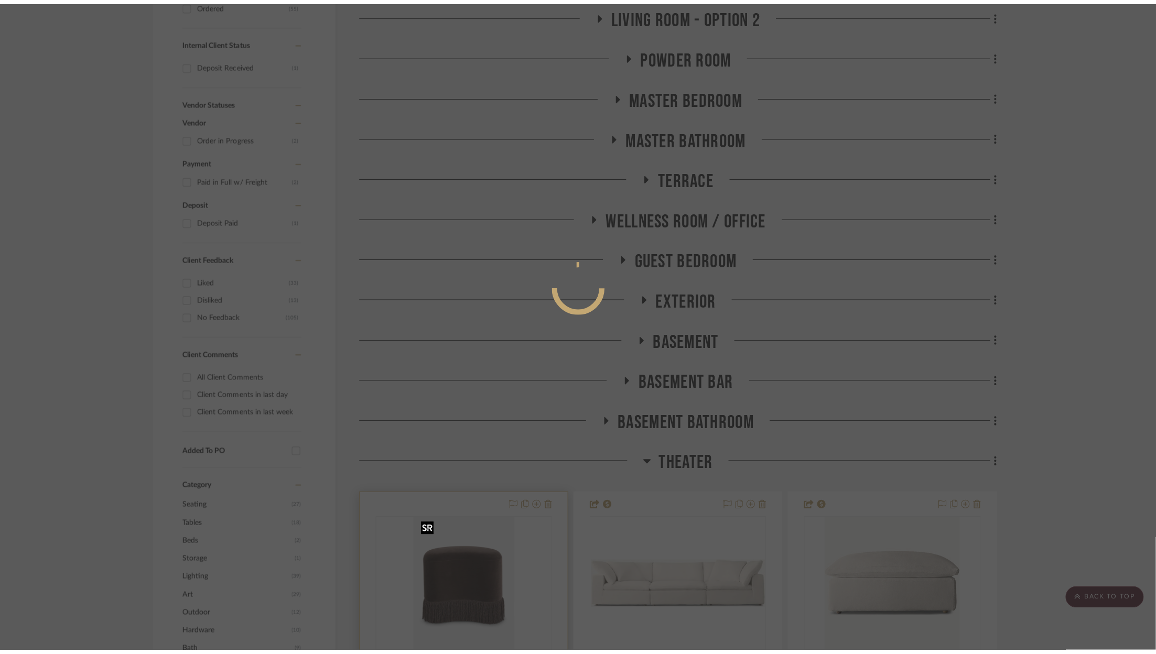
scroll to position [0, 0]
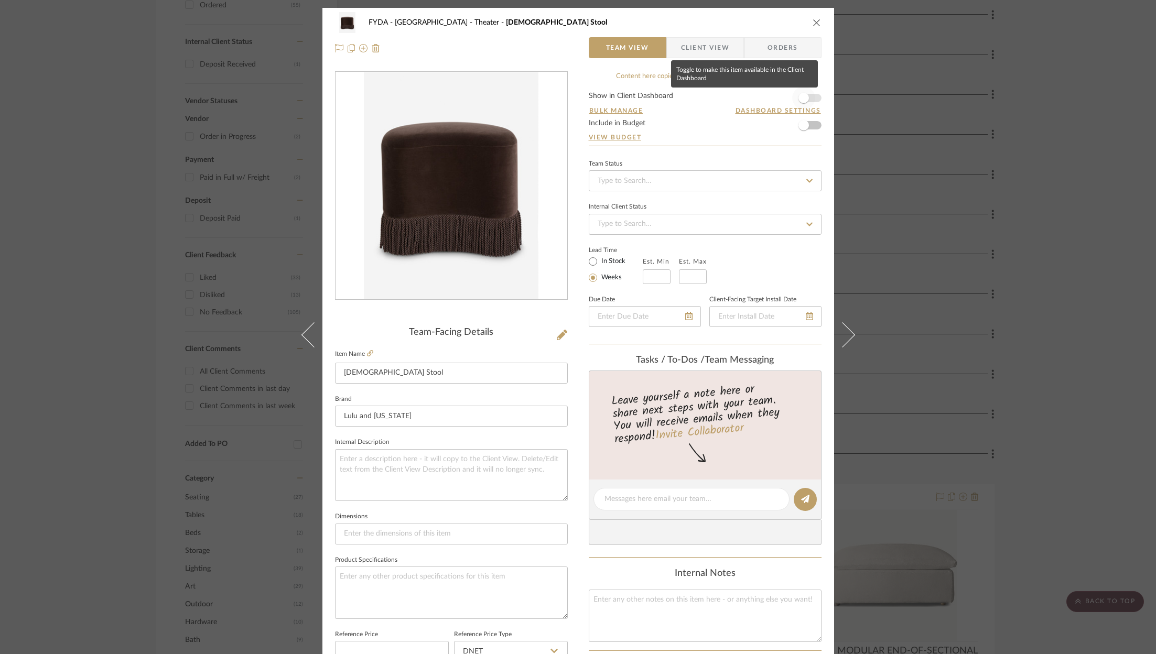
click at [808, 99] on span "button" at bounding box center [803, 97] width 23 height 23
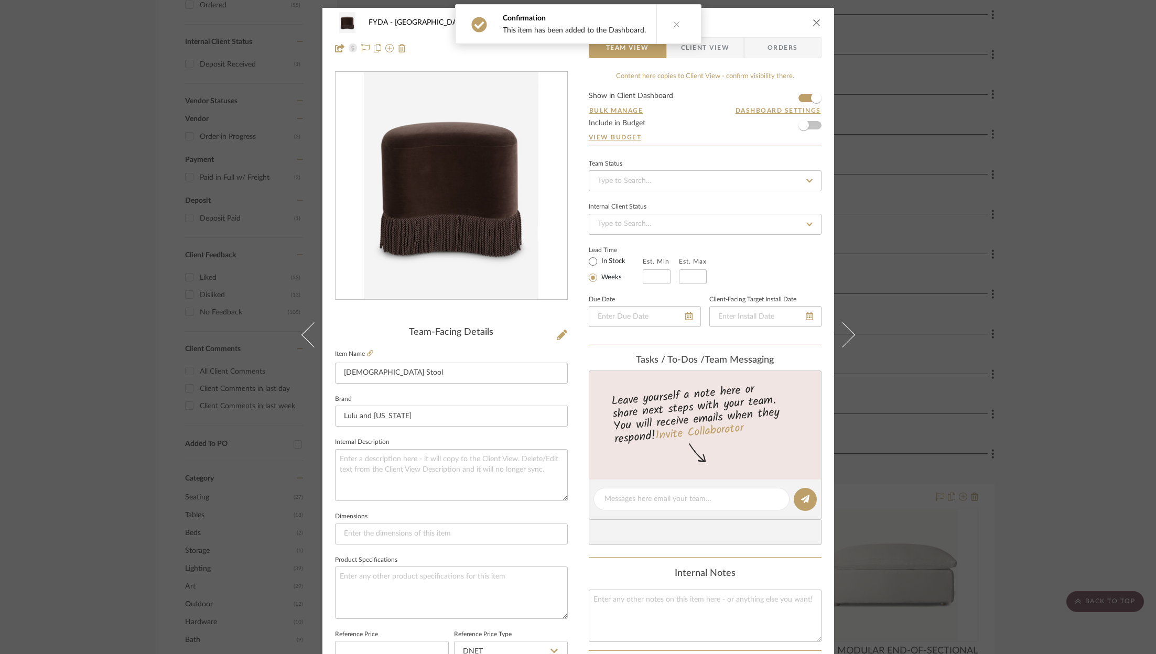
click at [812, 21] on icon "close" at bounding box center [816, 22] width 8 height 8
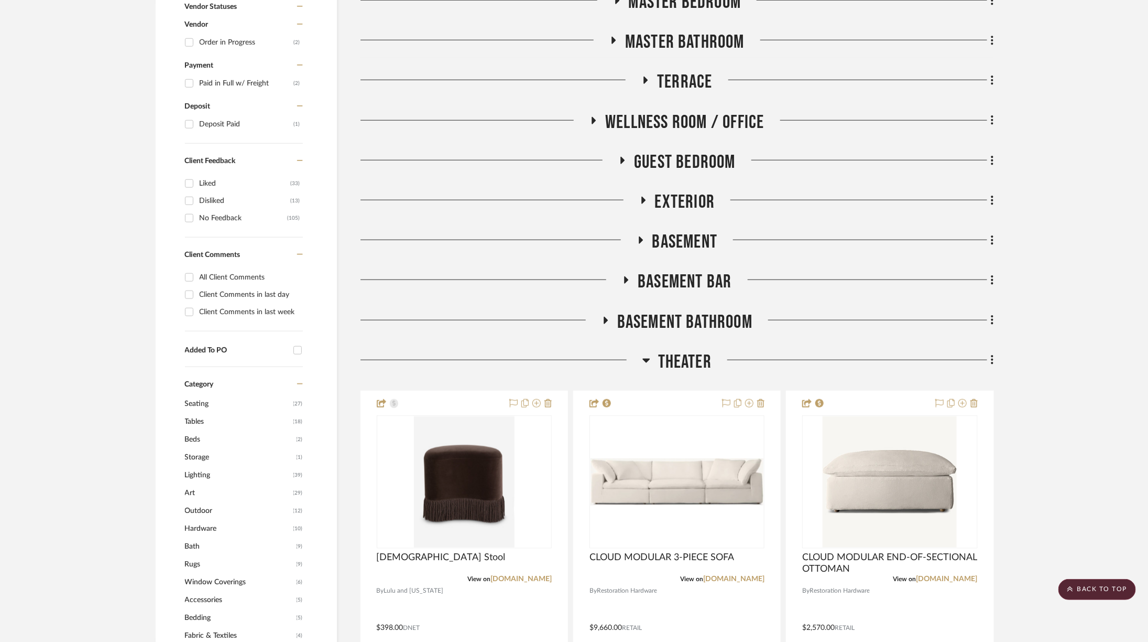
scroll to position [547, 0]
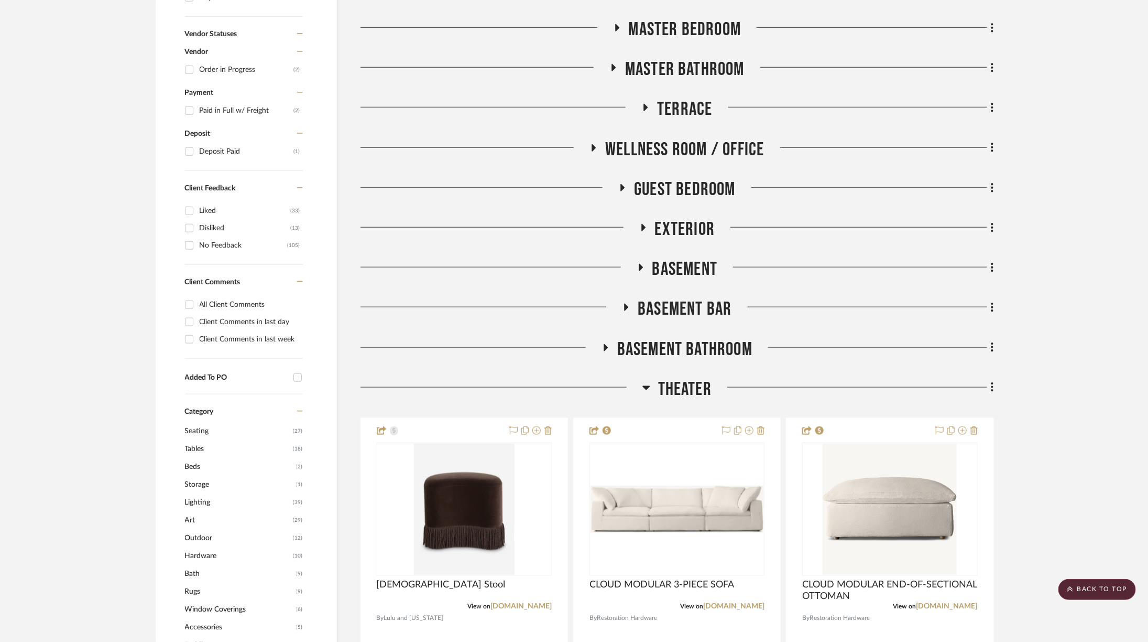
click at [654, 390] on h3 "Theater" at bounding box center [677, 389] width 69 height 23
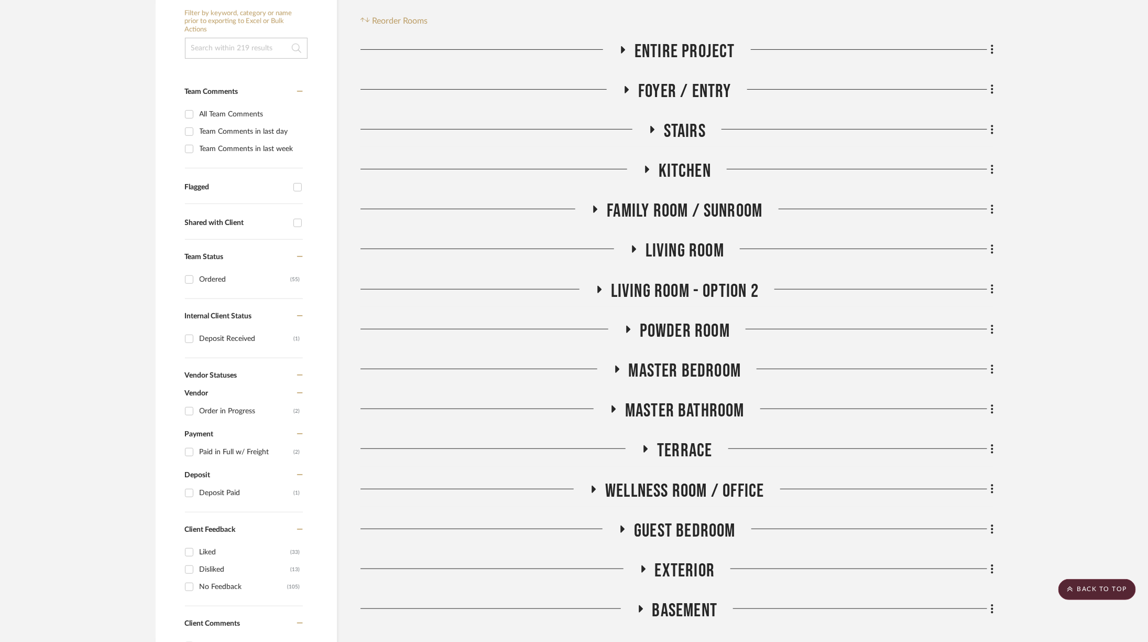
scroll to position [0, 0]
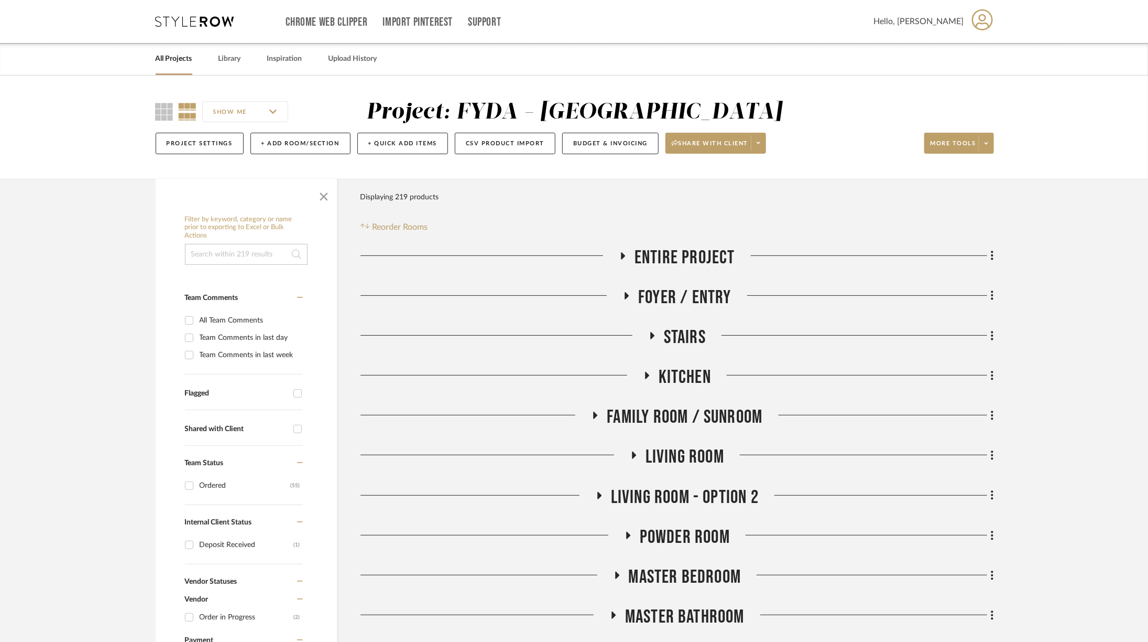
click at [680, 499] on span "Living Room - Option 2" at bounding box center [685, 497] width 148 height 23
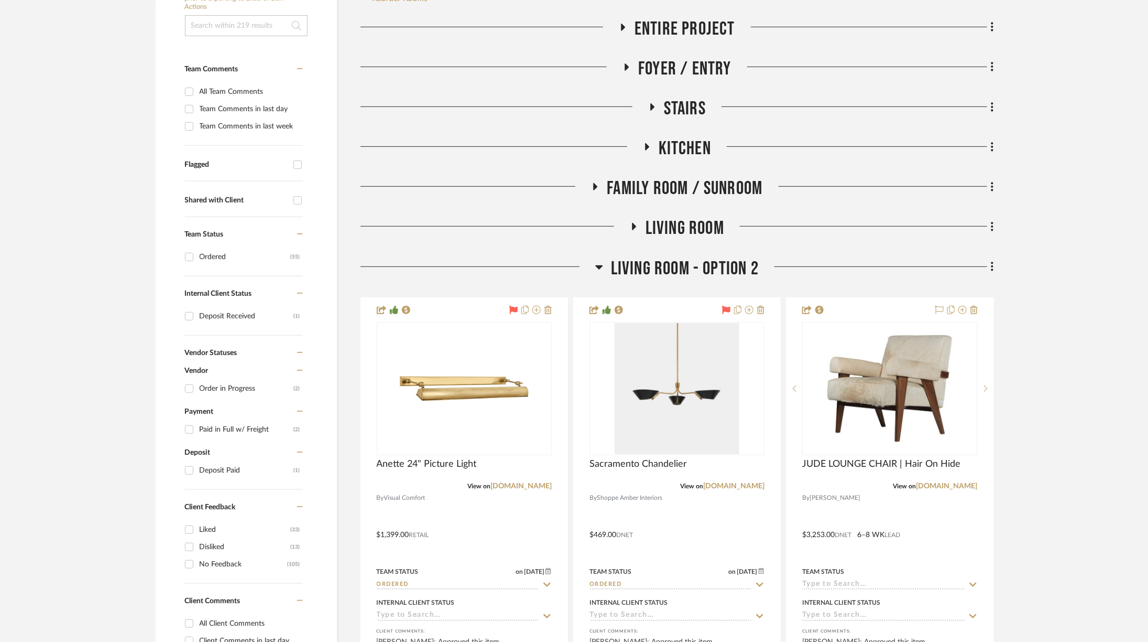
scroll to position [231, 0]
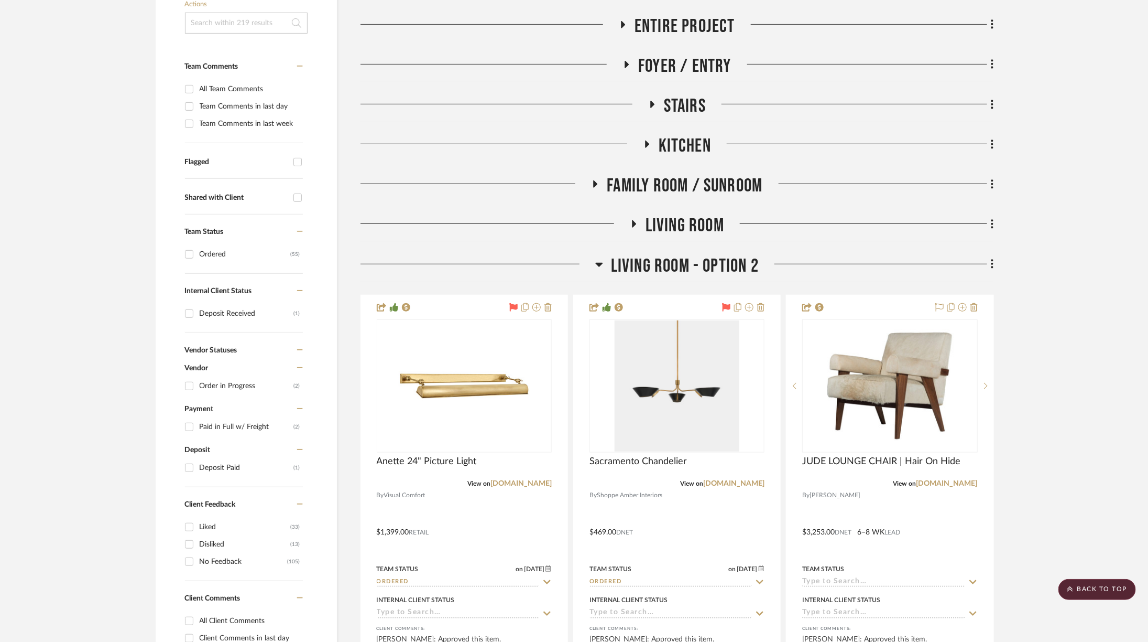
click at [706, 220] on span "Living Room" at bounding box center [685, 225] width 79 height 23
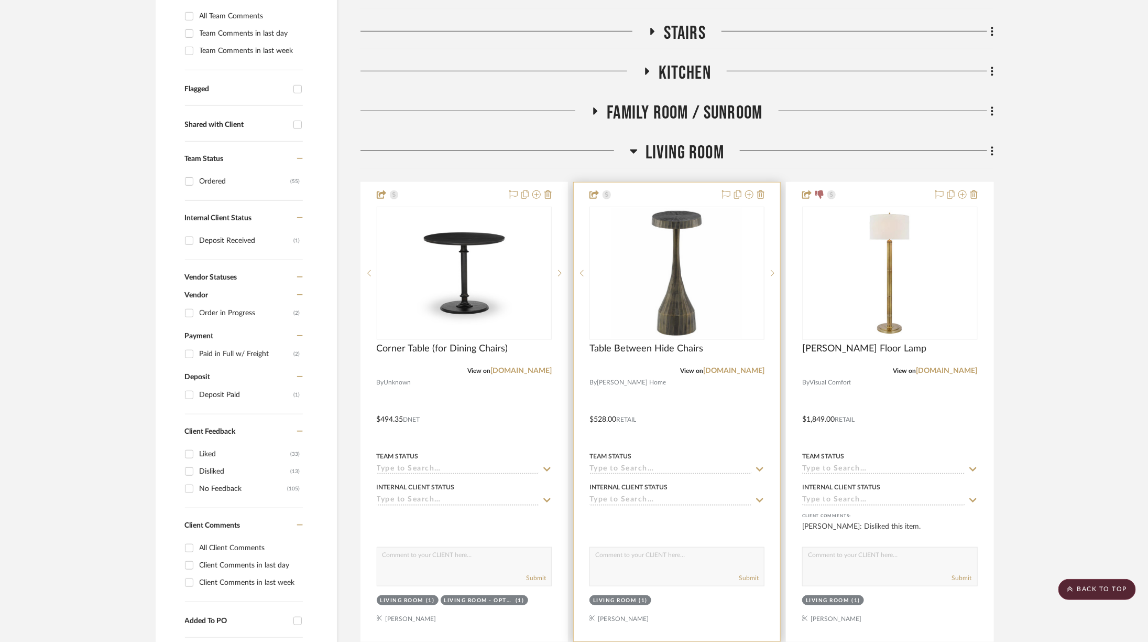
scroll to position [305, 0]
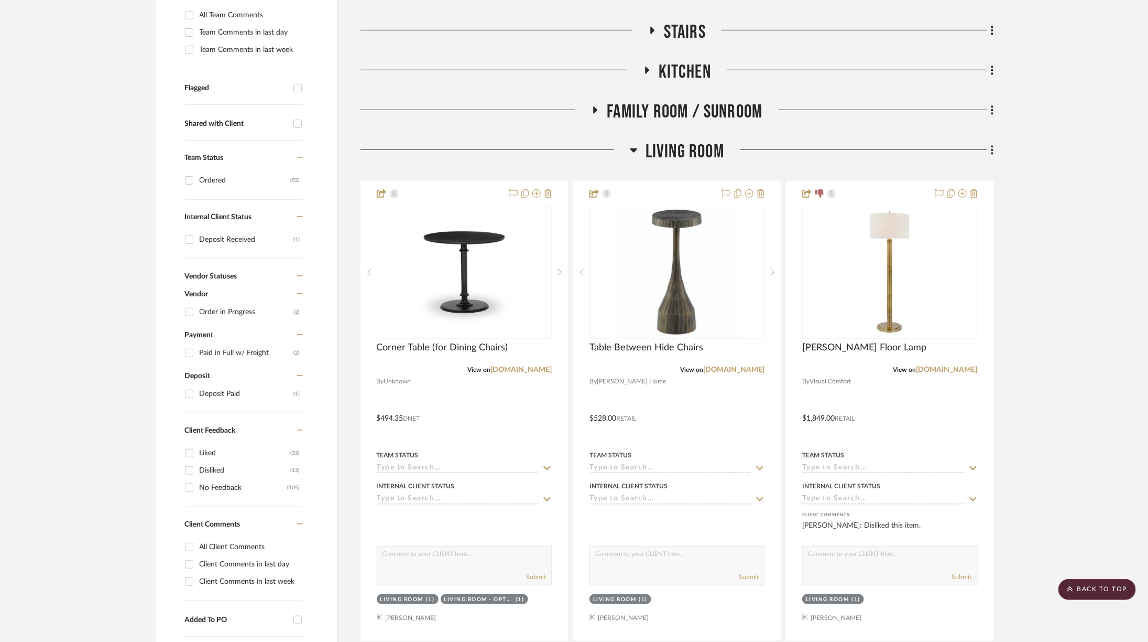
click at [692, 158] on span "Living Room" at bounding box center [685, 151] width 79 height 23
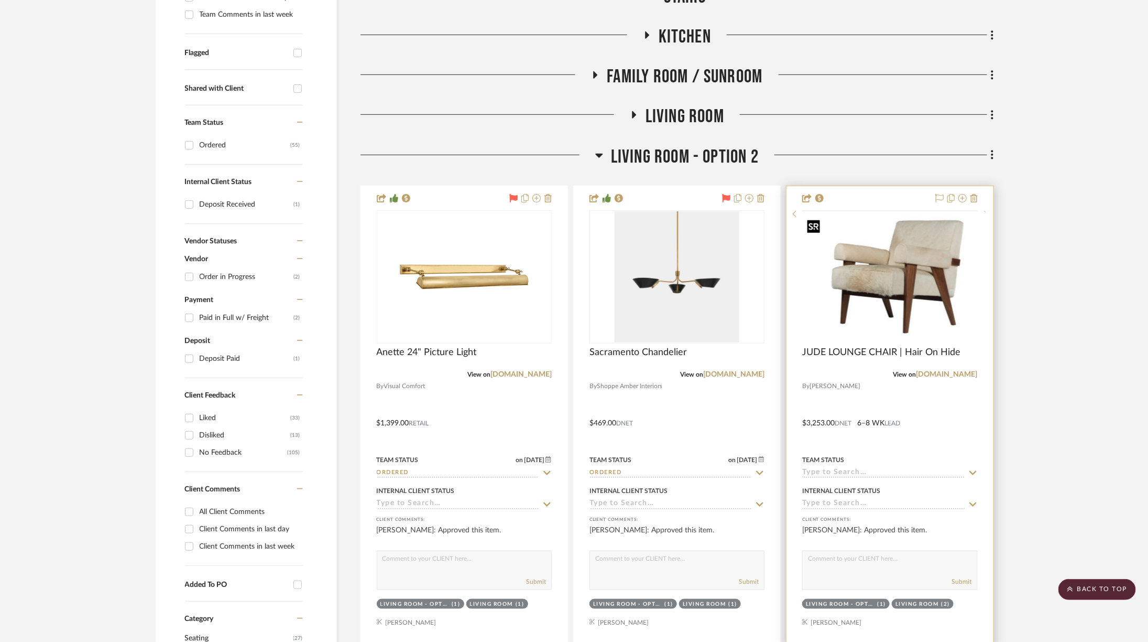
scroll to position [324, 10]
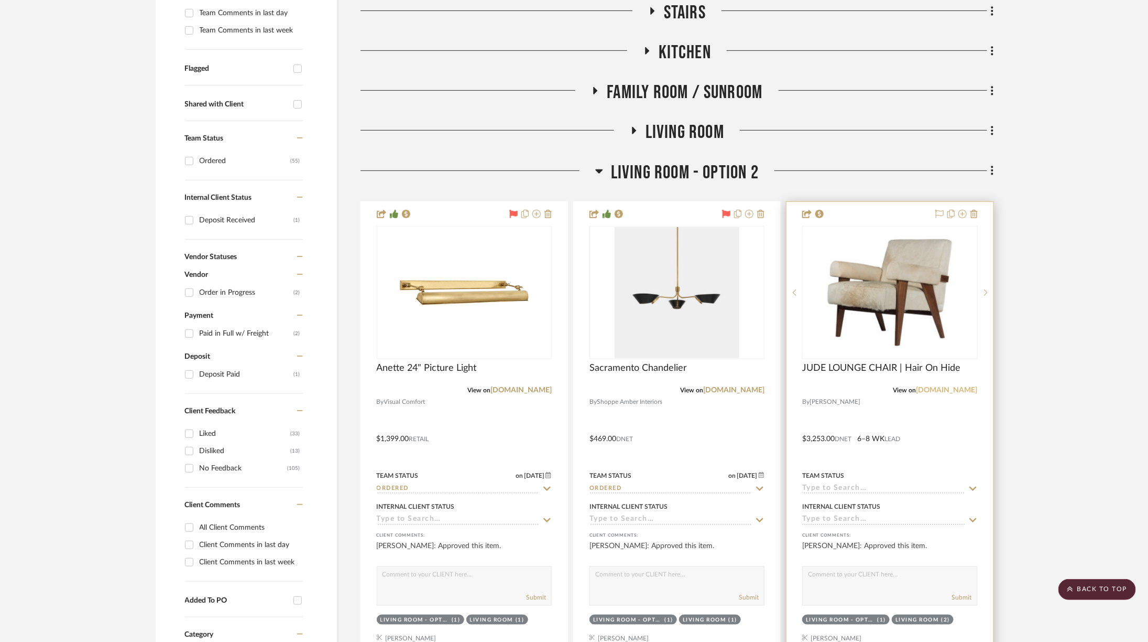
click at [931, 391] on link "[DOMAIN_NAME]" at bounding box center [947, 389] width 61 height 7
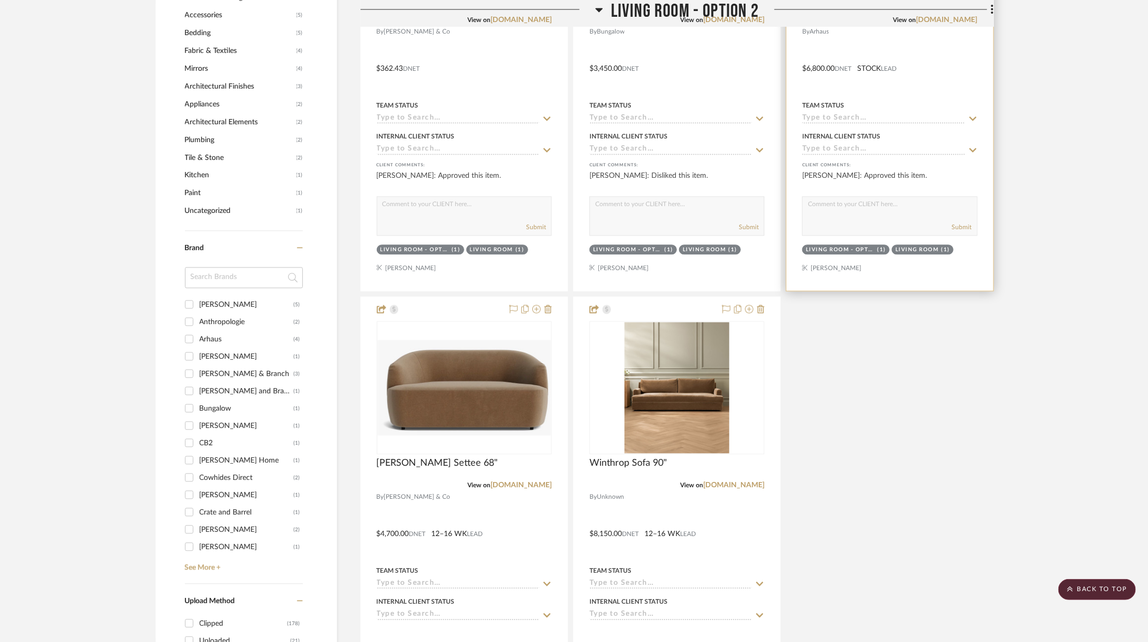
scroll to position [1279, 10]
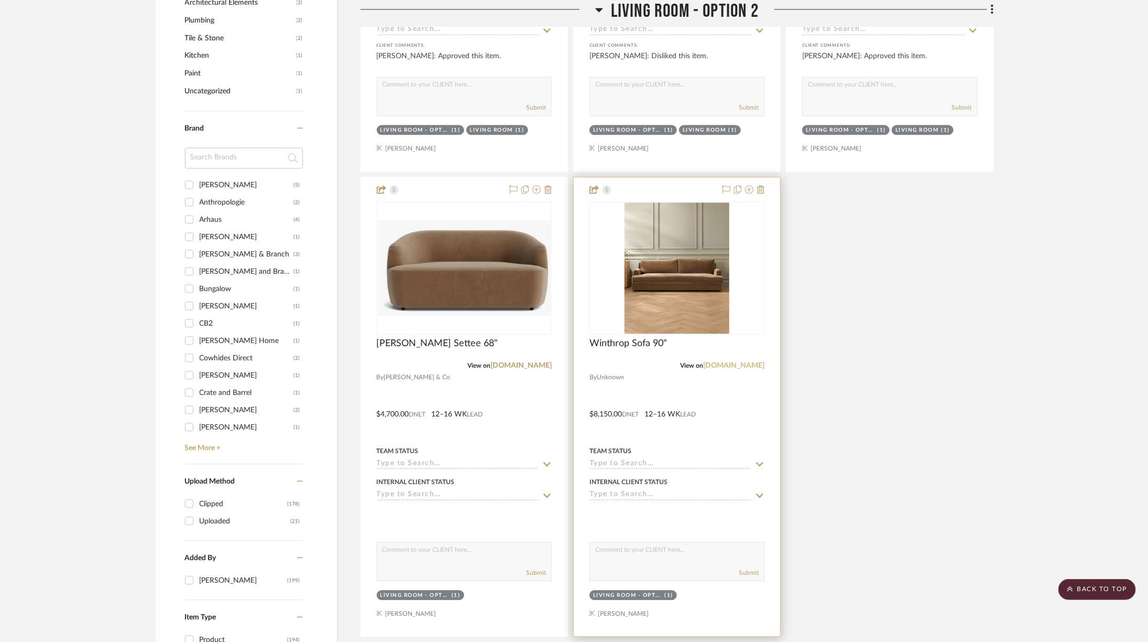
click at [732, 363] on link "[DOMAIN_NAME]" at bounding box center [733, 365] width 61 height 7
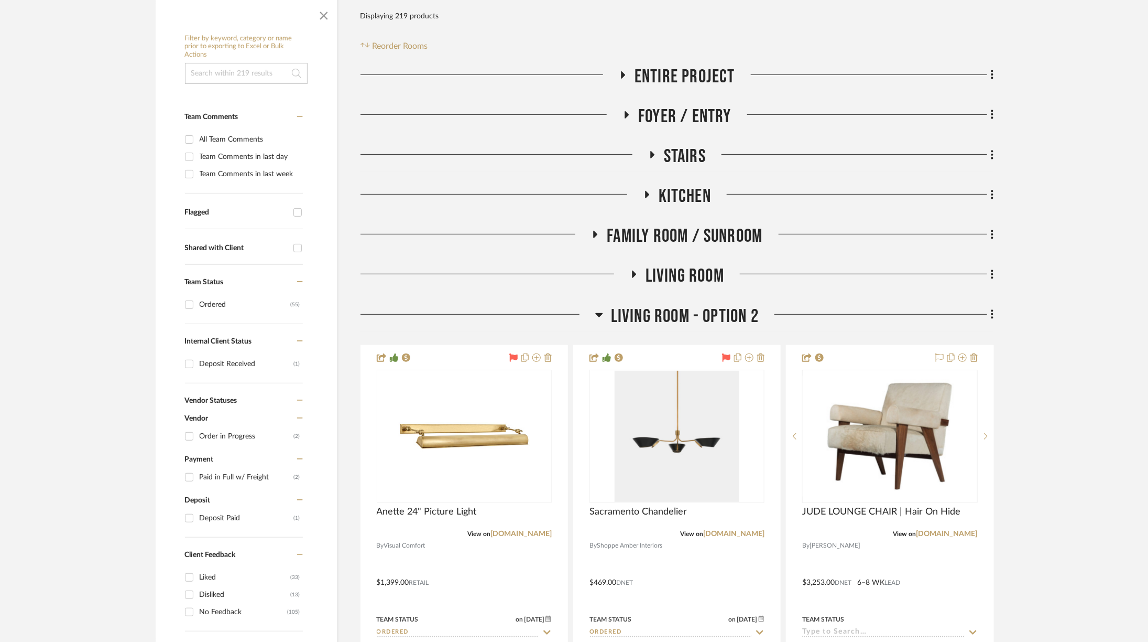
click at [682, 274] on span "Living Room" at bounding box center [685, 276] width 79 height 23
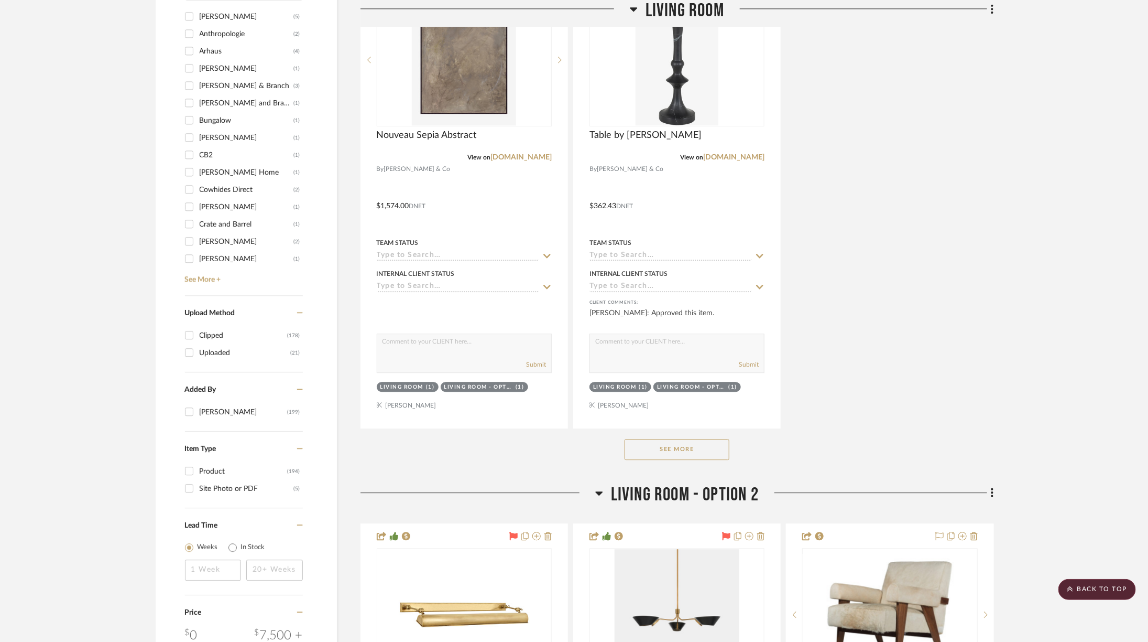
scroll to position [1577, 10]
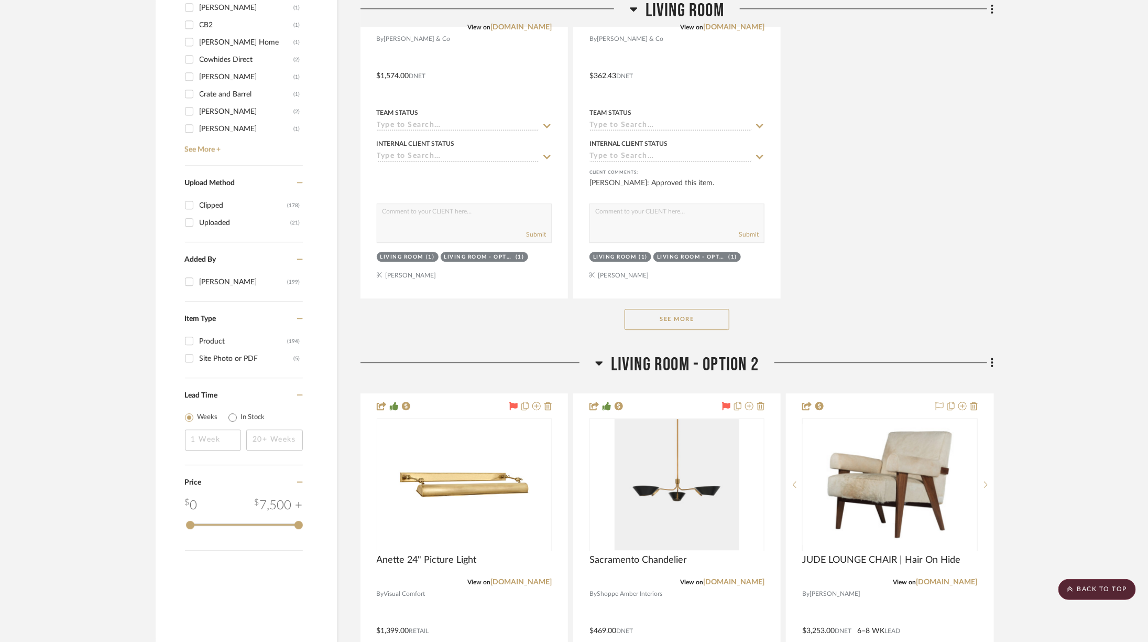
click at [703, 315] on button "See More" at bounding box center [677, 319] width 105 height 21
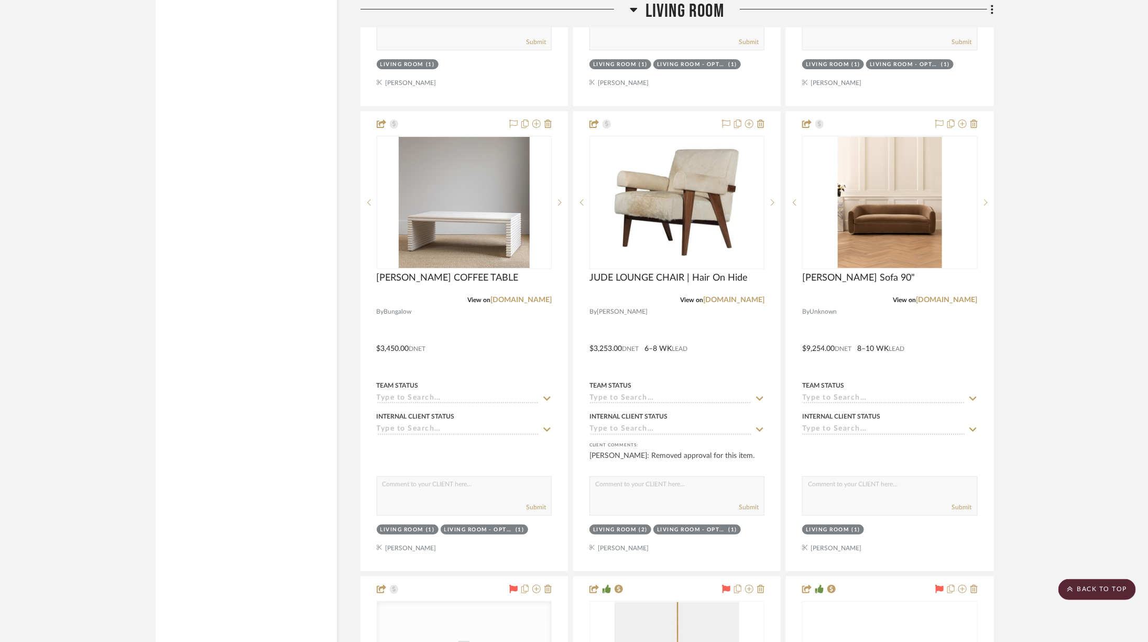
scroll to position [2239, 10]
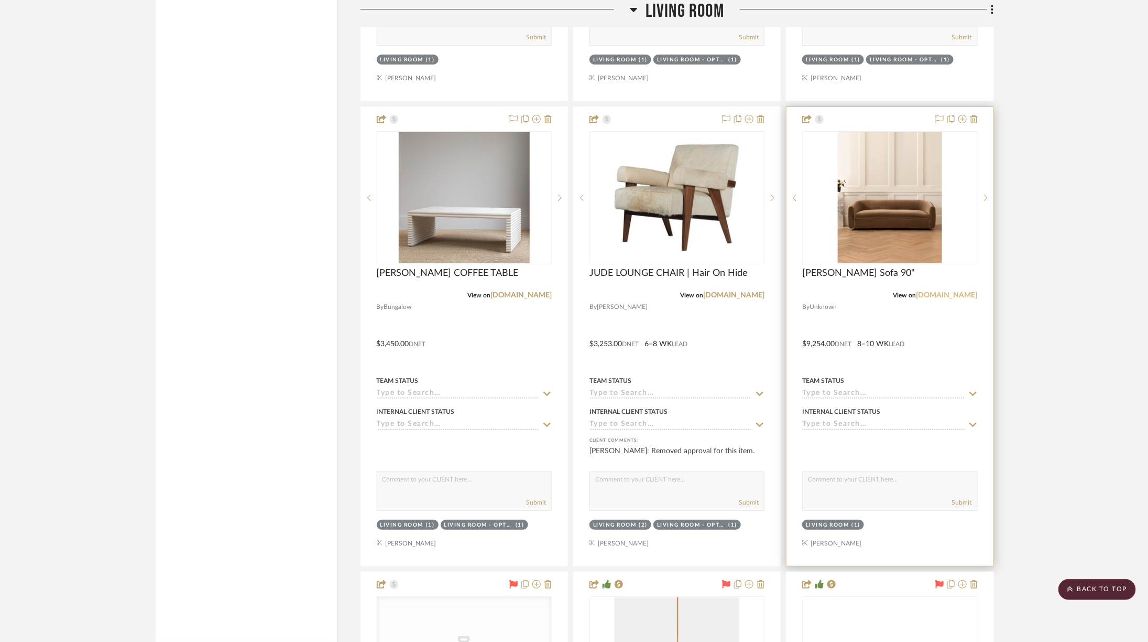
click at [930, 291] on link "[DOMAIN_NAME]" at bounding box center [947, 294] width 61 height 7
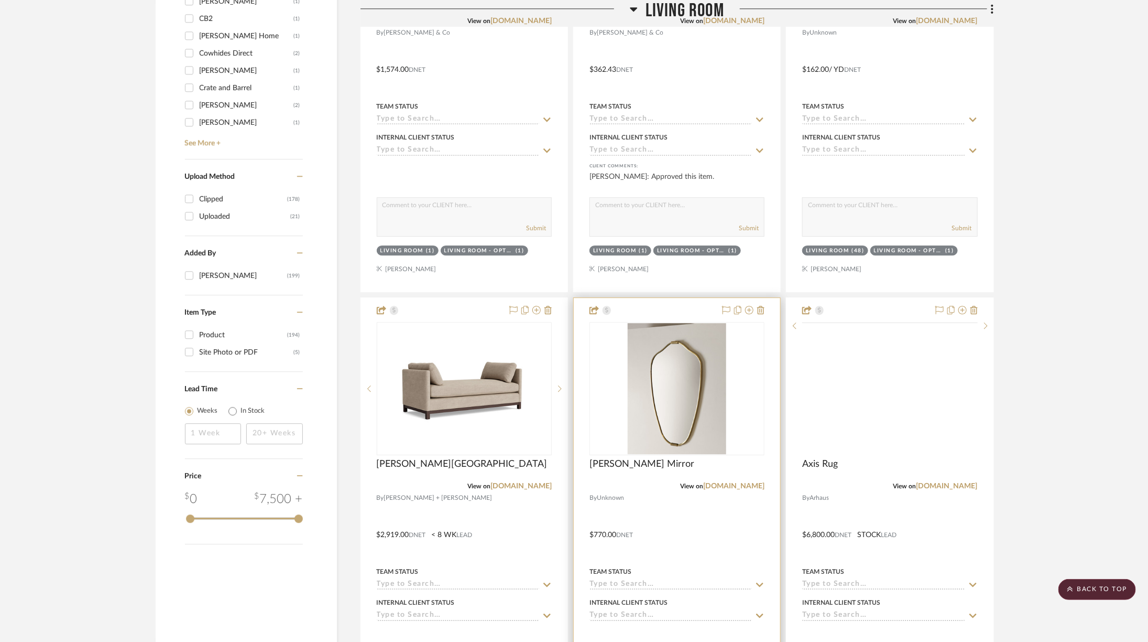
scroll to position [1560, 13]
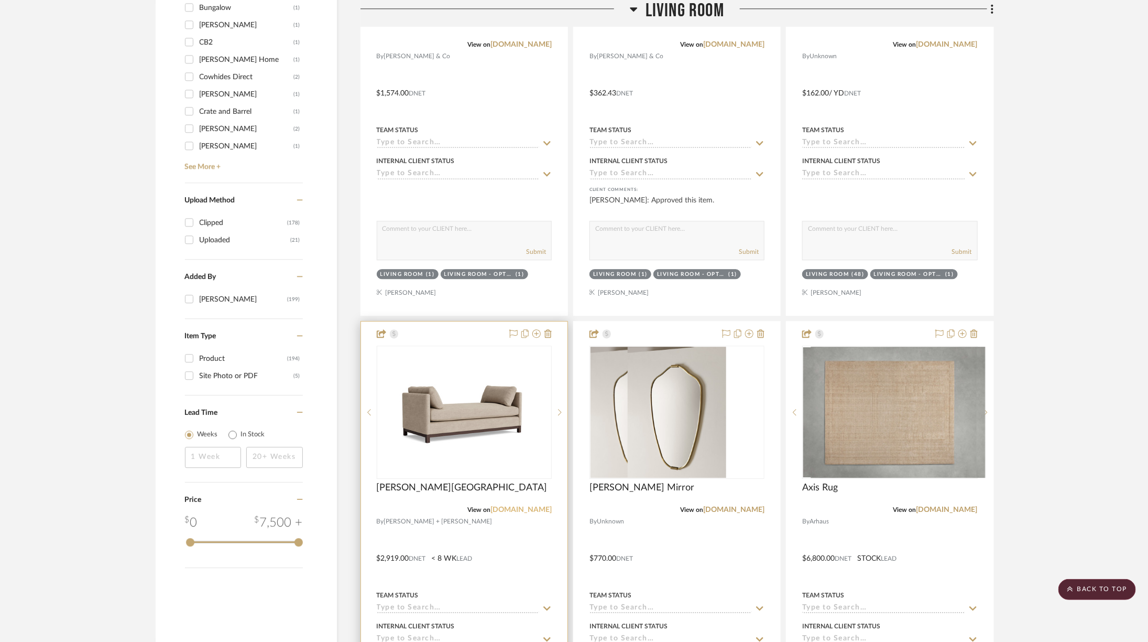
click at [524, 506] on link "[DOMAIN_NAME]" at bounding box center [521, 509] width 61 height 7
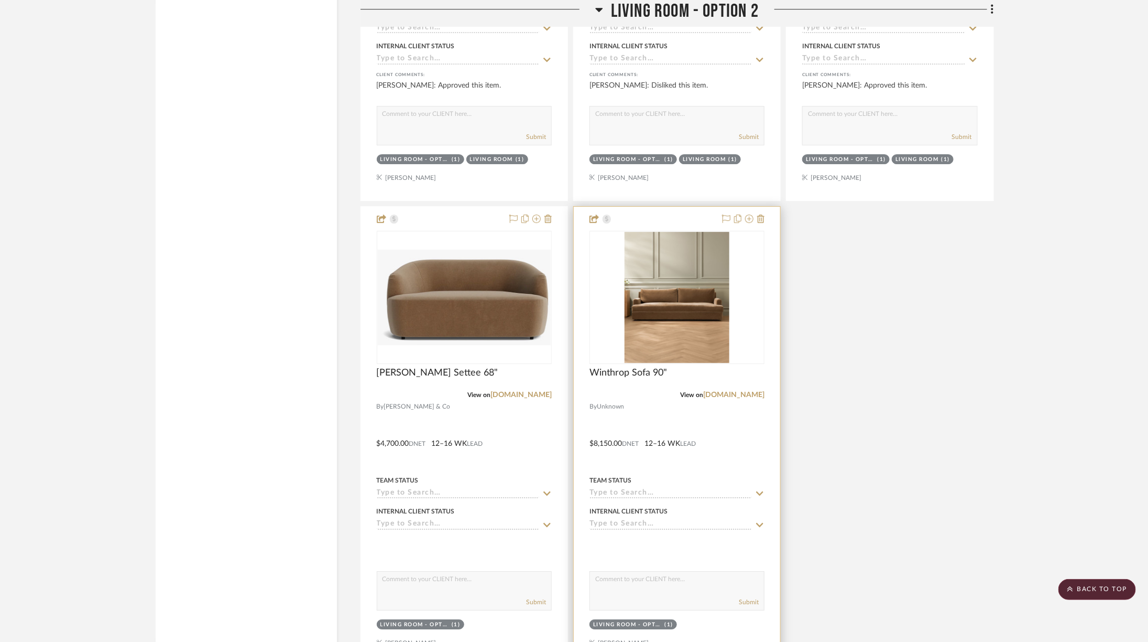
scroll to position [4117, 13]
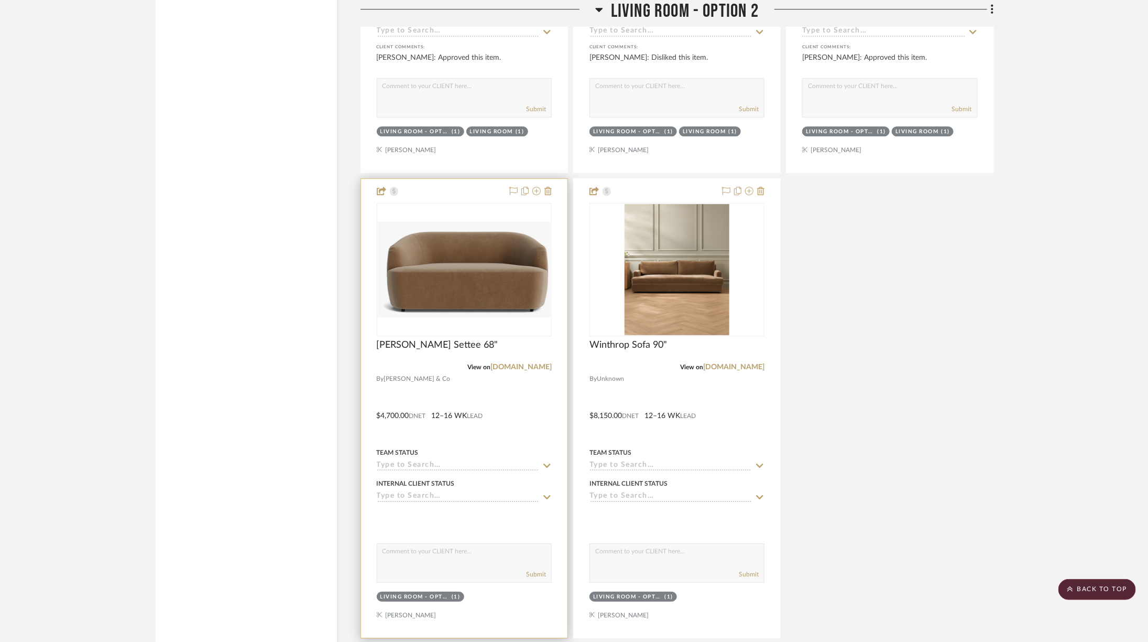
click at [513, 348] on div "[PERSON_NAME] Settee 68"" at bounding box center [464, 350] width 175 height 23
click at [506, 363] on link "[DOMAIN_NAME]" at bounding box center [521, 366] width 61 height 7
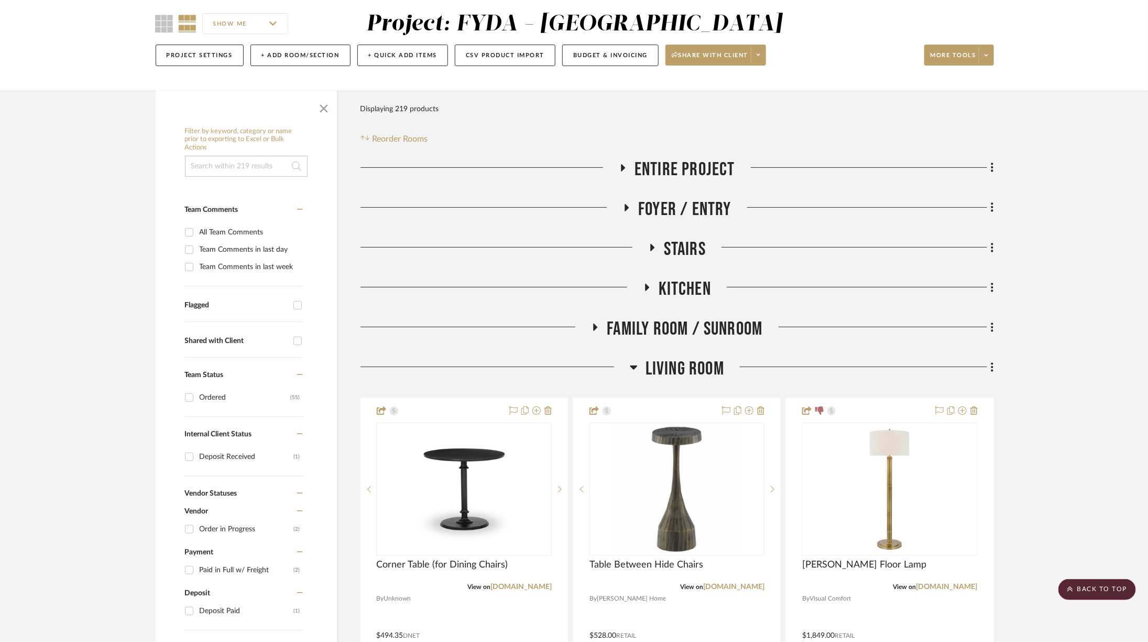
scroll to position [0, 13]
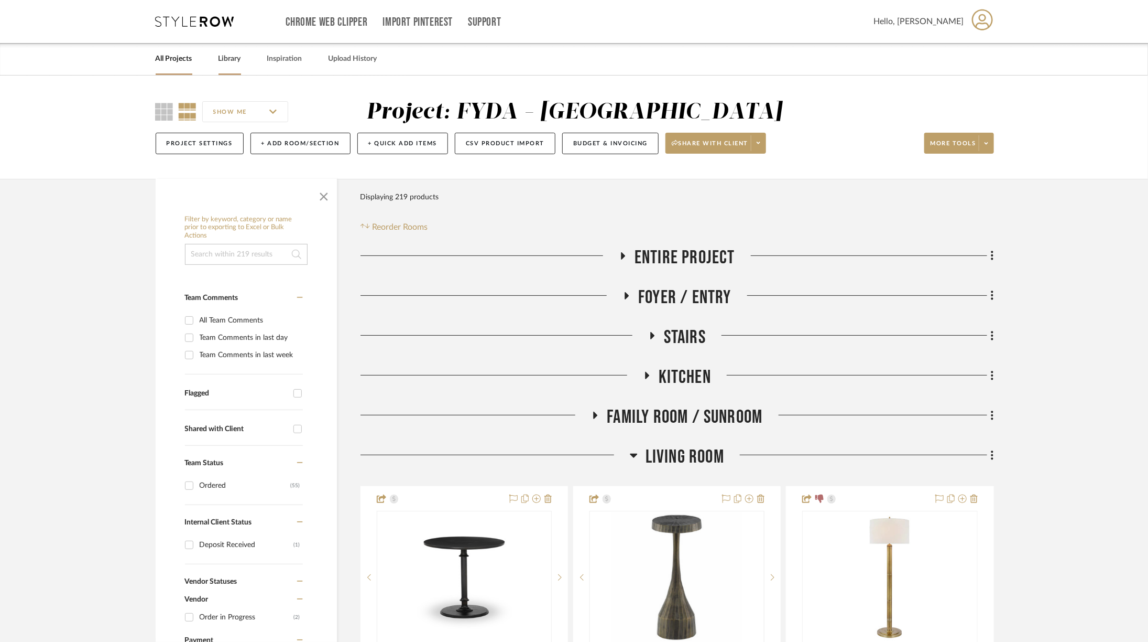
click at [222, 56] on link "Library" at bounding box center [230, 59] width 23 height 14
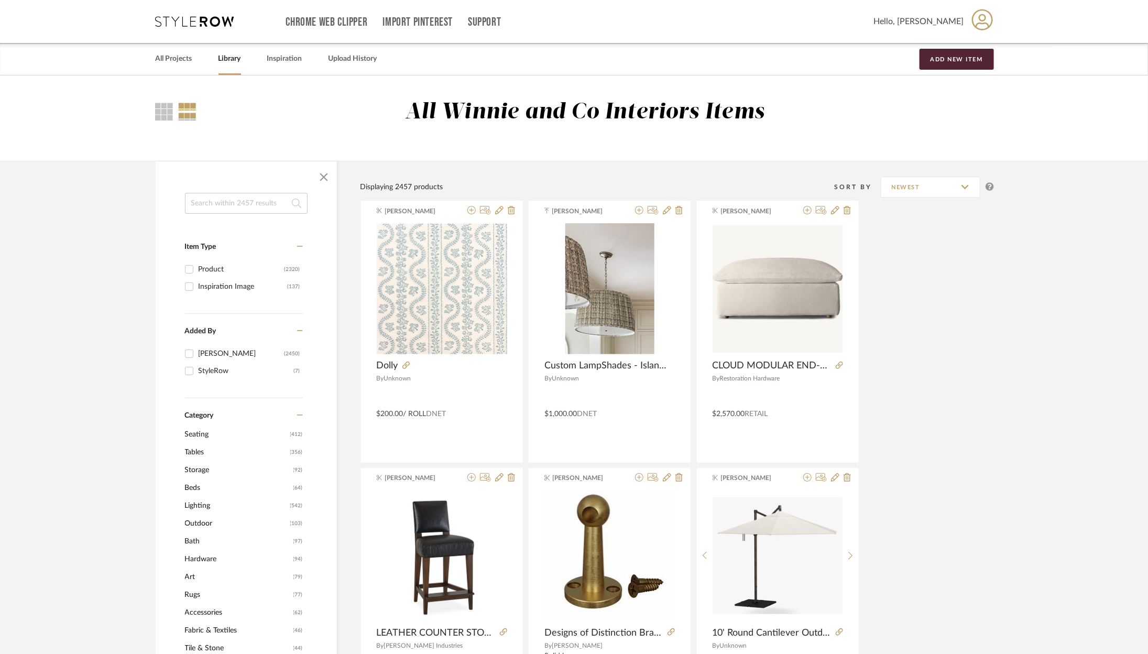
click at [250, 202] on input at bounding box center [246, 203] width 123 height 21
type input "four hands"
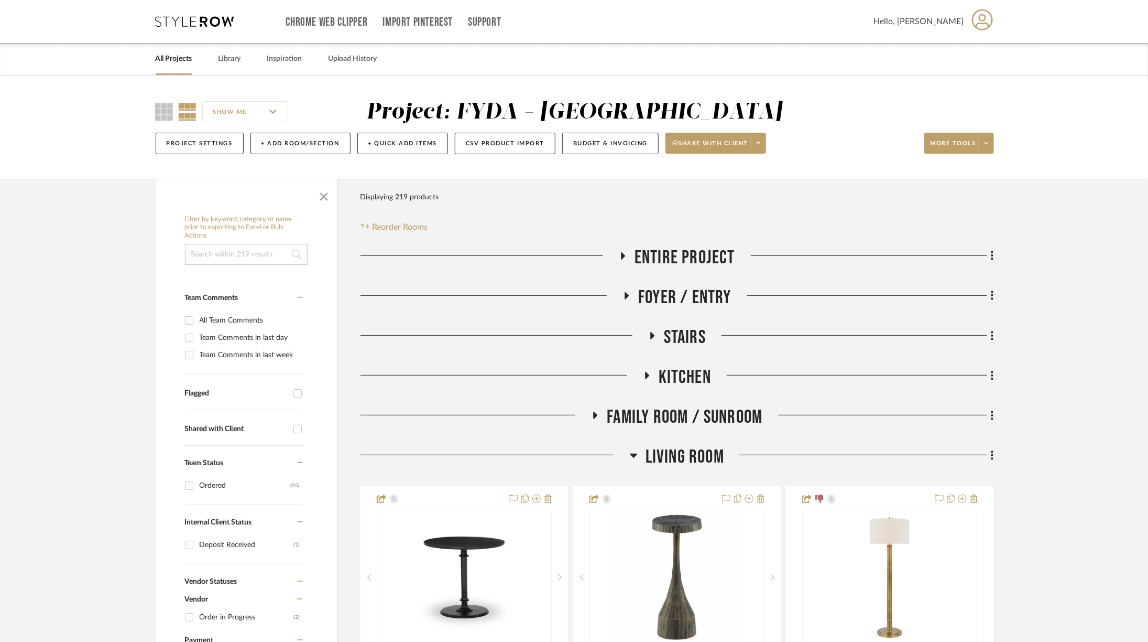
click at [669, 452] on span "Living Room" at bounding box center [685, 457] width 79 height 23
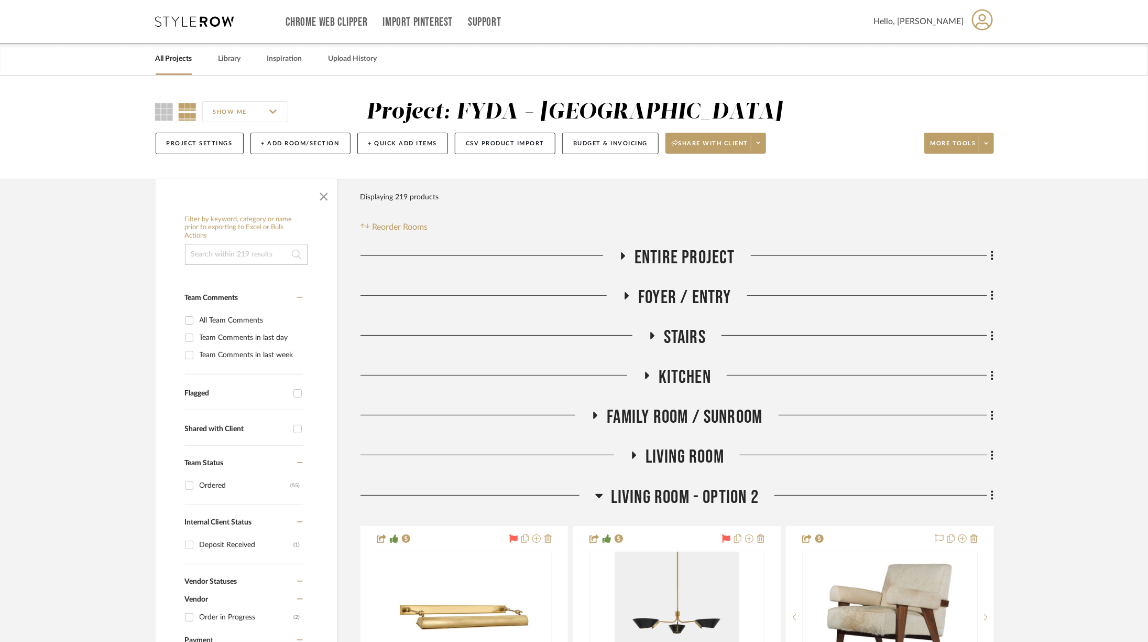
click at [685, 449] on span "Living Room" at bounding box center [685, 457] width 79 height 23
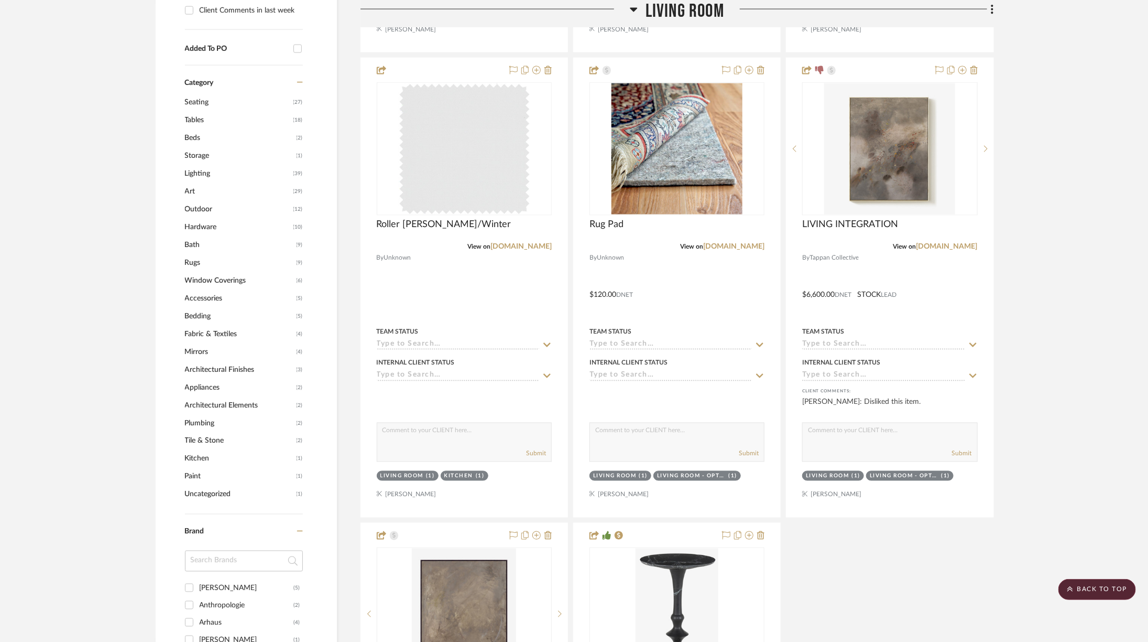
scroll to position [897, 0]
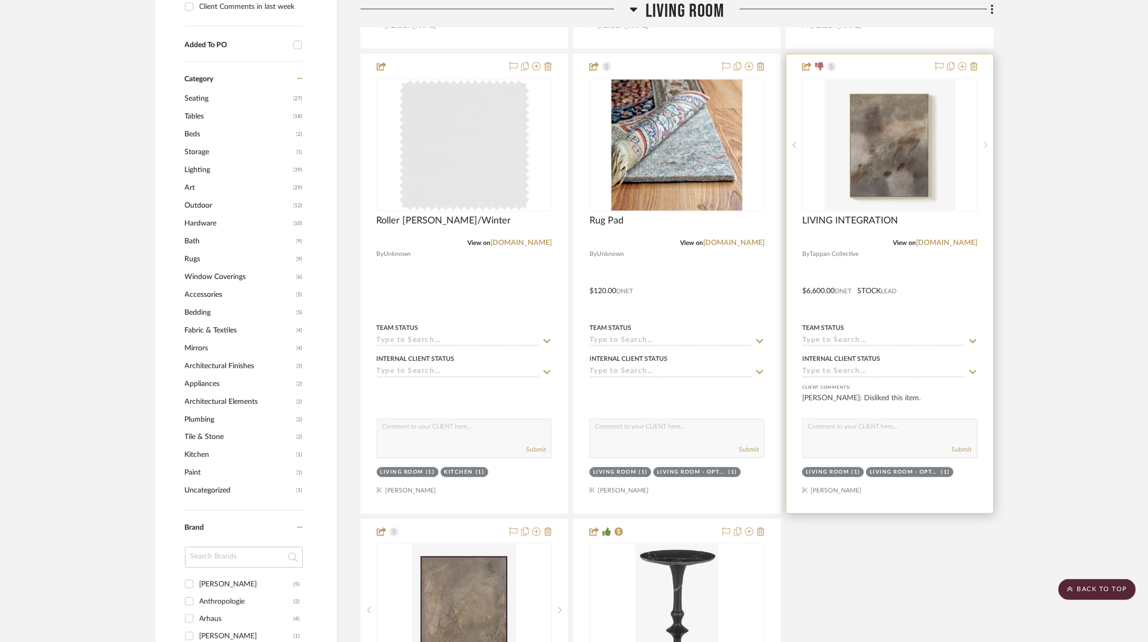
click at [990, 142] on sr-next-btn at bounding box center [986, 145] width 16 height 7
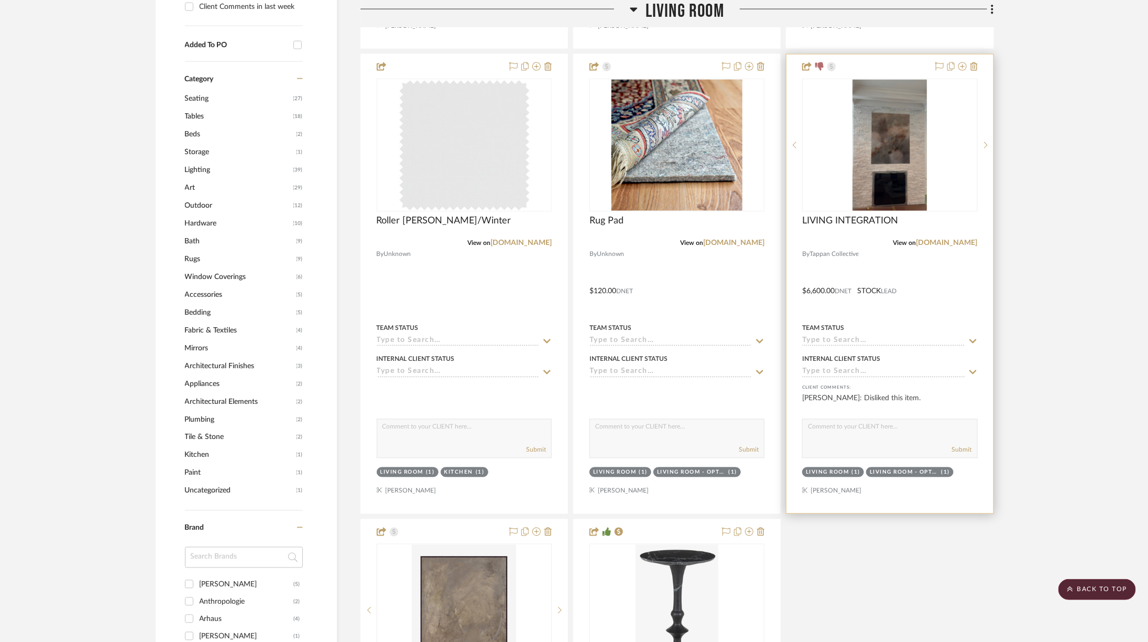
click at [886, 129] on img "1" at bounding box center [890, 145] width 74 height 131
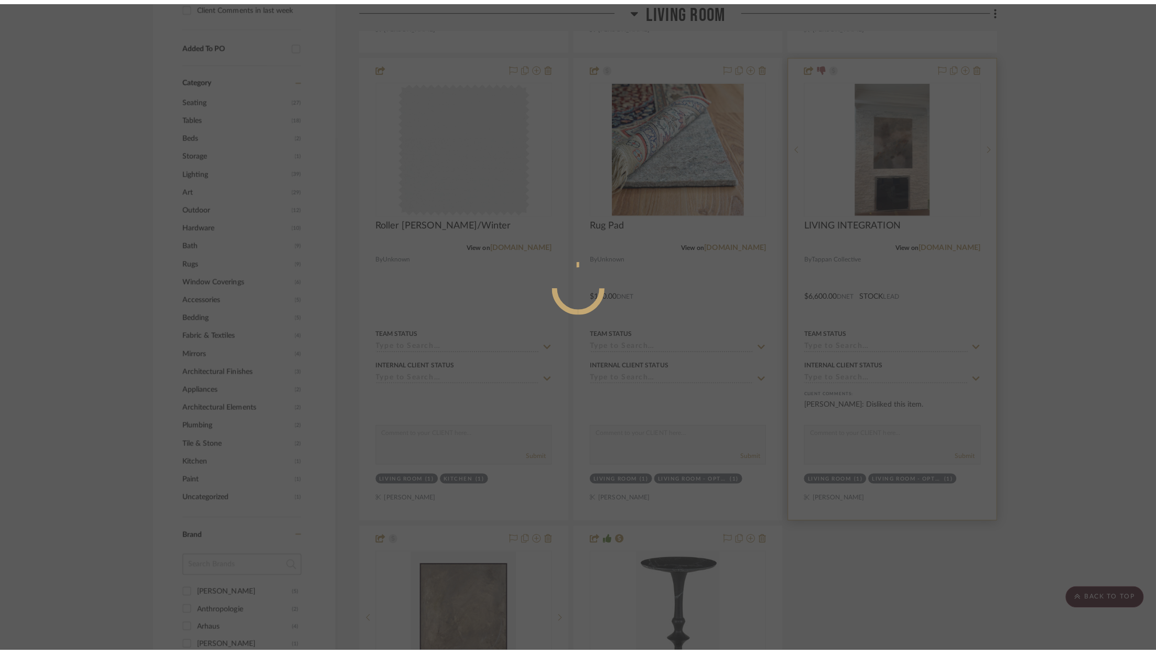
scroll to position [0, 0]
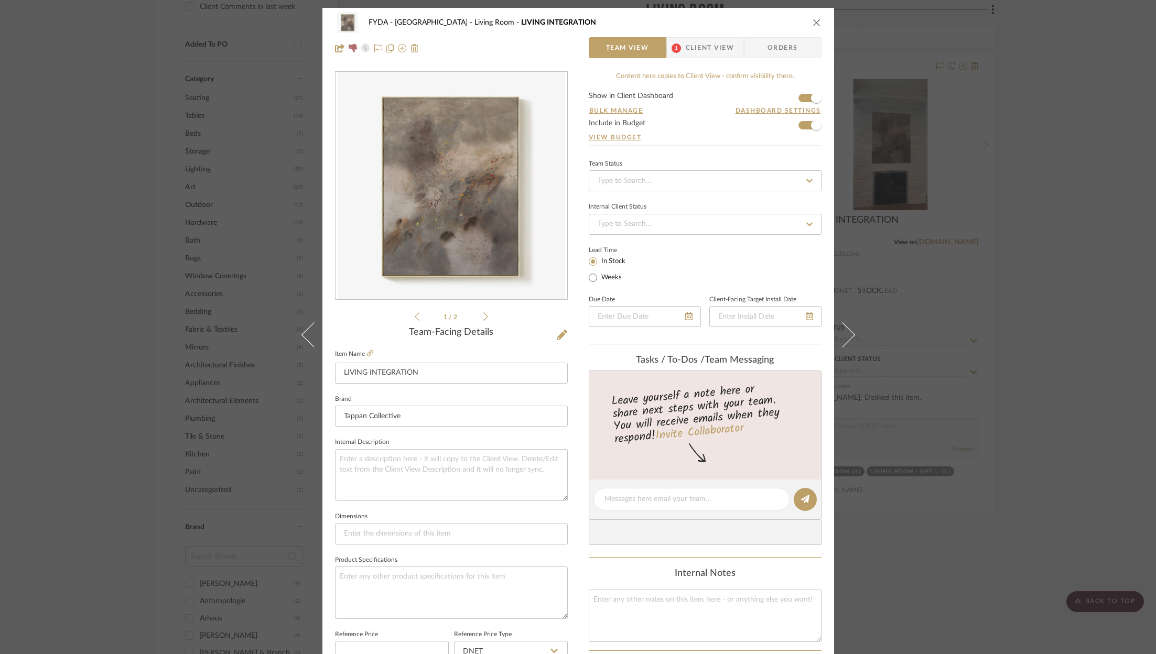
click at [477, 308] on div "1 / 2" at bounding box center [451, 197] width 233 height 252
click at [483, 313] on icon at bounding box center [485, 316] width 5 height 9
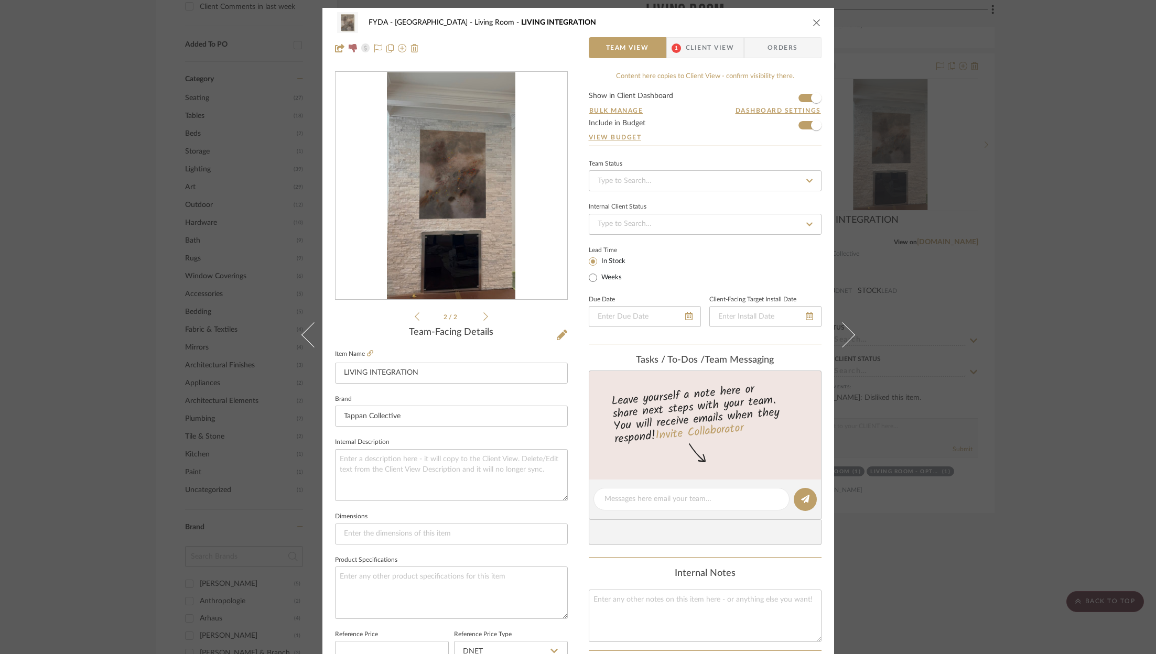
click at [1040, 178] on div "FYDA - 655 City Park Living Room LIVING INTEGRATION Team View 1 Client View Ord…" at bounding box center [578, 327] width 1156 height 654
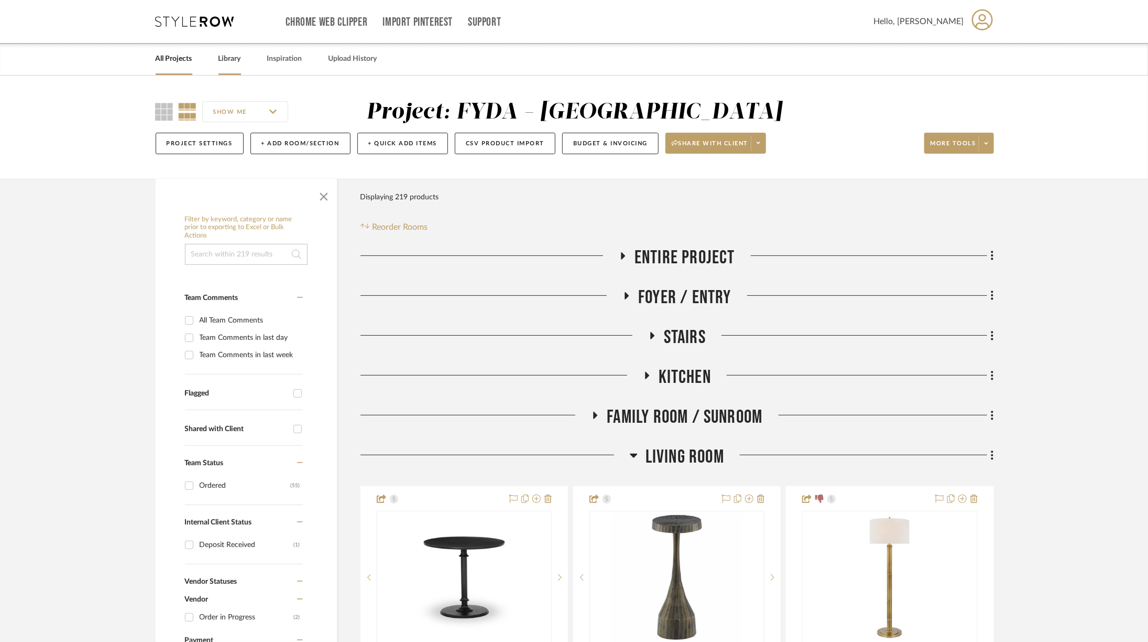
click at [225, 55] on link "Library" at bounding box center [230, 59] width 23 height 14
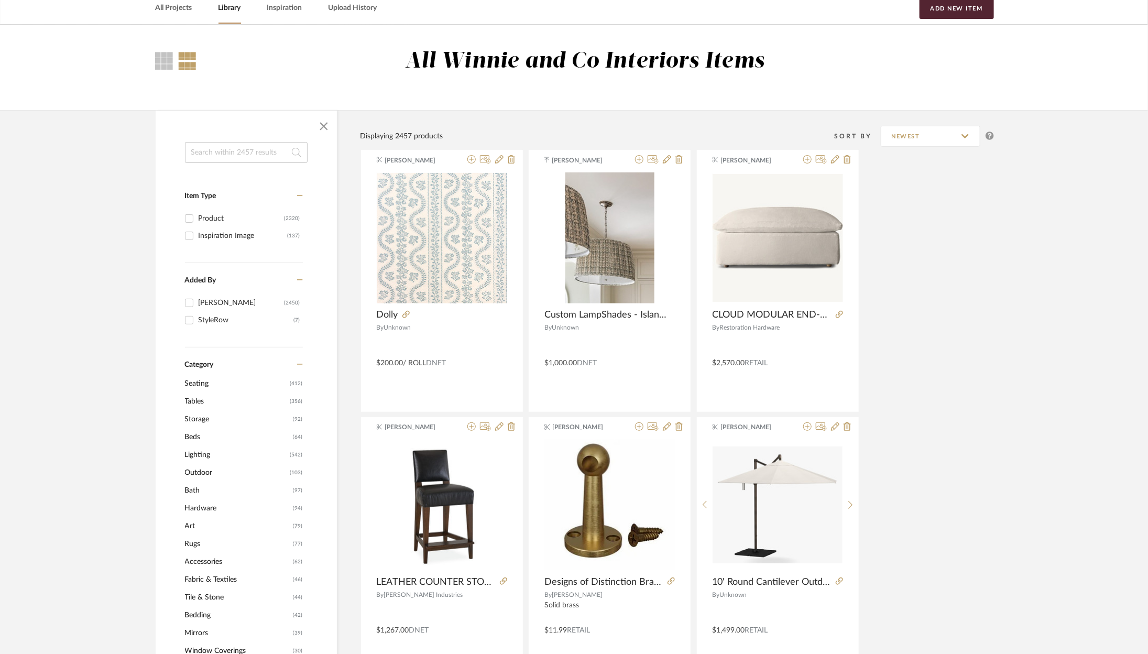
scroll to position [55, 0]
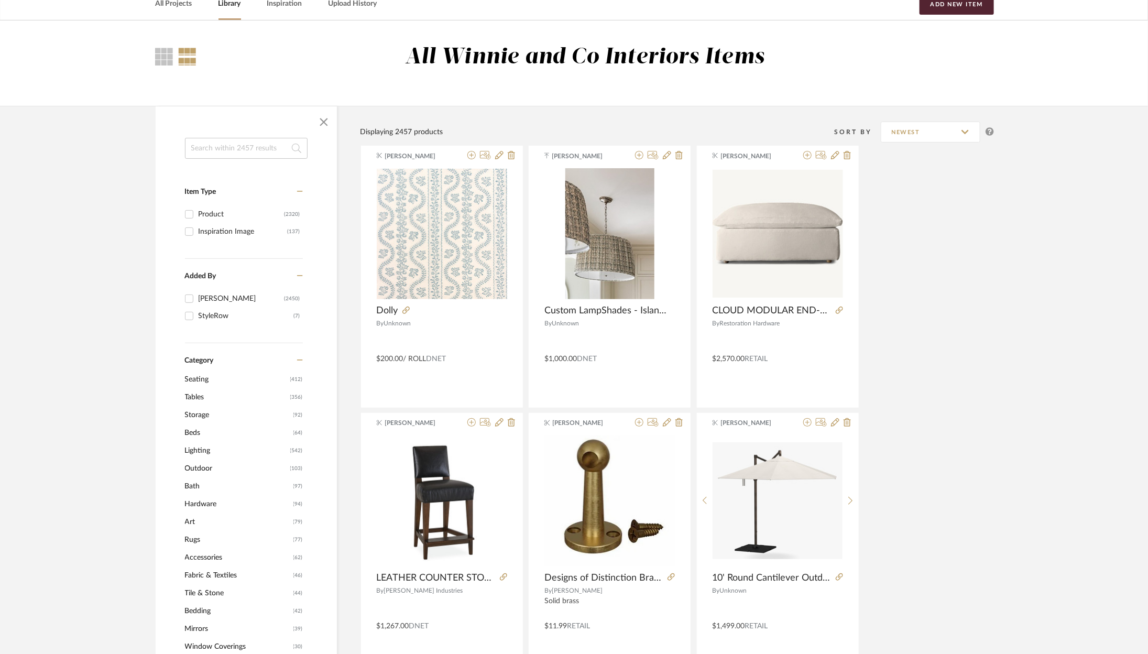
click at [202, 448] on span "Lighting" at bounding box center [236, 451] width 103 height 18
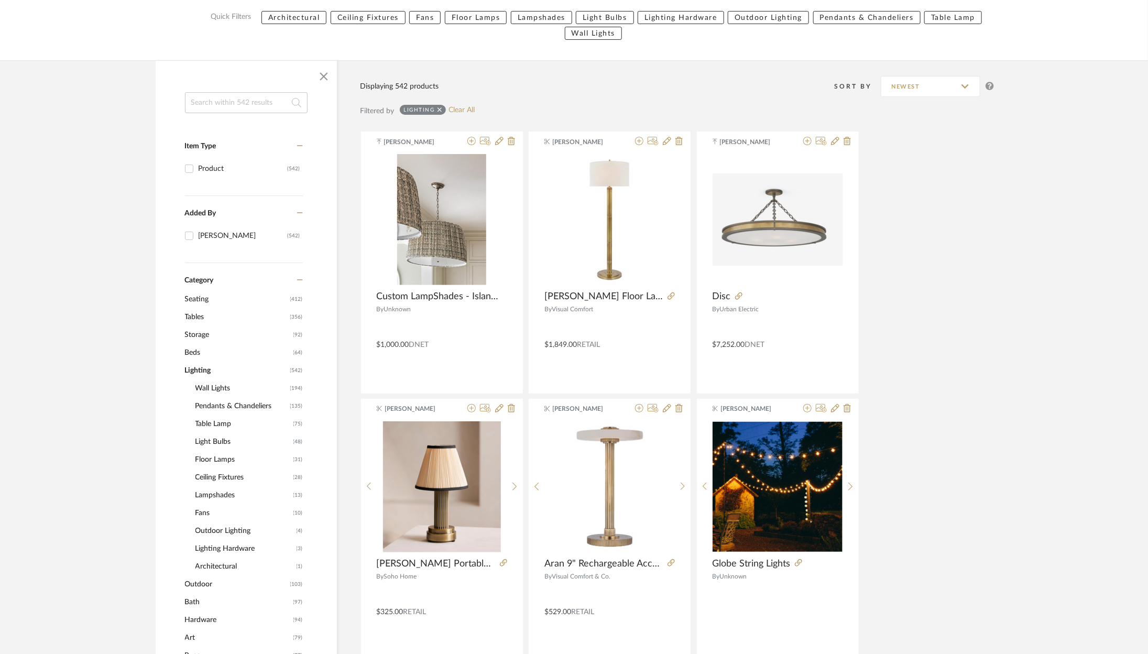
scroll to position [170, 0]
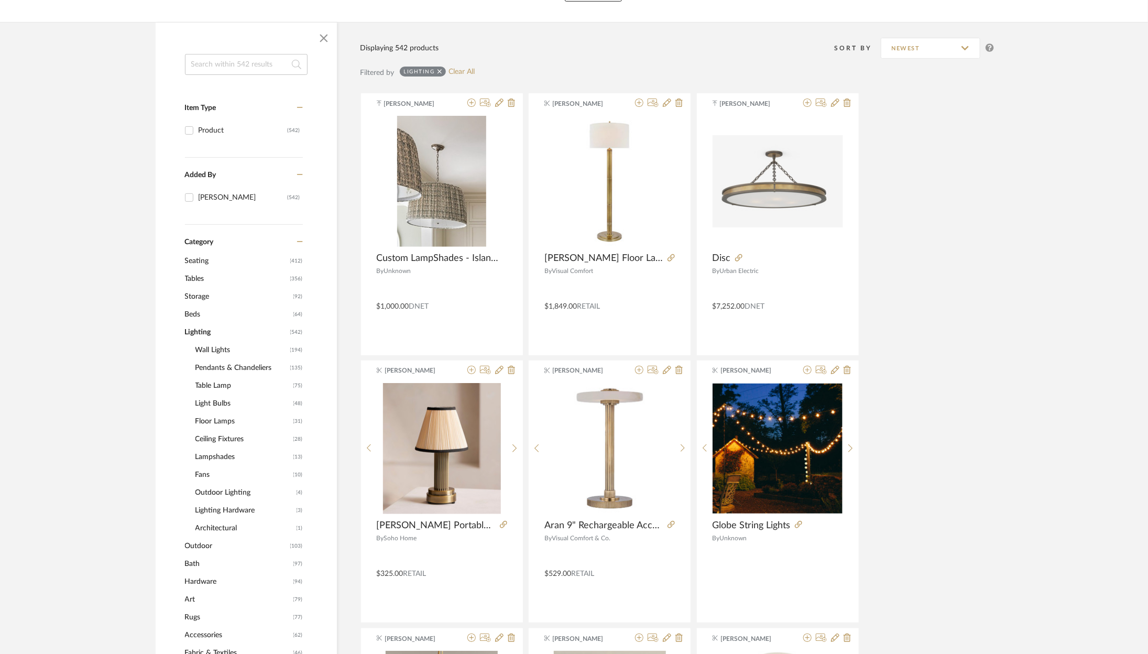
click at [222, 385] on span "Table Lamp" at bounding box center [243, 386] width 95 height 18
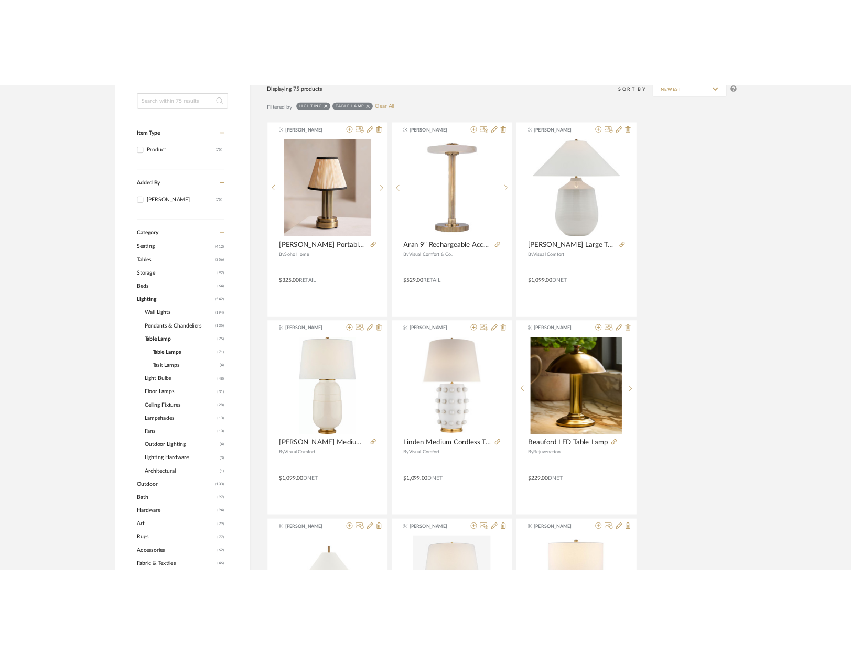
scroll to position [216, 0]
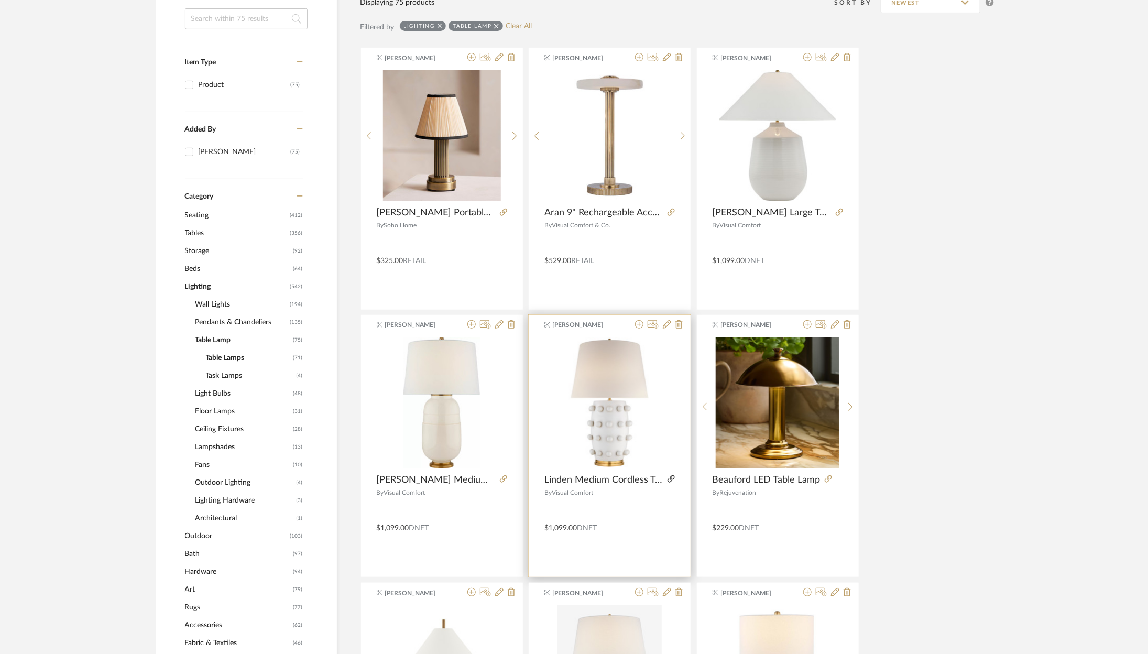
click at [671, 476] on icon at bounding box center [671, 478] width 7 height 7
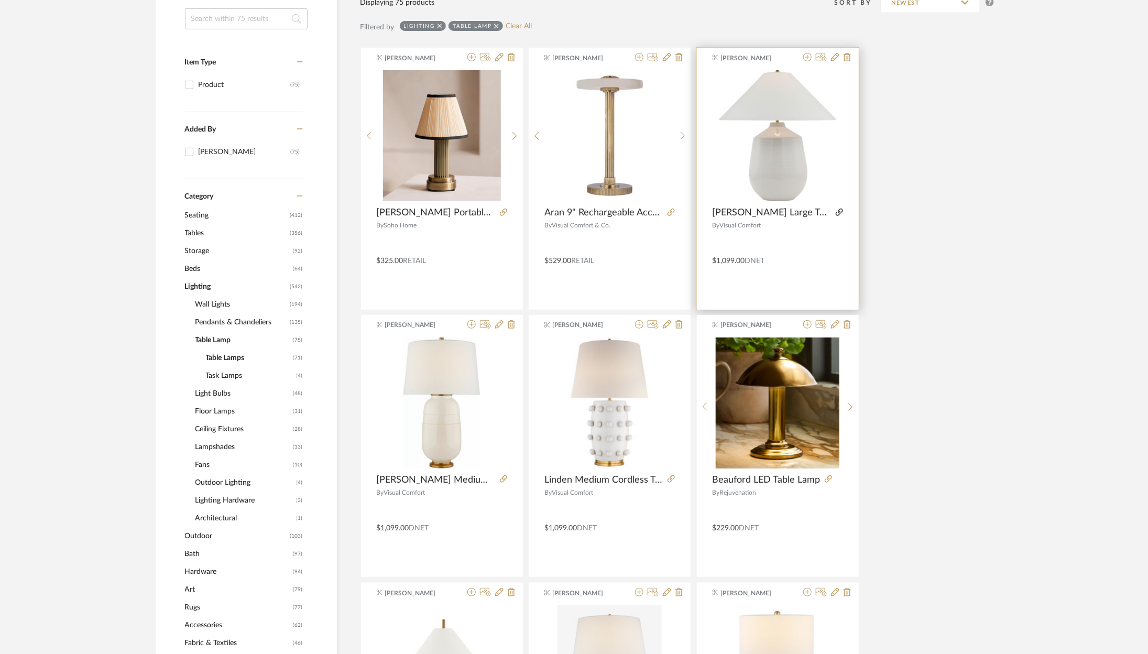
click at [836, 212] on icon at bounding box center [839, 212] width 7 height 7
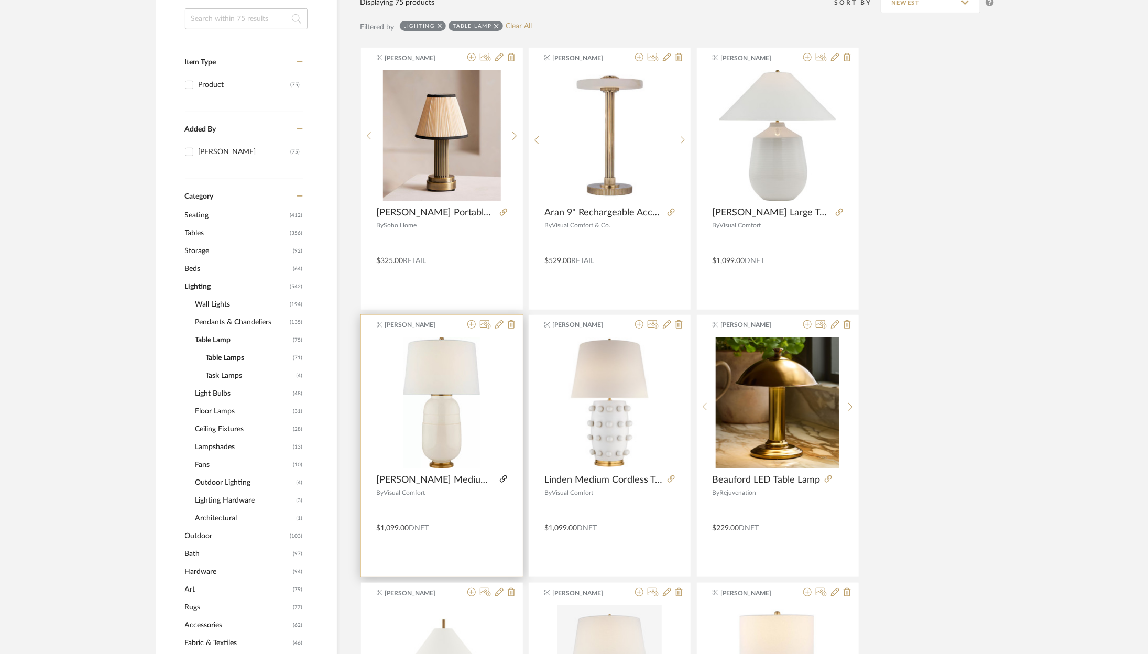
click at [504, 478] on icon at bounding box center [503, 478] width 7 height 7
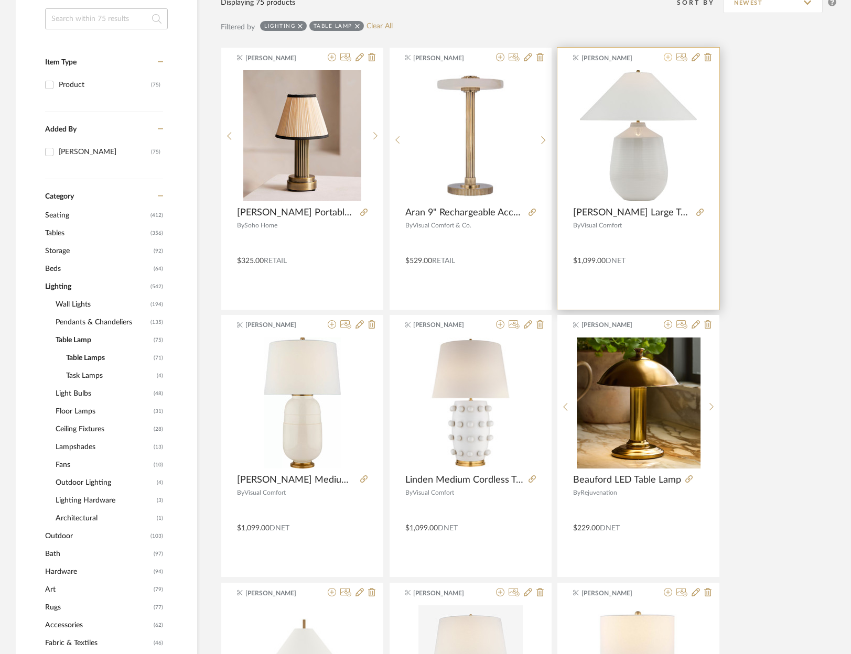
click at [668, 58] on icon at bounding box center [668, 57] width 8 height 8
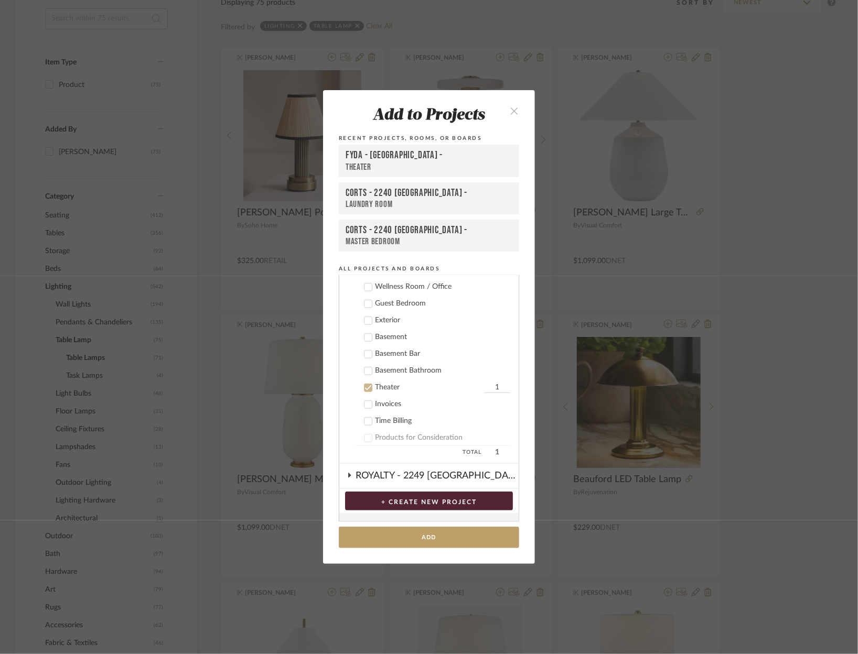
scroll to position [273, 0]
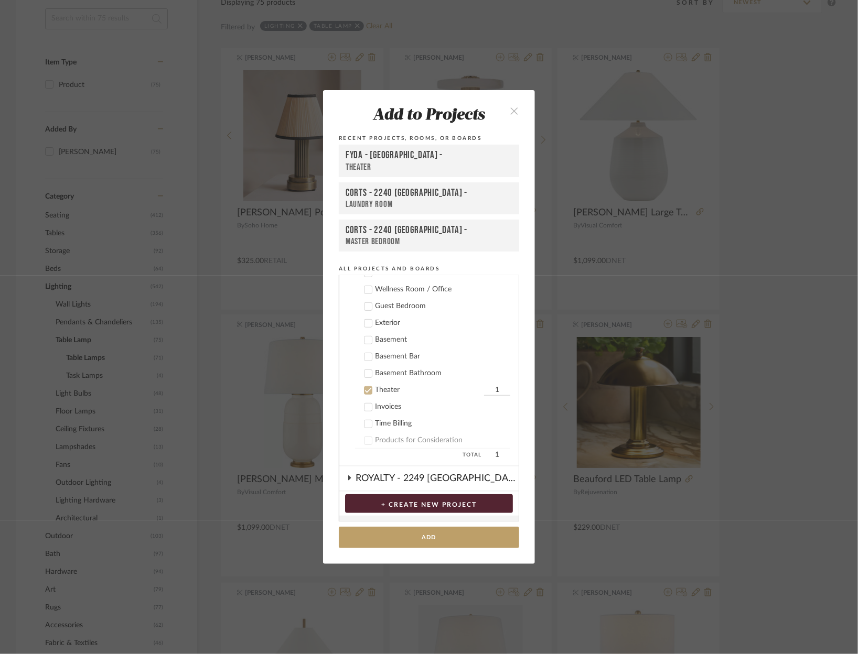
click at [379, 386] on div "Theater" at bounding box center [428, 390] width 106 height 9
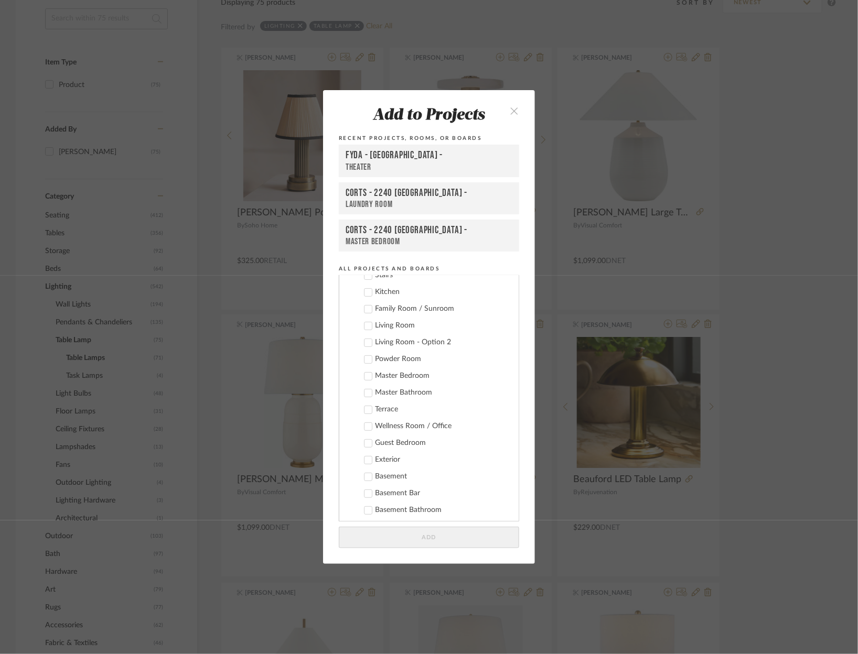
scroll to position [125, 0]
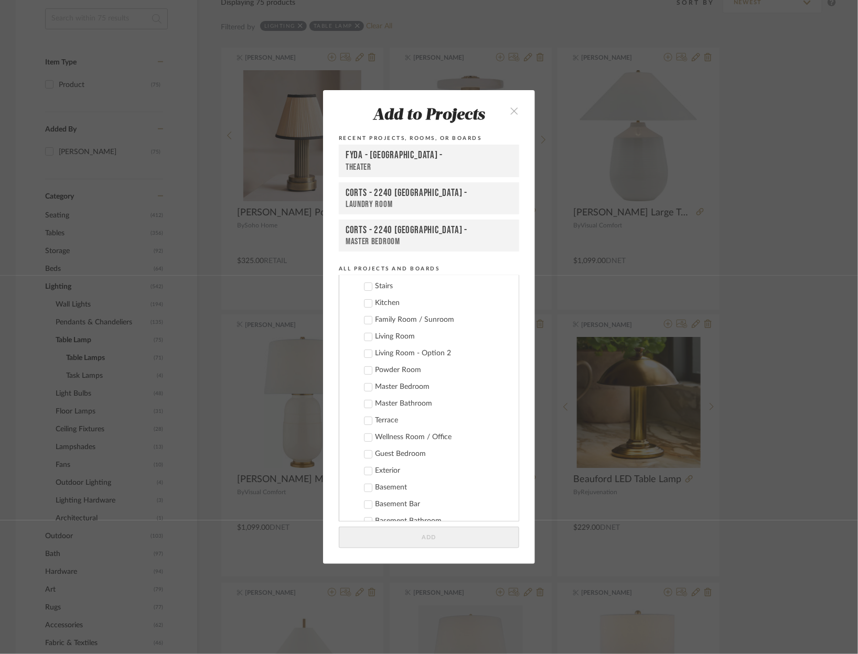
click at [391, 355] on div "Living Room - Option 2" at bounding box center [442, 353] width 135 height 9
click at [438, 538] on button "Add" at bounding box center [429, 537] width 180 height 21
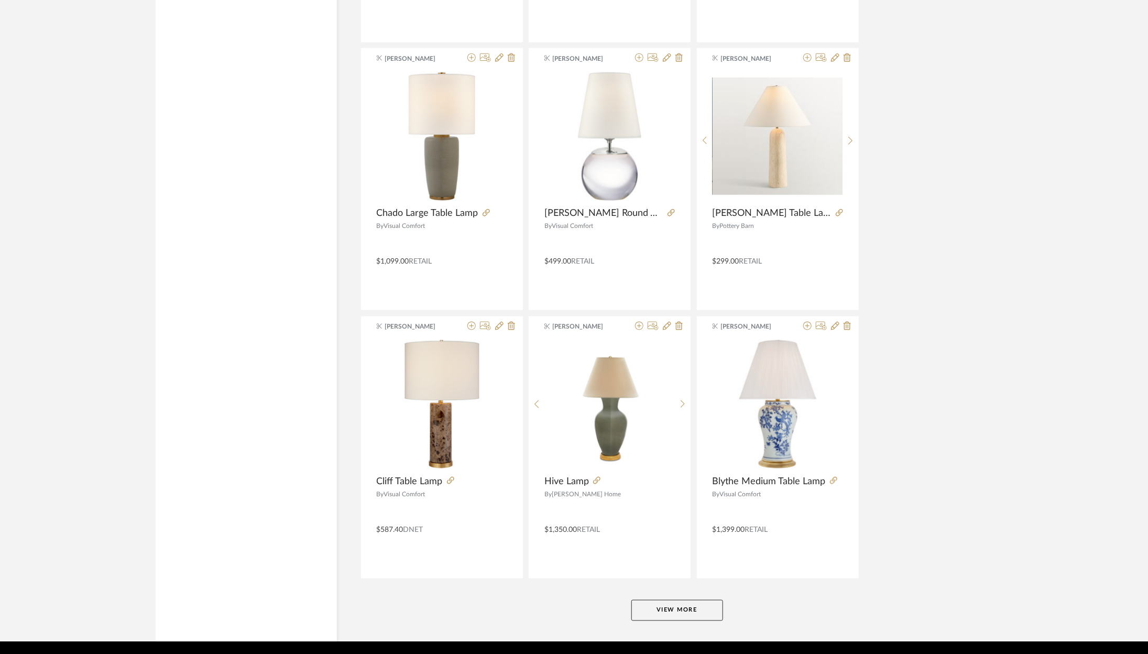
scroll to position [2928, 0]
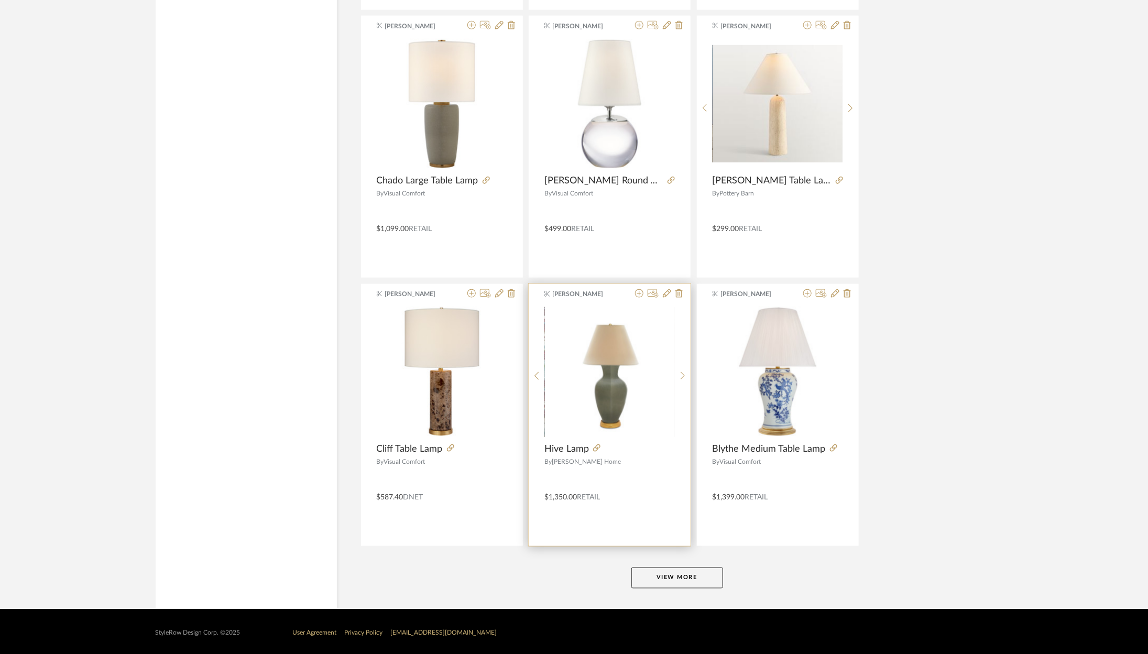
click at [602, 443] on div at bounding box center [632, 449] width 86 height 12
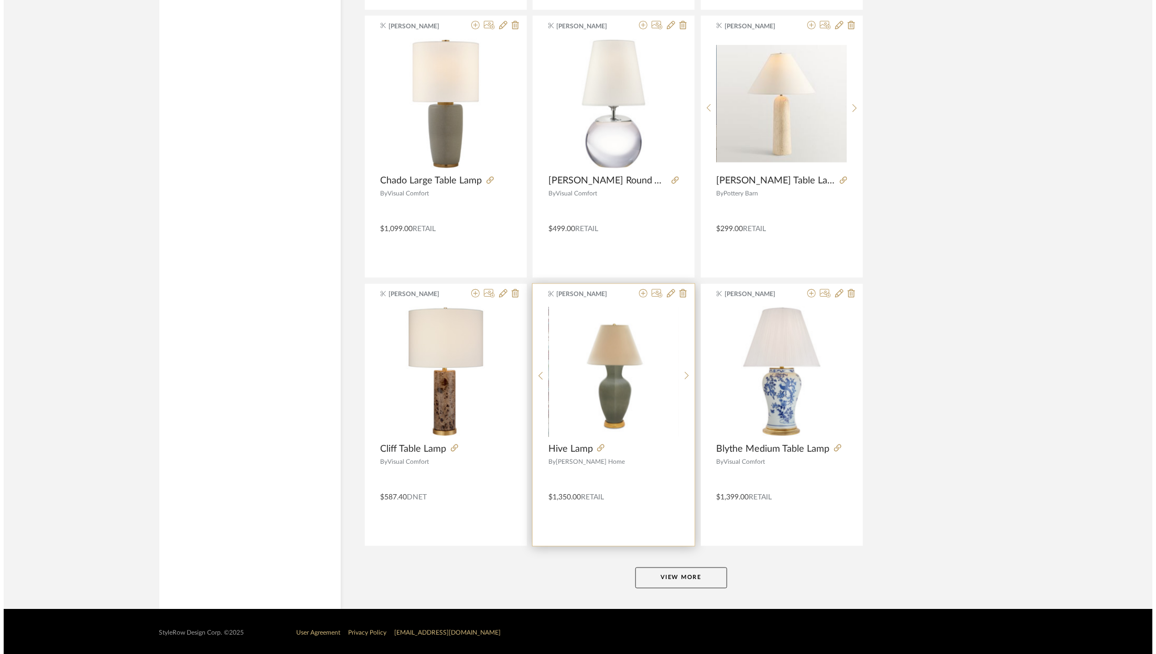
scroll to position [0, 0]
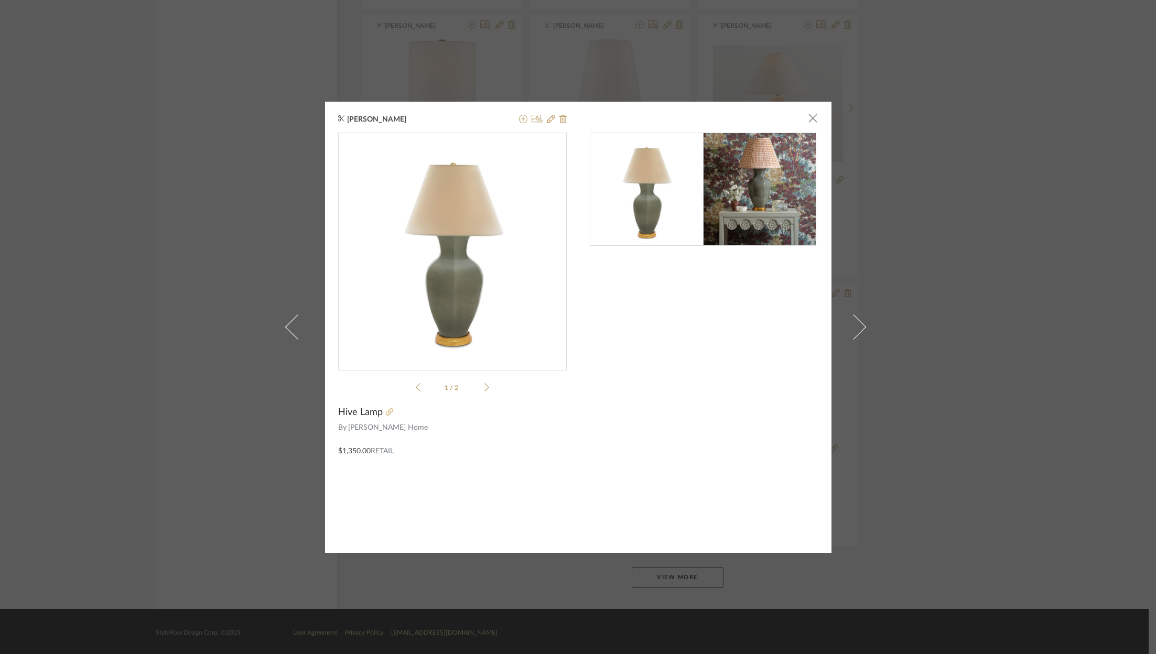
click at [387, 413] on icon at bounding box center [389, 411] width 7 height 7
click at [991, 310] on div "[PERSON_NAME] × 1 / 2 Hive Lamp By [PERSON_NAME] Home $1,350.00 Retail" at bounding box center [578, 327] width 1156 height 654
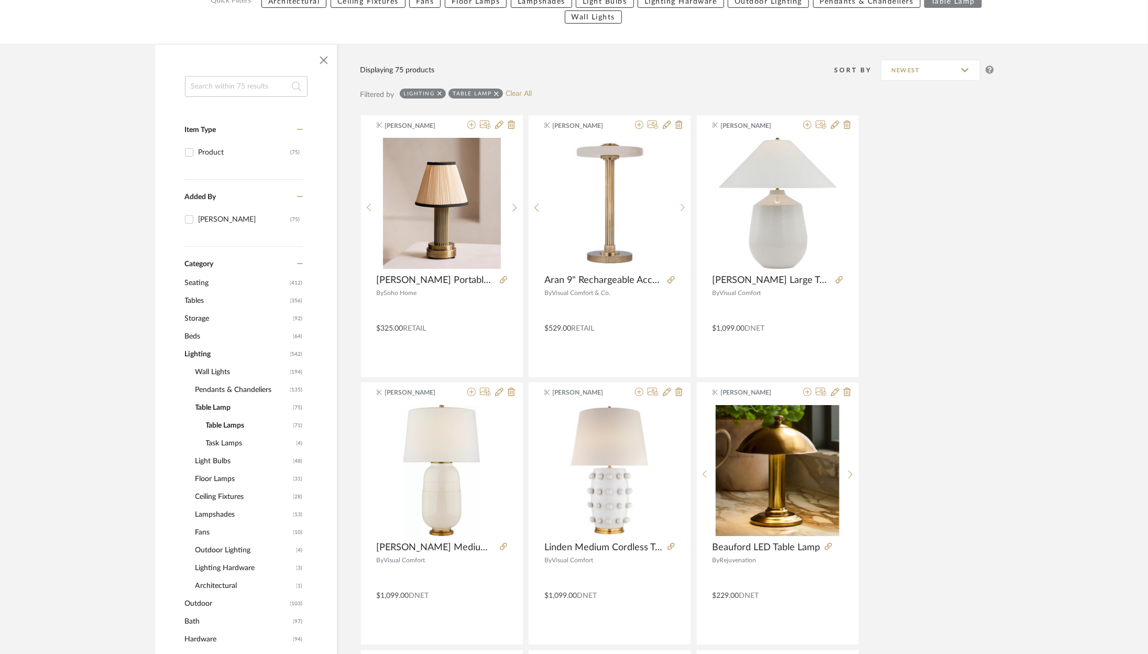
scroll to position [150, 0]
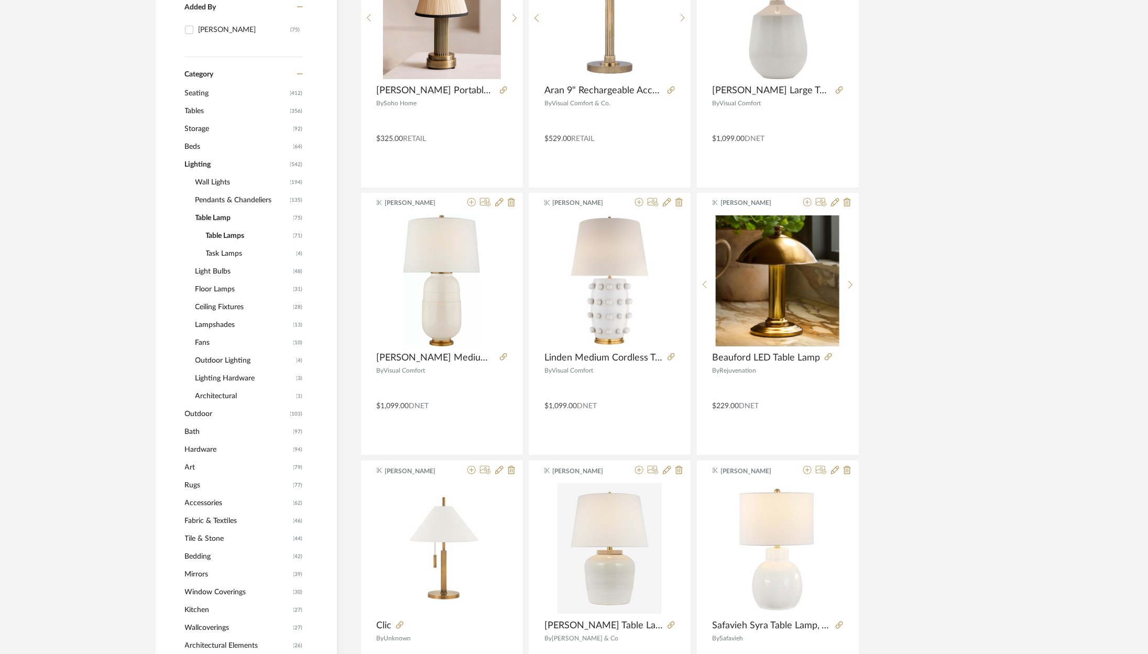
click at [201, 416] on span "Outdoor" at bounding box center [236, 414] width 103 height 18
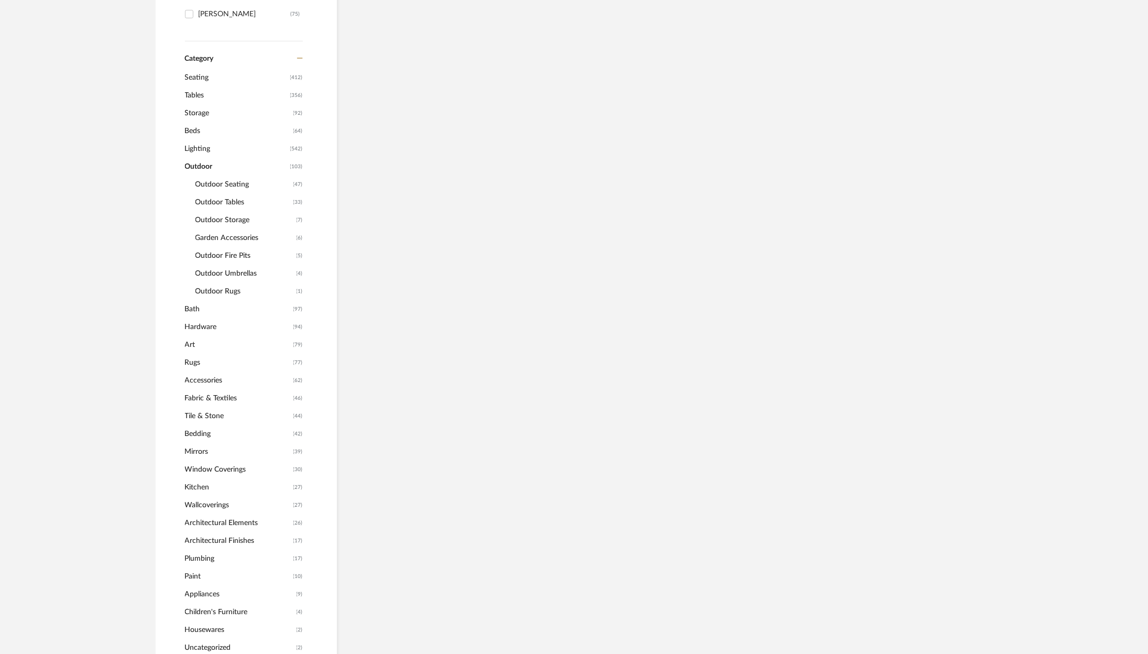
scroll to position [322, 0]
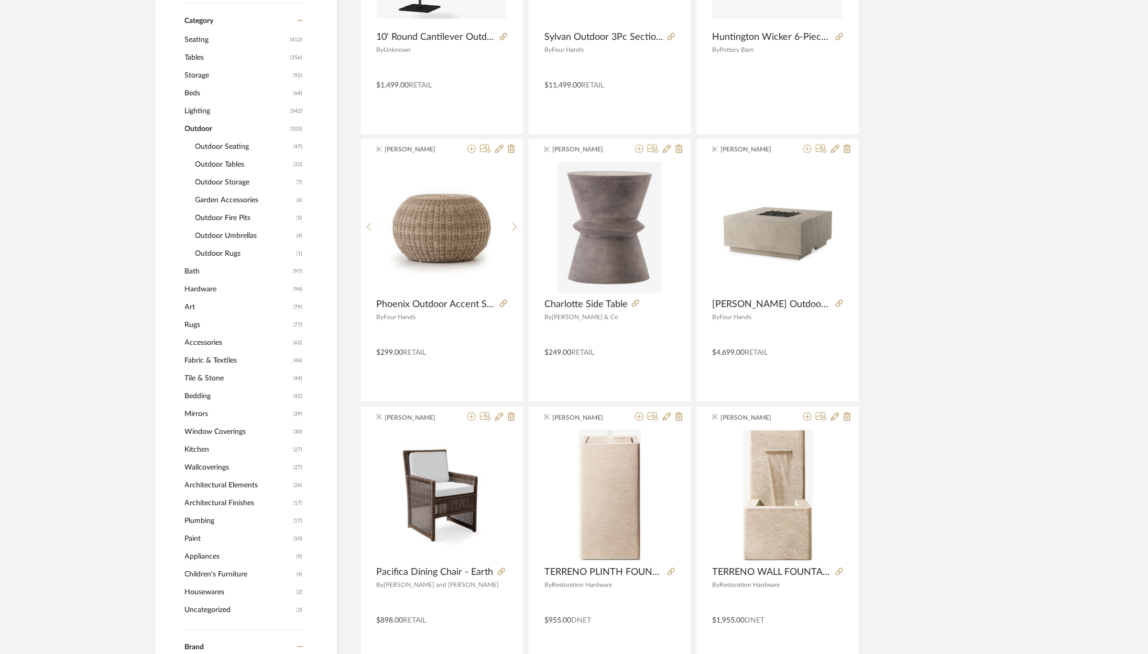
scroll to position [359, 0]
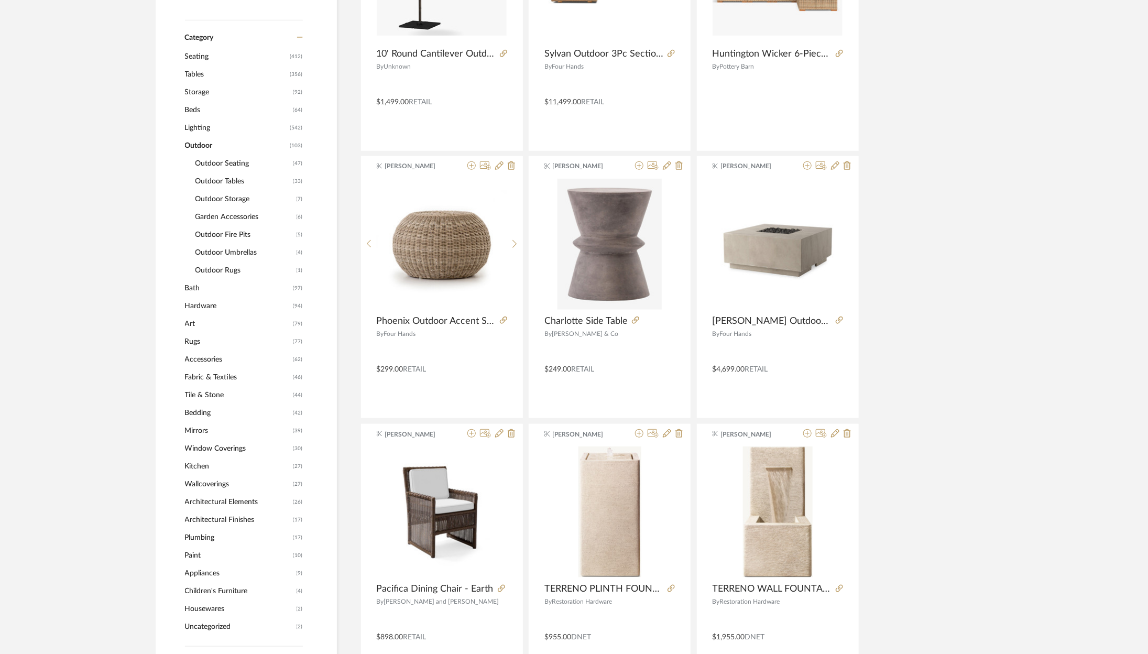
click at [225, 175] on span "Outdoor Tables" at bounding box center [243, 181] width 95 height 18
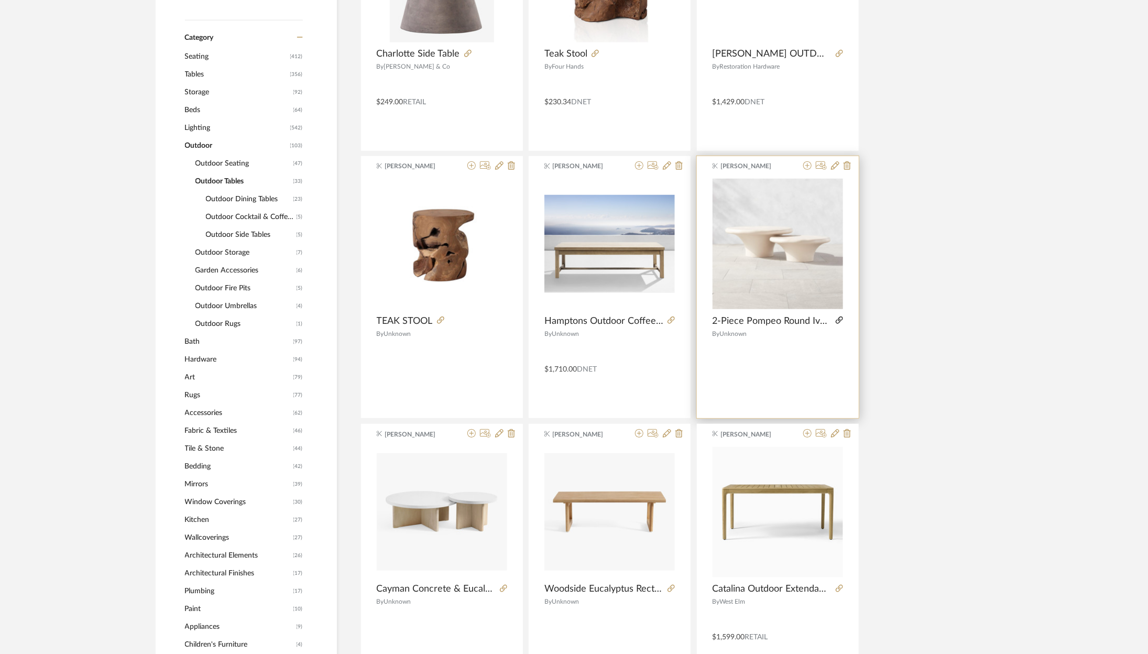
click at [837, 320] on icon at bounding box center [839, 320] width 7 height 7
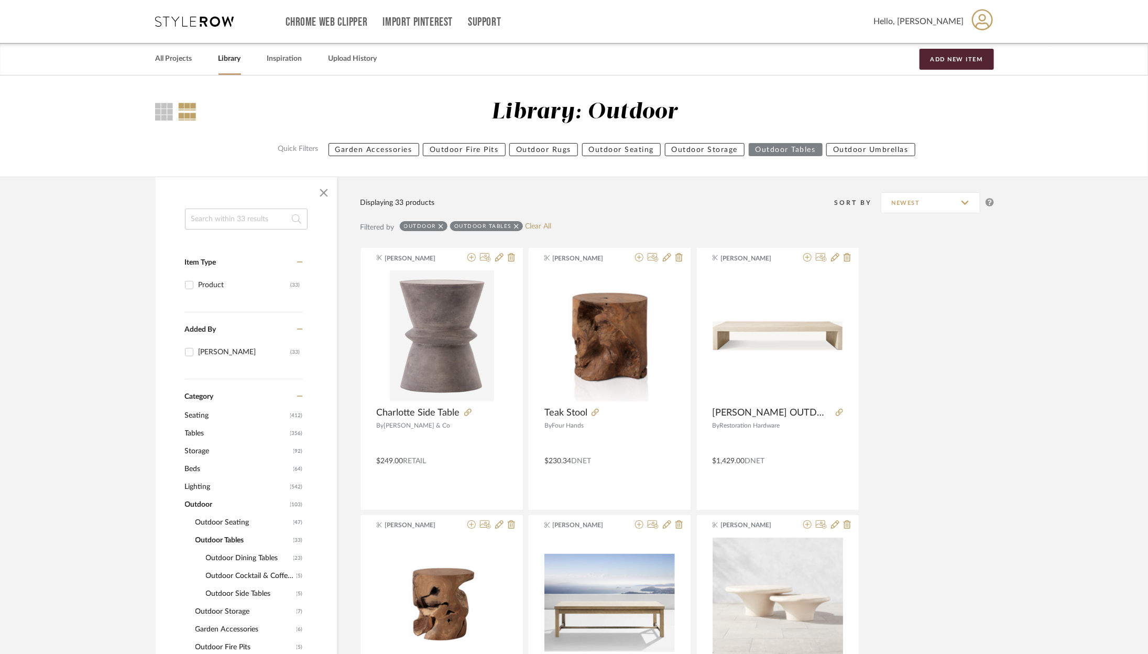
click at [192, 17] on icon at bounding box center [195, 21] width 79 height 10
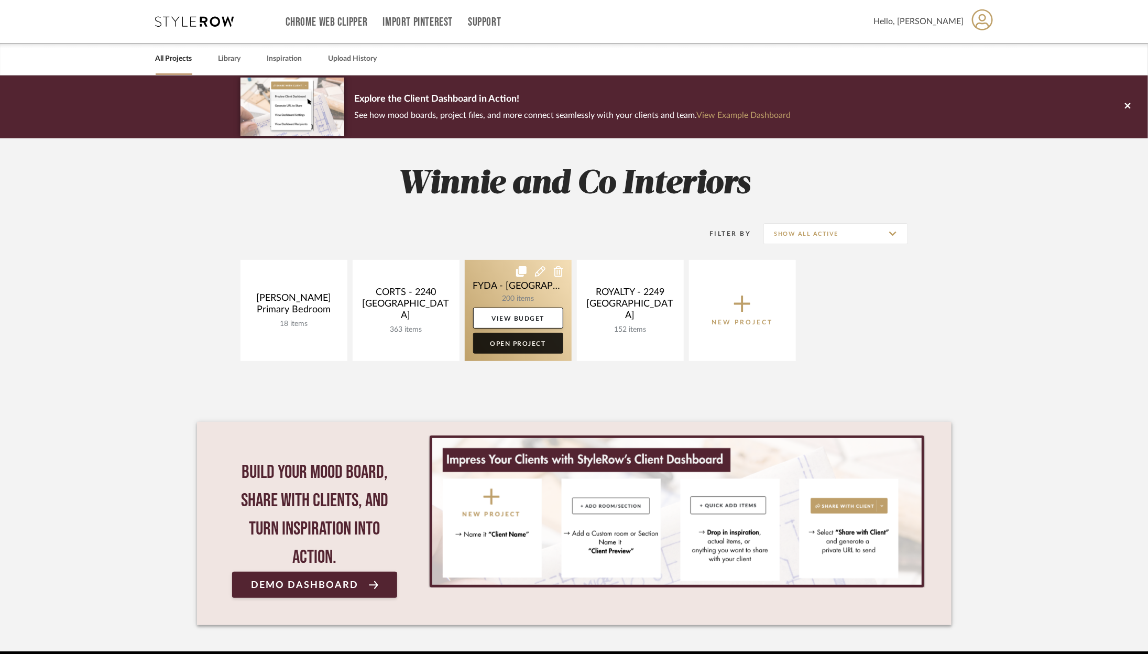
click at [500, 350] on link "Open Project" at bounding box center [518, 343] width 90 height 21
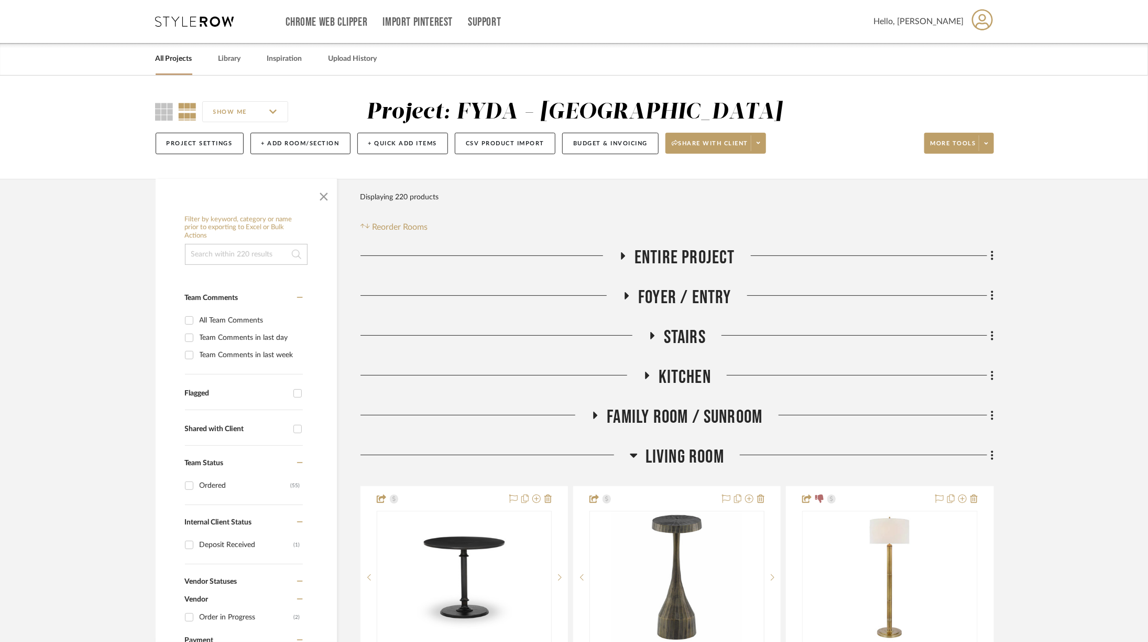
click at [687, 457] on span "Living Room" at bounding box center [685, 457] width 79 height 23
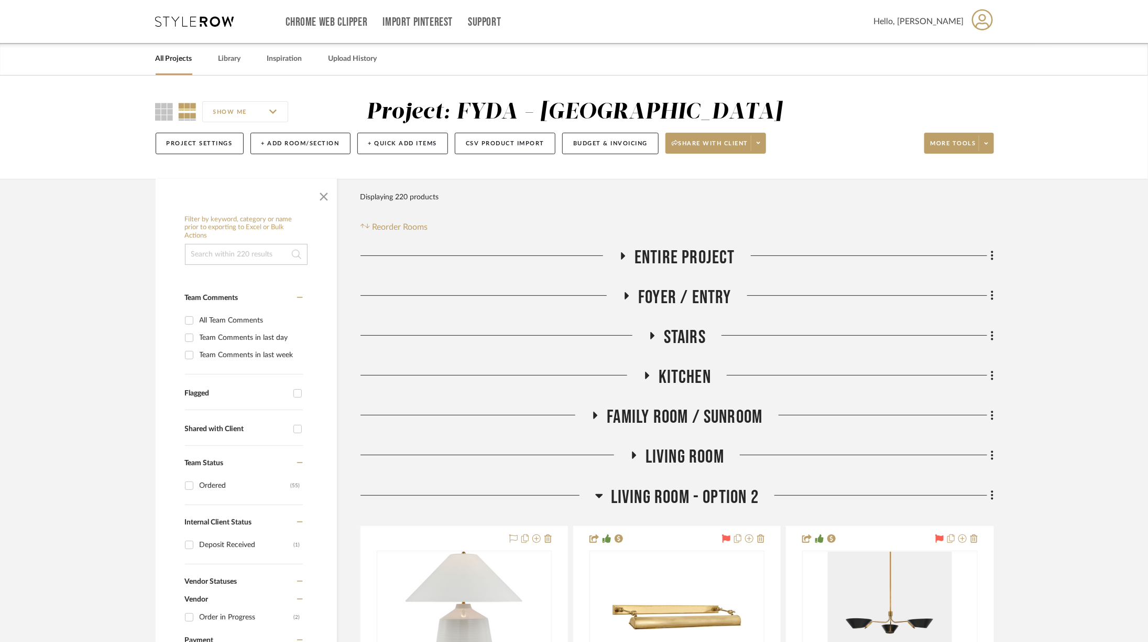
click at [678, 496] on span "Living Room - Option 2" at bounding box center [685, 497] width 148 height 23
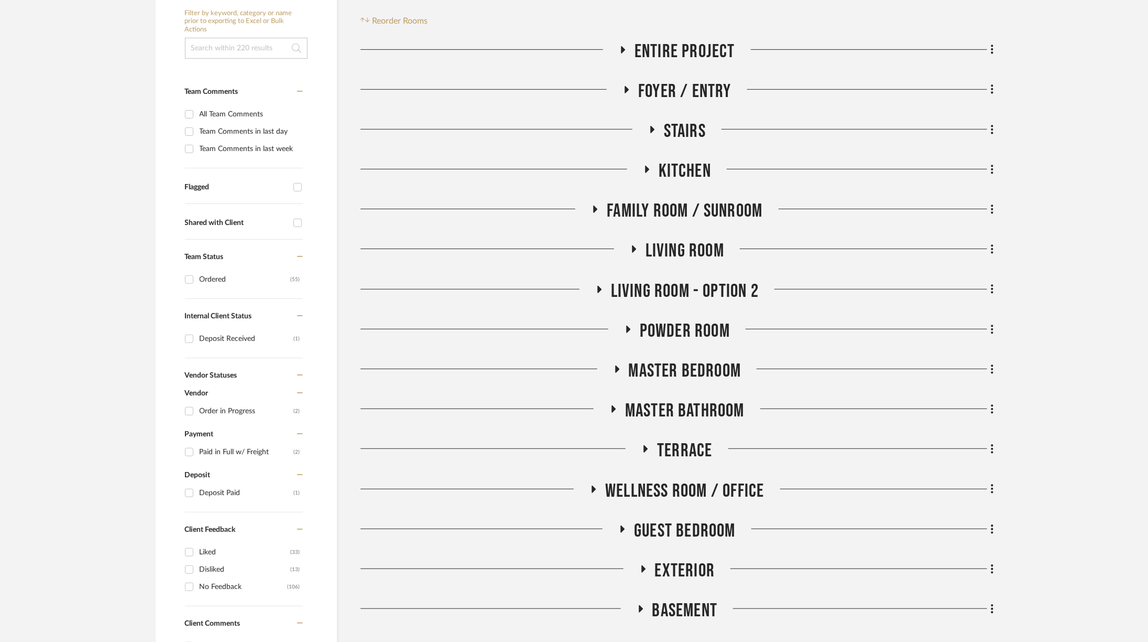
scroll to position [222, 0]
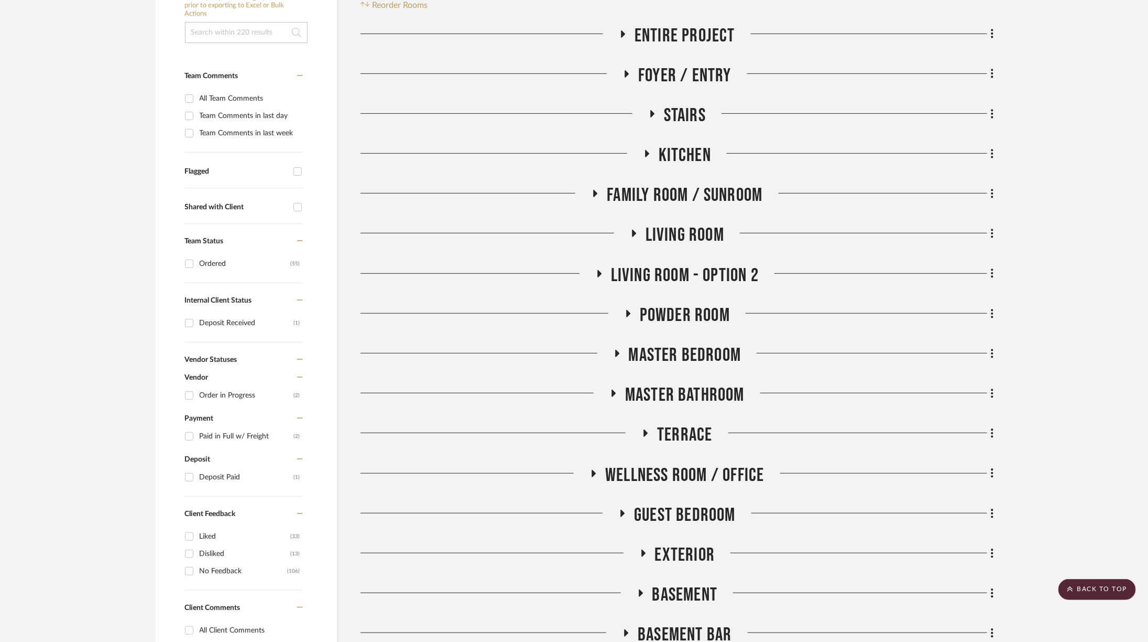
click at [672, 430] on span "Terrace" at bounding box center [684, 435] width 55 height 23
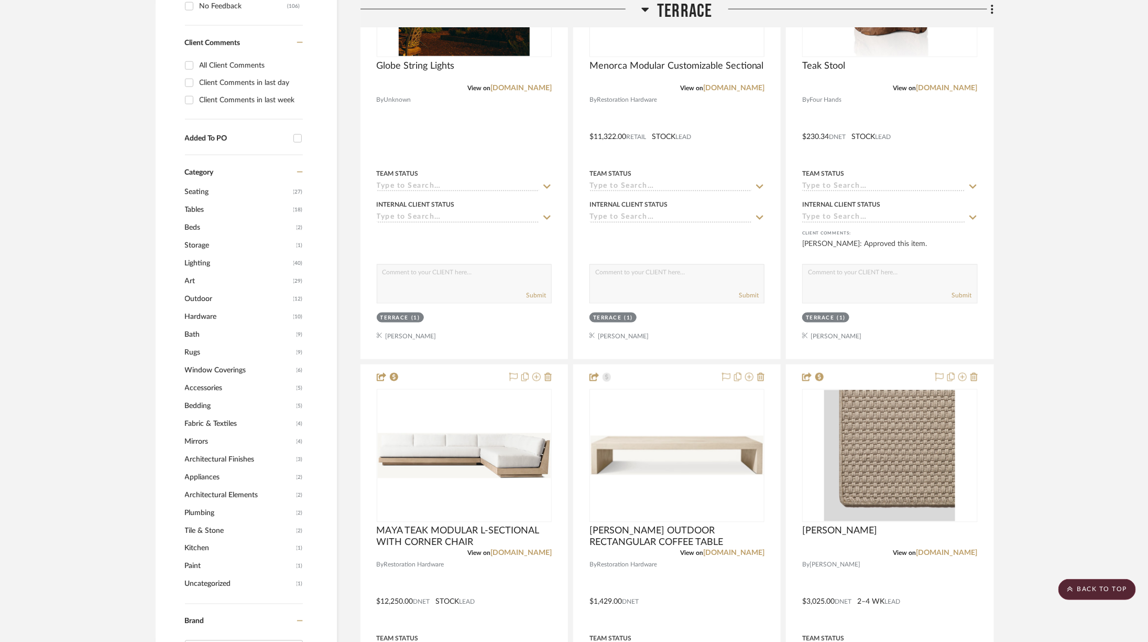
scroll to position [848, 0]
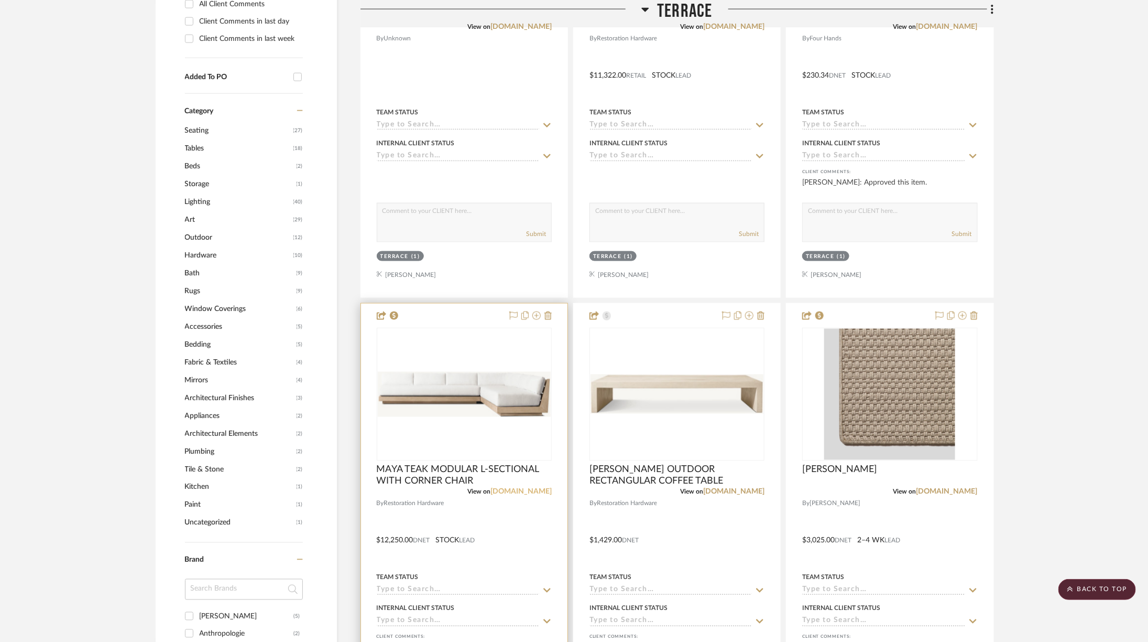
click at [538, 491] on link "[DOMAIN_NAME]" at bounding box center [521, 491] width 61 height 7
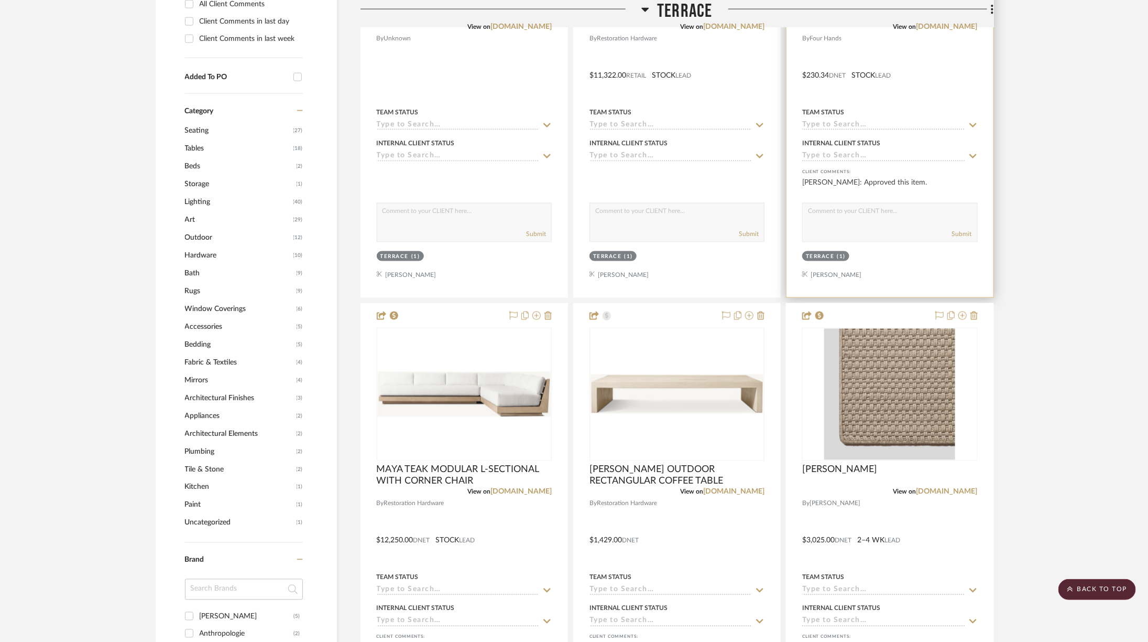
scroll to position [846, 0]
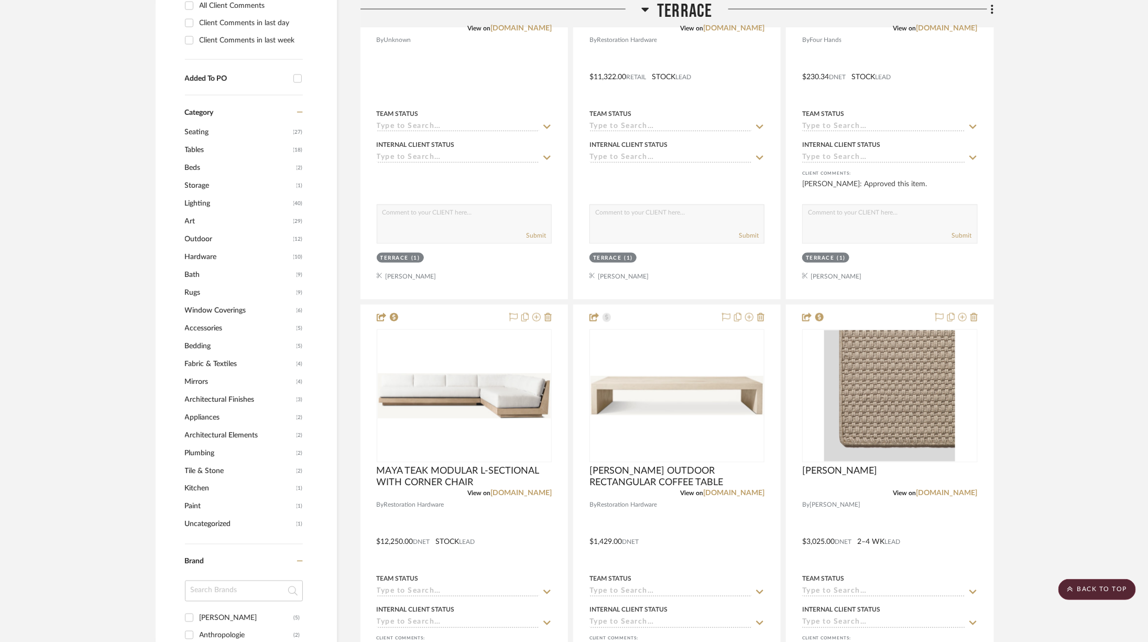
click at [658, 12] on span "Terrace" at bounding box center [684, 11] width 55 height 23
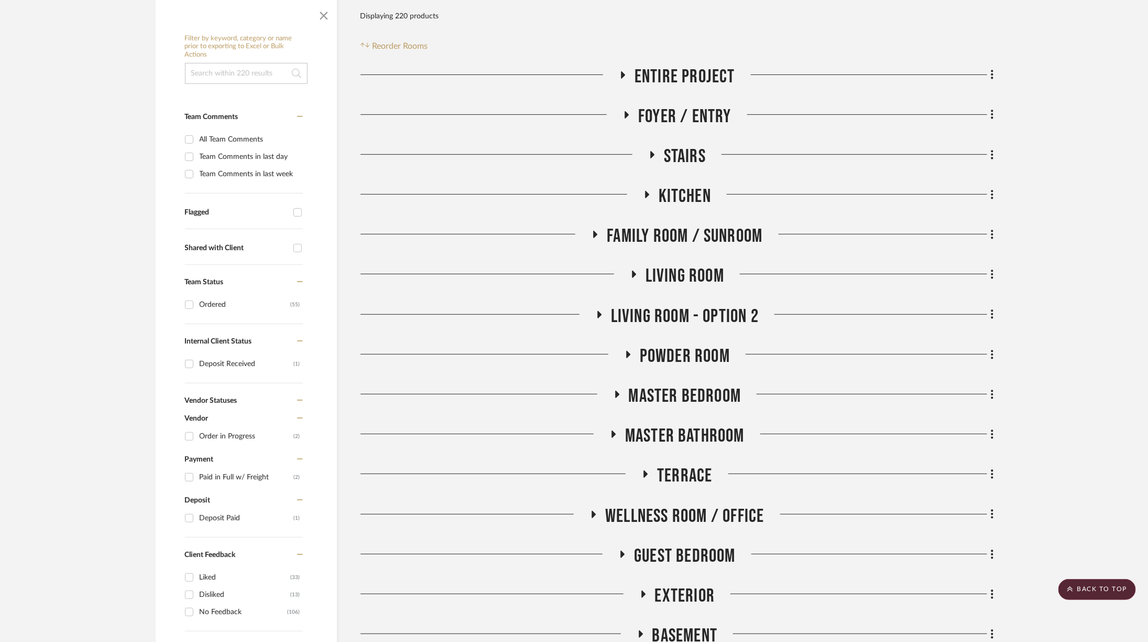
scroll to position [155, 0]
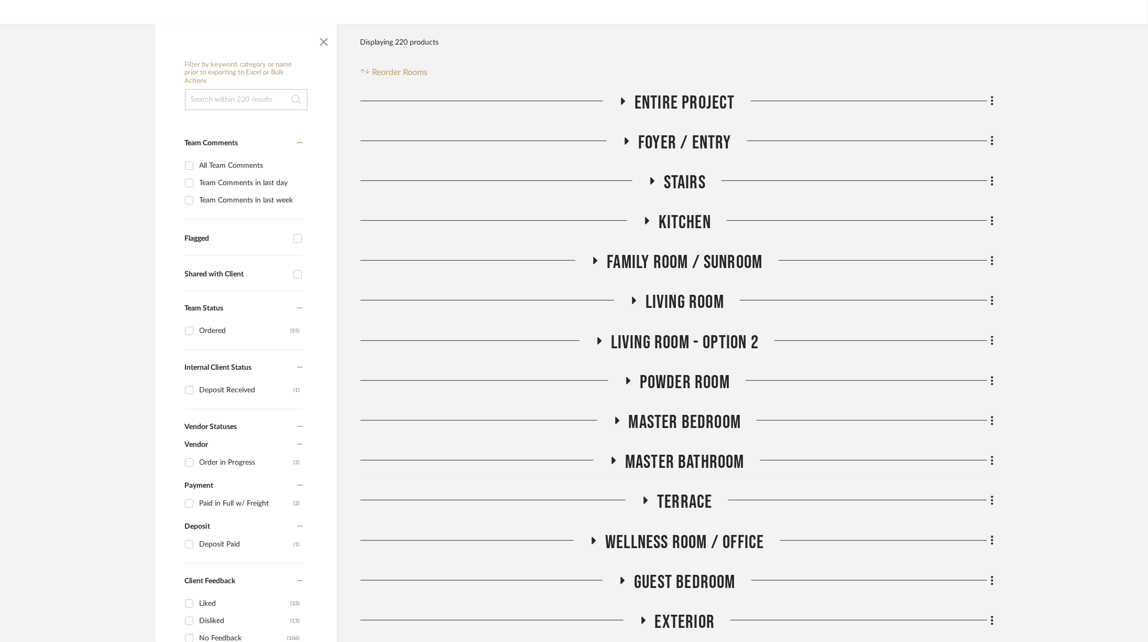
click at [688, 581] on span "Guest Bedroom" at bounding box center [685, 582] width 102 height 23
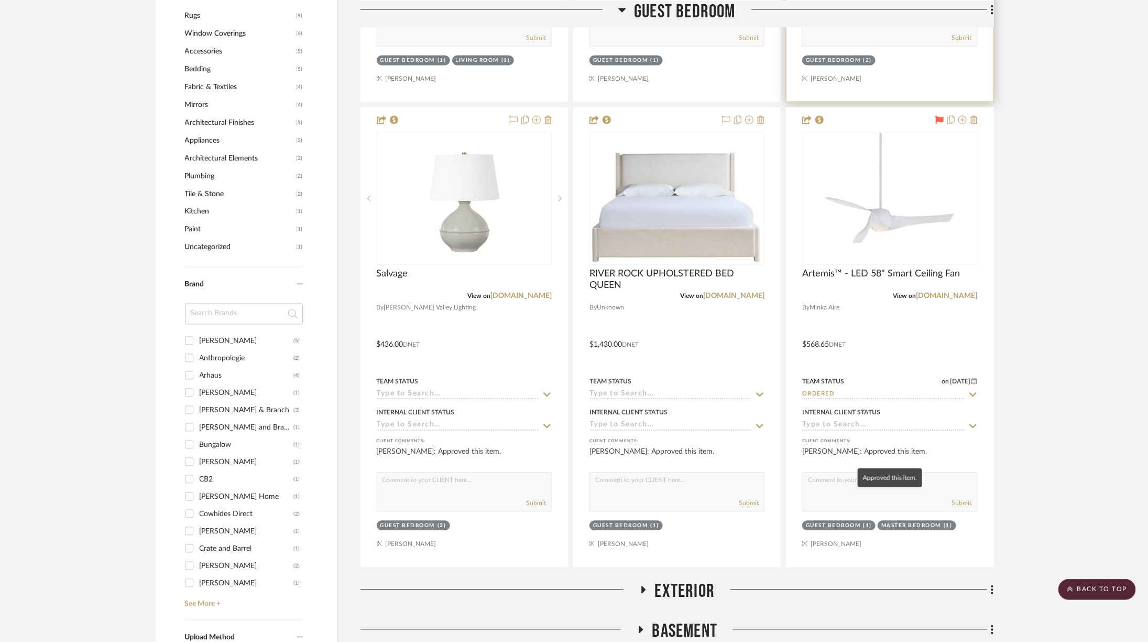
scroll to position [1117, 0]
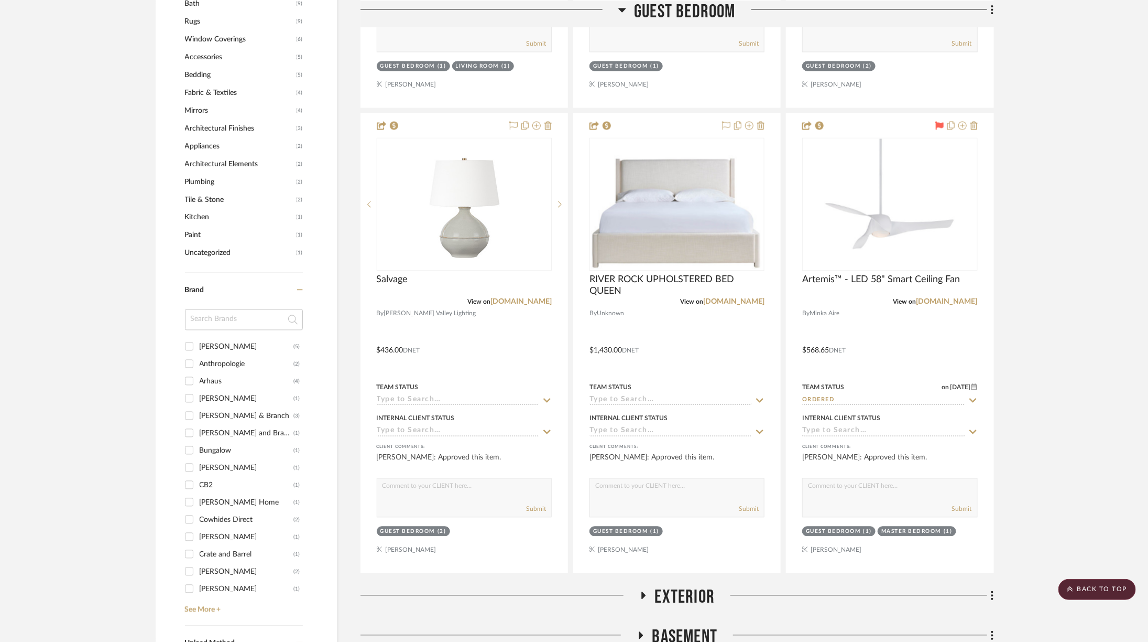
click at [699, 14] on span "Guest Bedroom" at bounding box center [685, 11] width 102 height 23
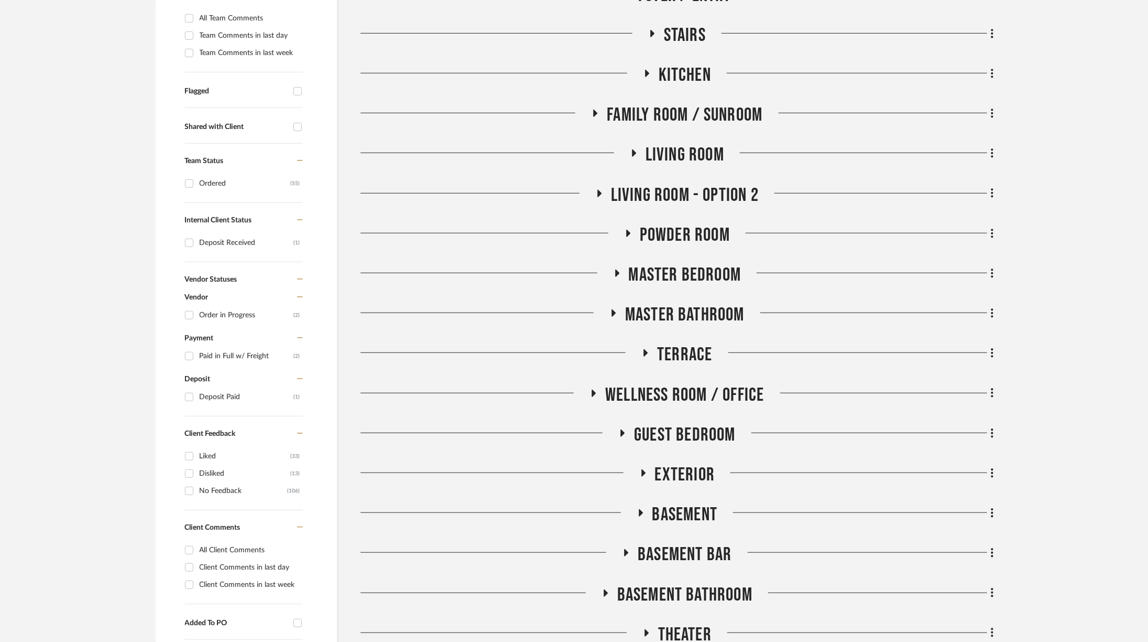
scroll to position [453, 0]
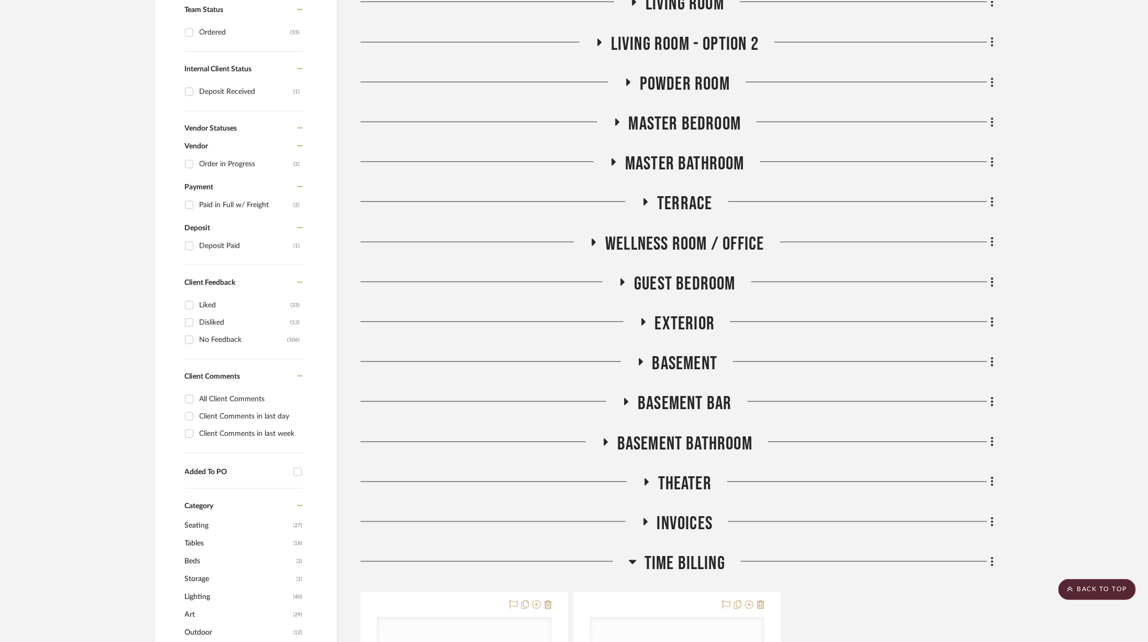
click at [710, 118] on span "Master Bedroom" at bounding box center [685, 124] width 113 height 23
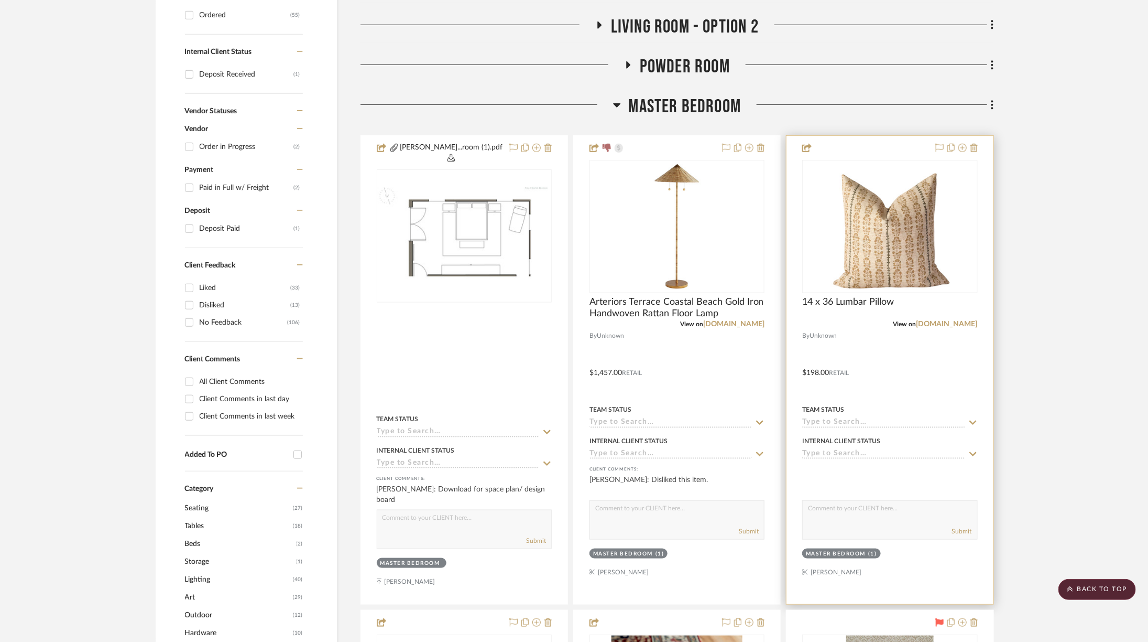
scroll to position [476, 0]
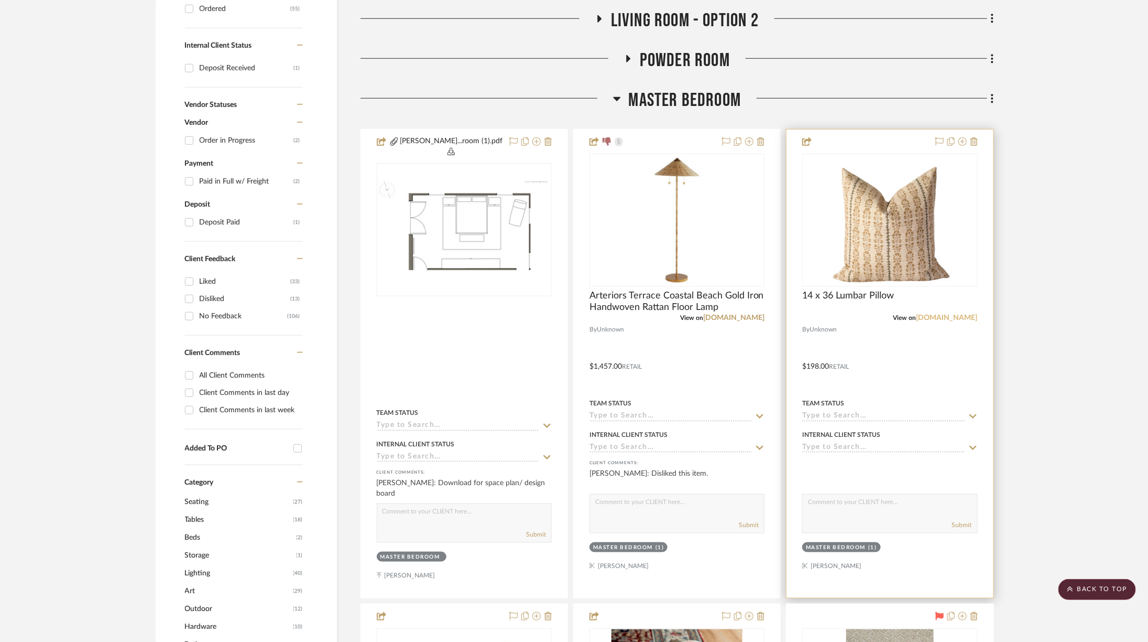
click at [953, 317] on link "[DOMAIN_NAME]" at bounding box center [947, 317] width 61 height 7
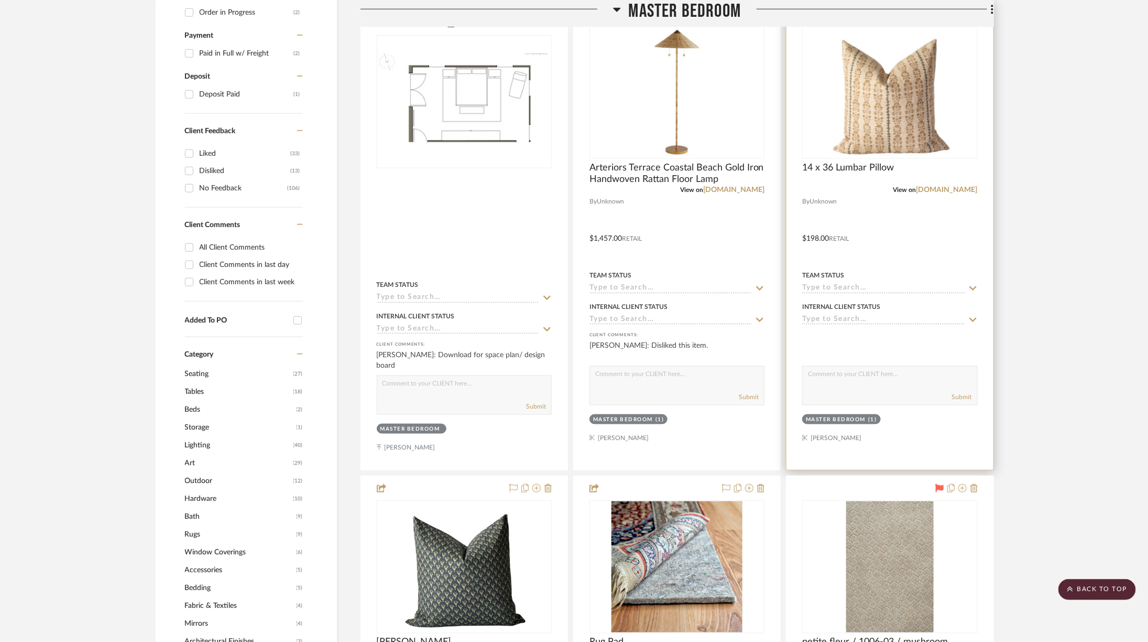
scroll to position [646, 0]
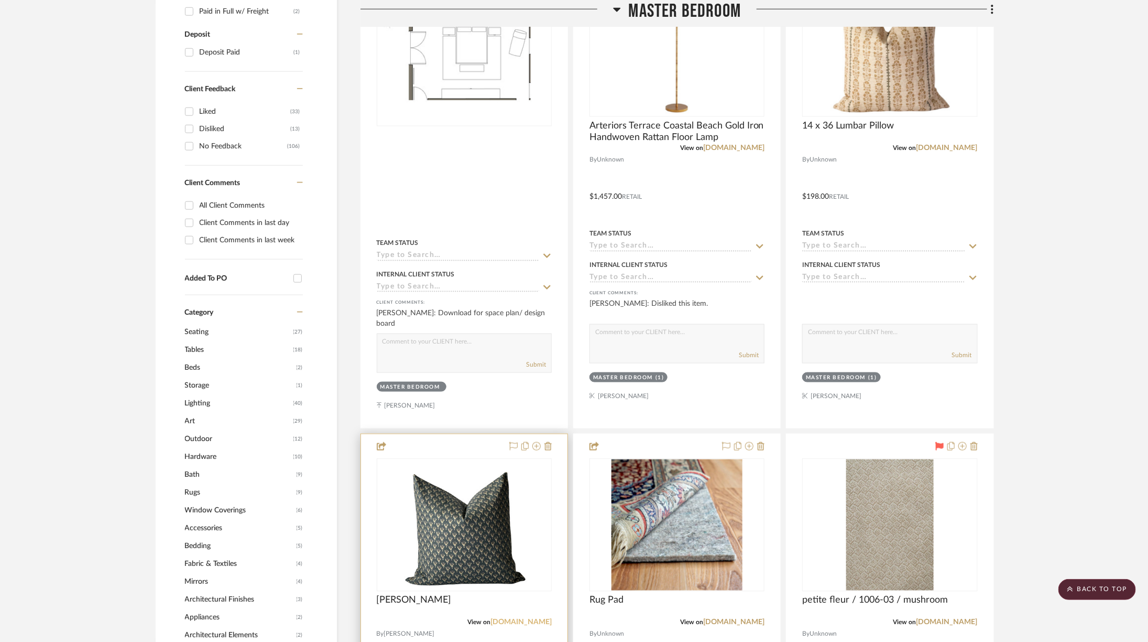
click at [534, 619] on link "[DOMAIN_NAME]" at bounding box center [521, 622] width 61 height 7
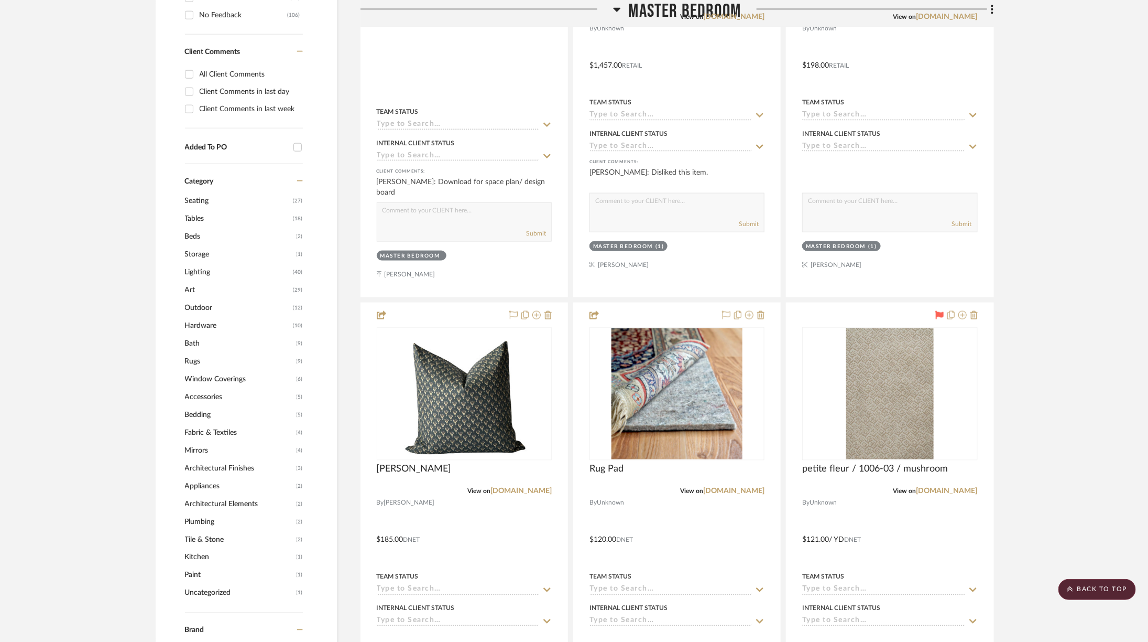
scroll to position [781, 0]
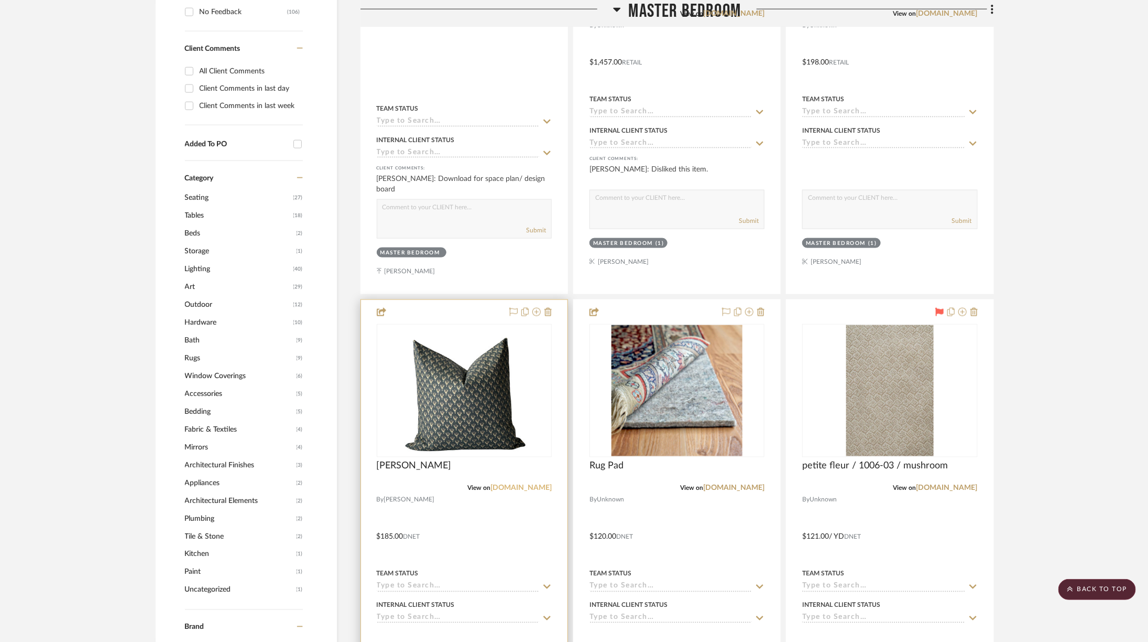
click at [532, 484] on link "[DOMAIN_NAME]" at bounding box center [521, 487] width 61 height 7
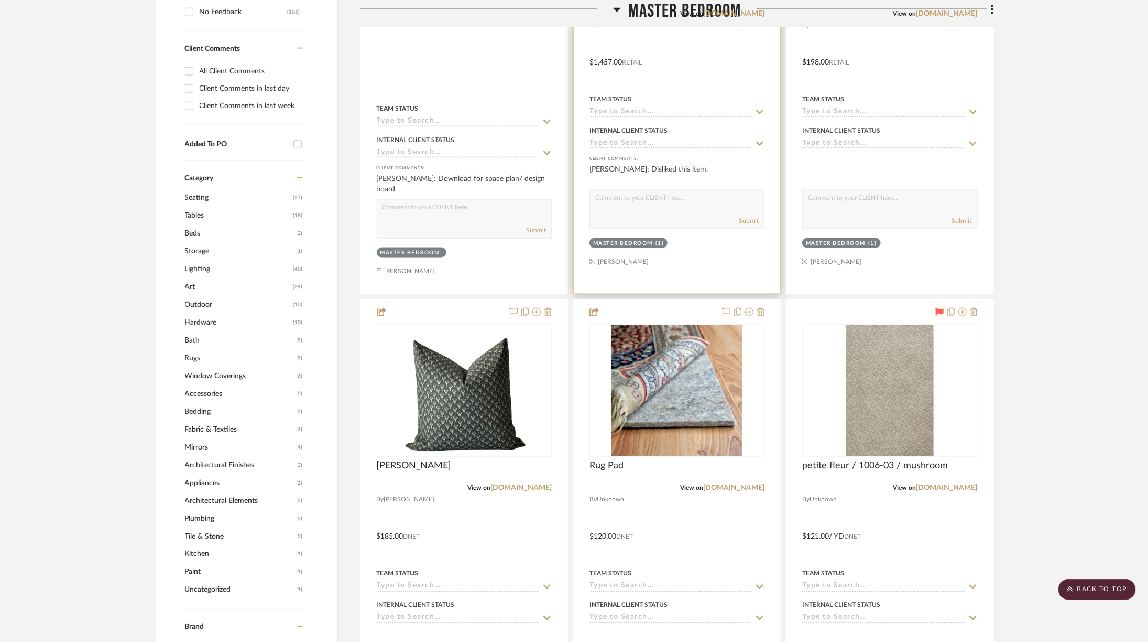
click at [680, 10] on span "View on" at bounding box center [691, 13] width 23 height 6
click at [637, 10] on div "View on [DOMAIN_NAME]" at bounding box center [677, 13] width 175 height 9
click at [616, 5] on icon at bounding box center [617, 9] width 8 height 13
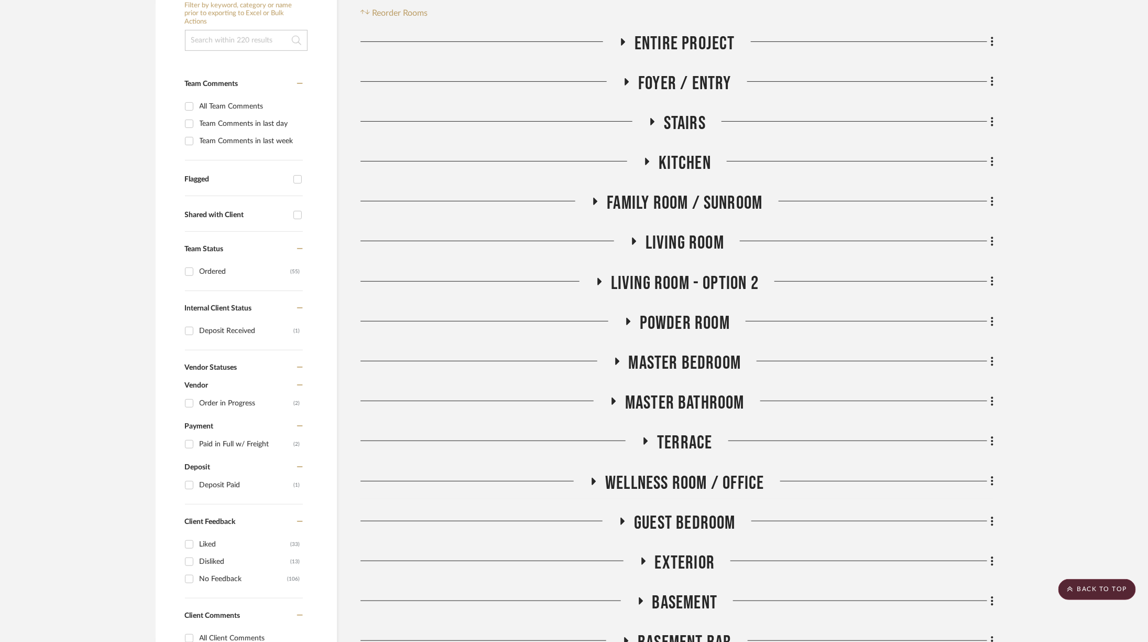
scroll to position [164, 0]
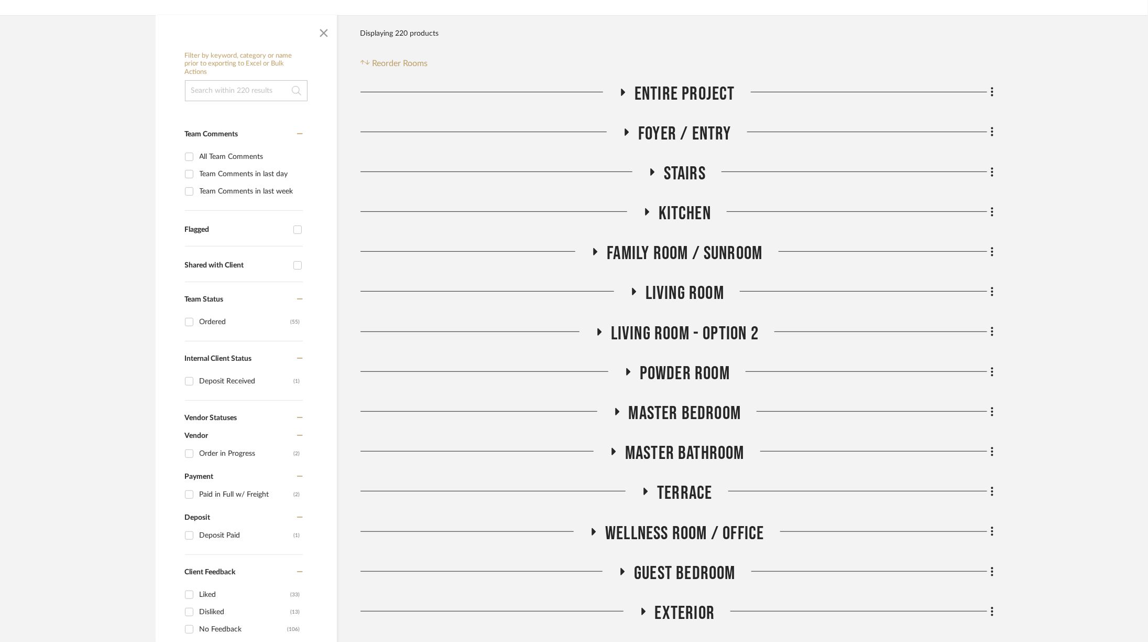
click at [704, 254] on span "Family Room / Sunroom" at bounding box center [685, 253] width 156 height 23
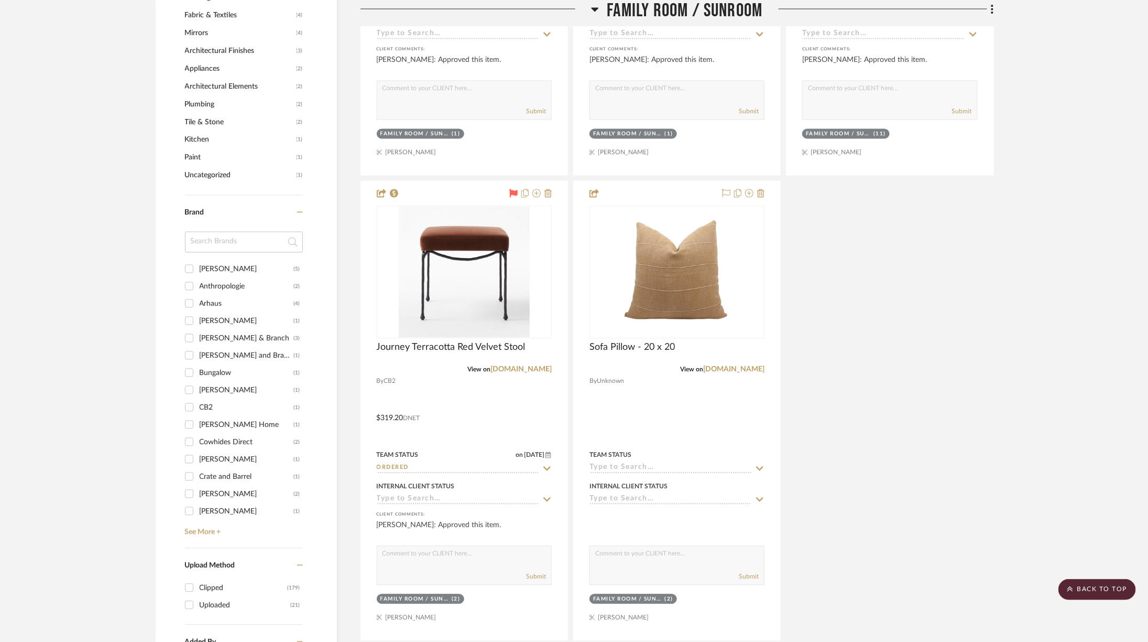
scroll to position [1197, 0]
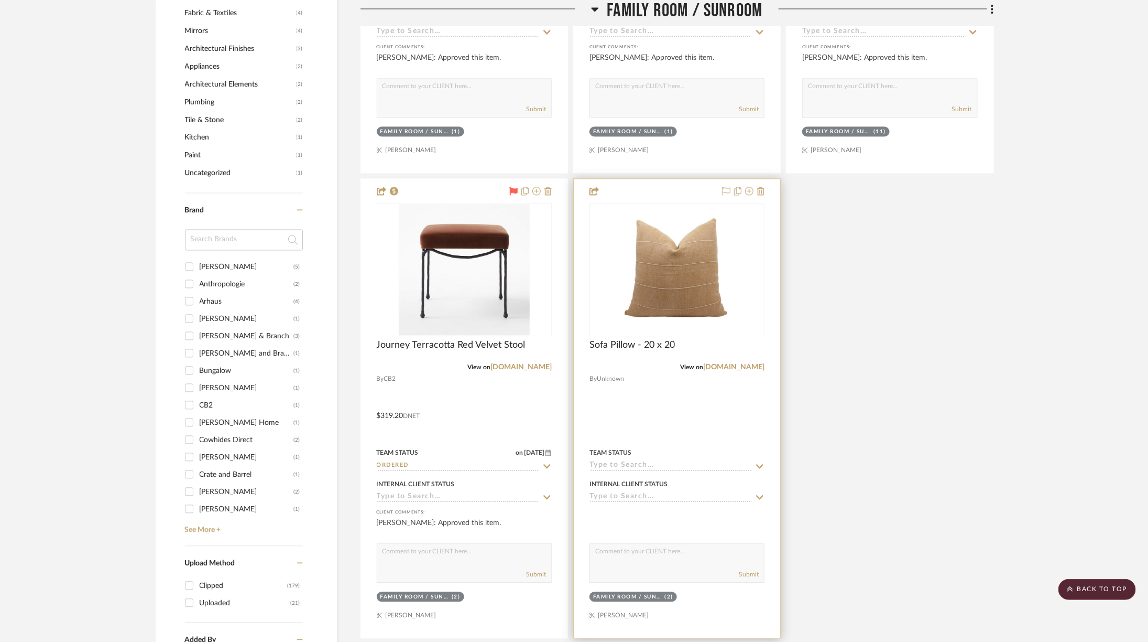
click at [748, 356] on div "Sofa Pillow - 20 x 20" at bounding box center [677, 350] width 175 height 23
click at [751, 373] on div at bounding box center [677, 408] width 207 height 459
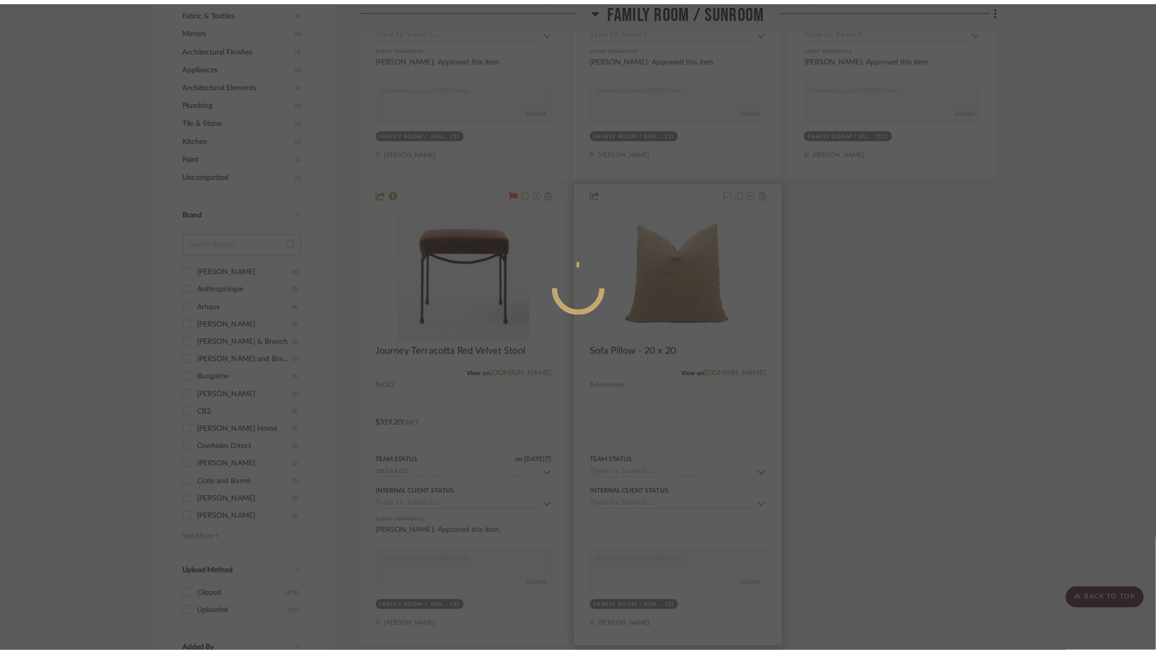
scroll to position [0, 0]
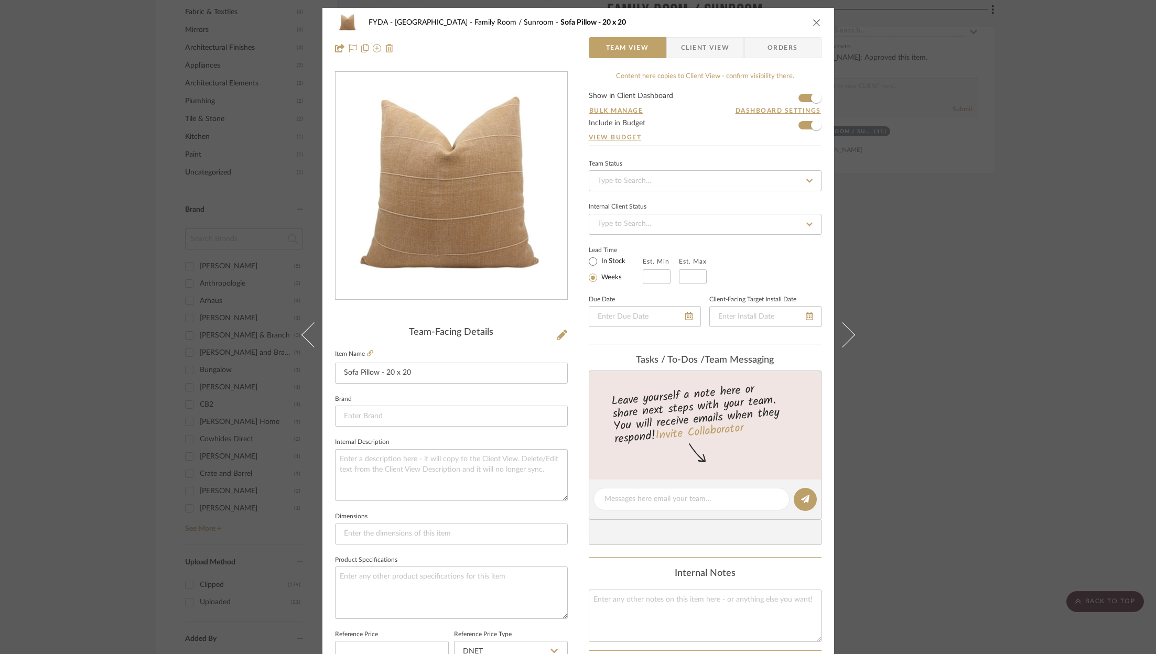
click at [914, 292] on div "FYDA - 655 City Park Family Room / Sunroom Sofa Pillow - 20 x 20 Team View Clie…" at bounding box center [578, 327] width 1156 height 654
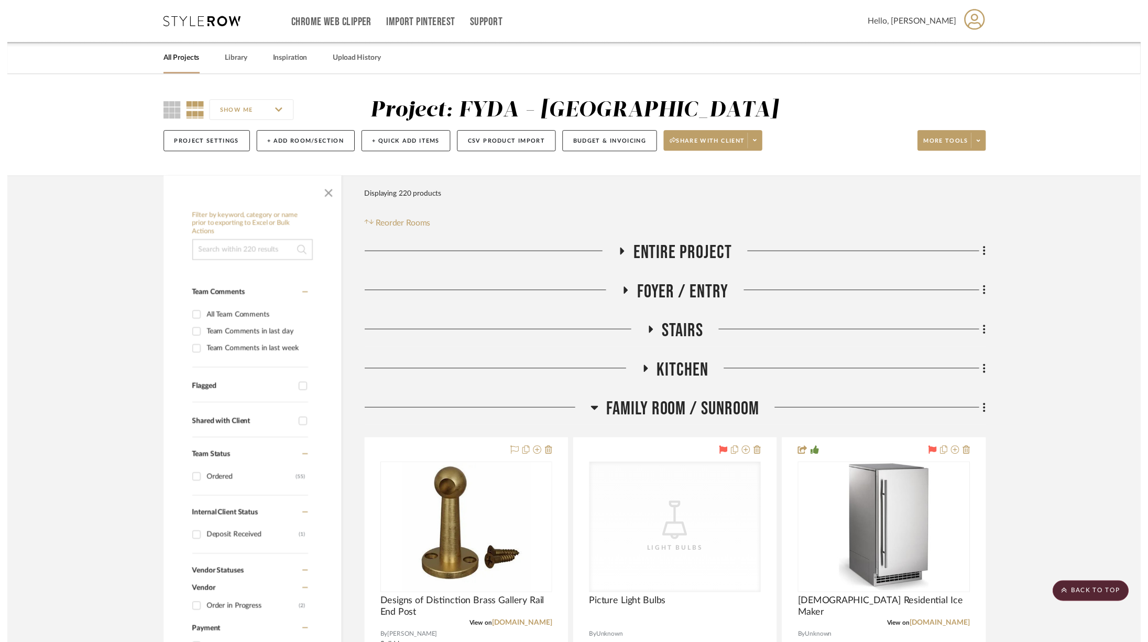
scroll to position [1197, 0]
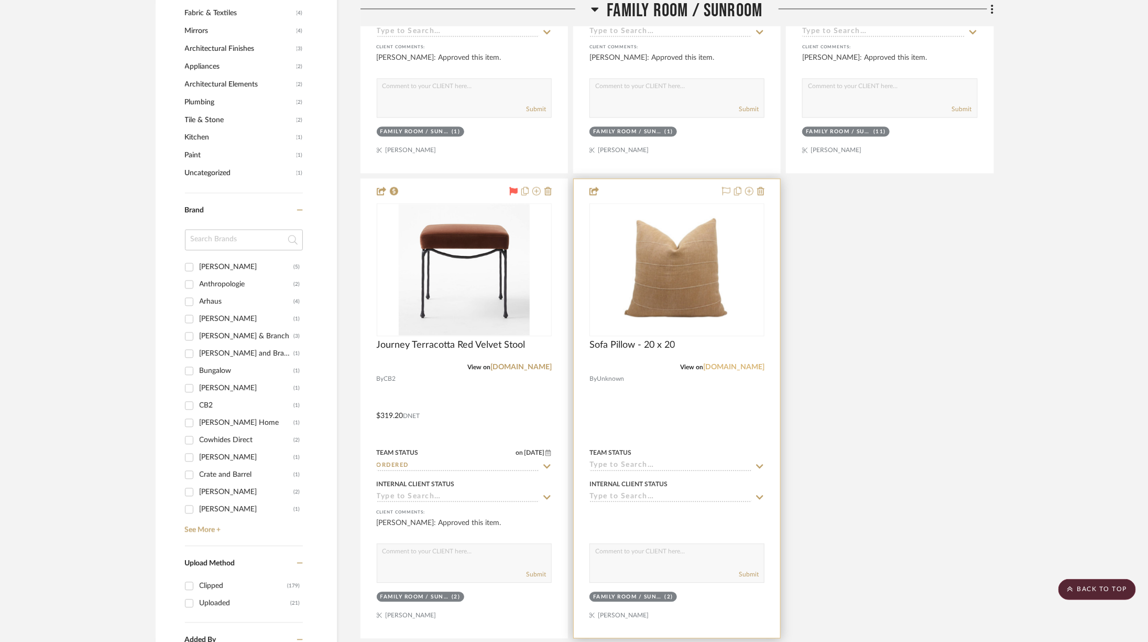
click at [750, 363] on link "[DOMAIN_NAME]" at bounding box center [733, 366] width 61 height 7
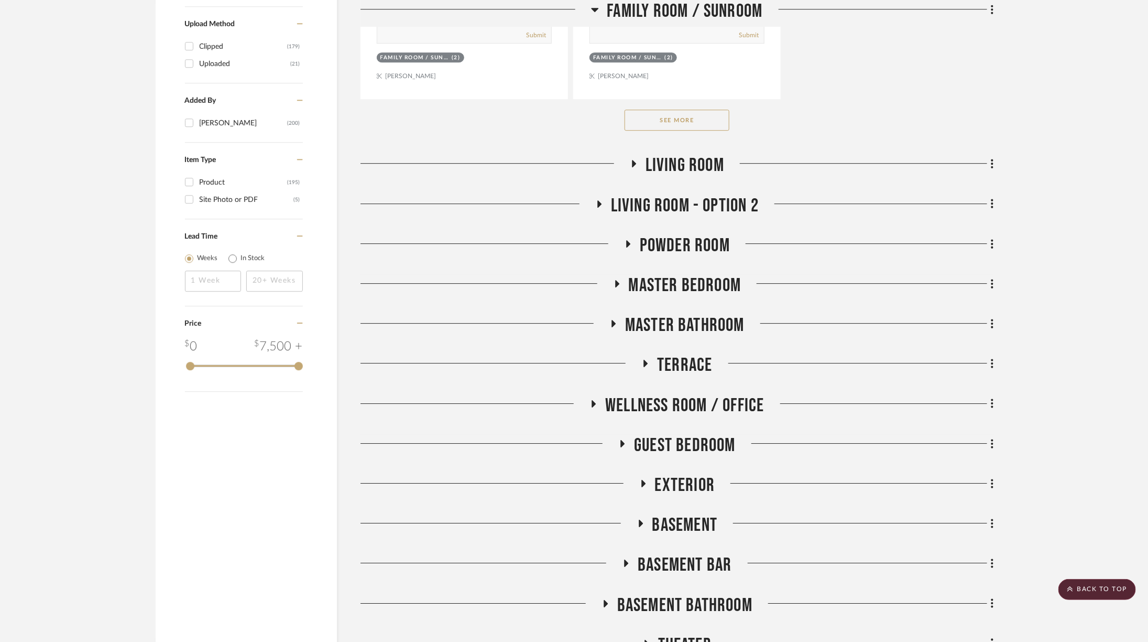
scroll to position [1731, 0]
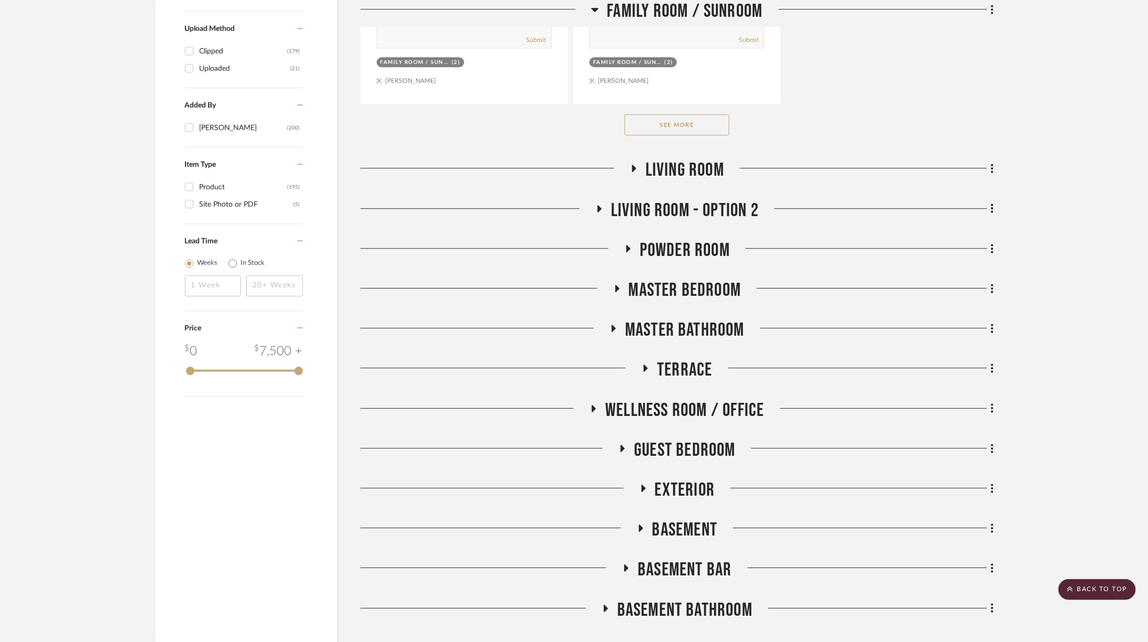
click at [699, 122] on button "See More" at bounding box center [677, 124] width 105 height 21
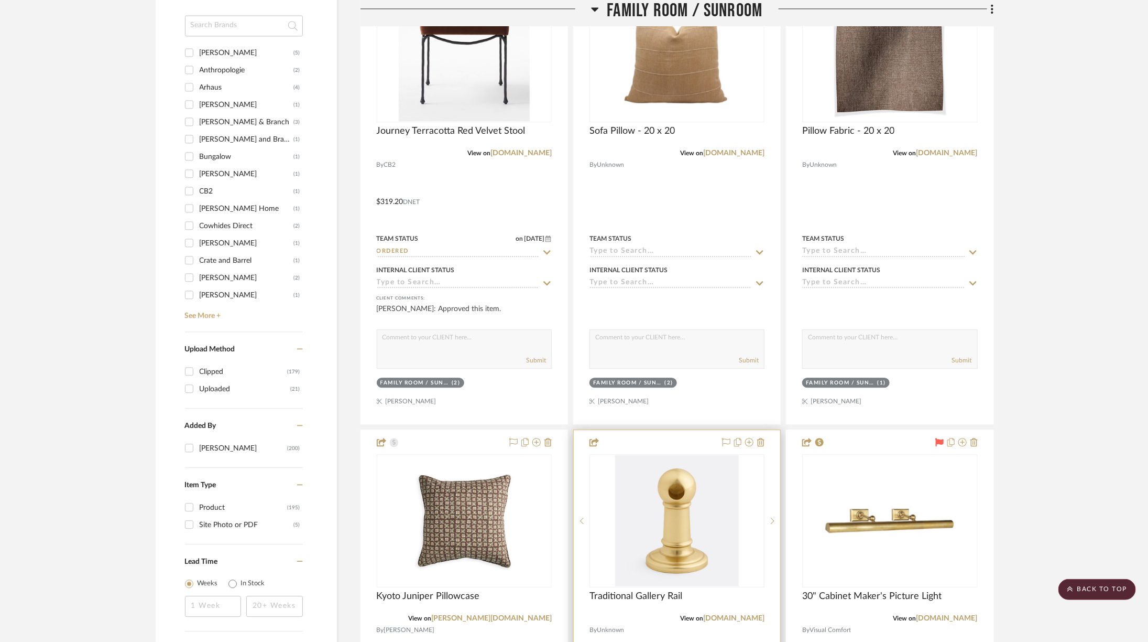
scroll to position [1414, 0]
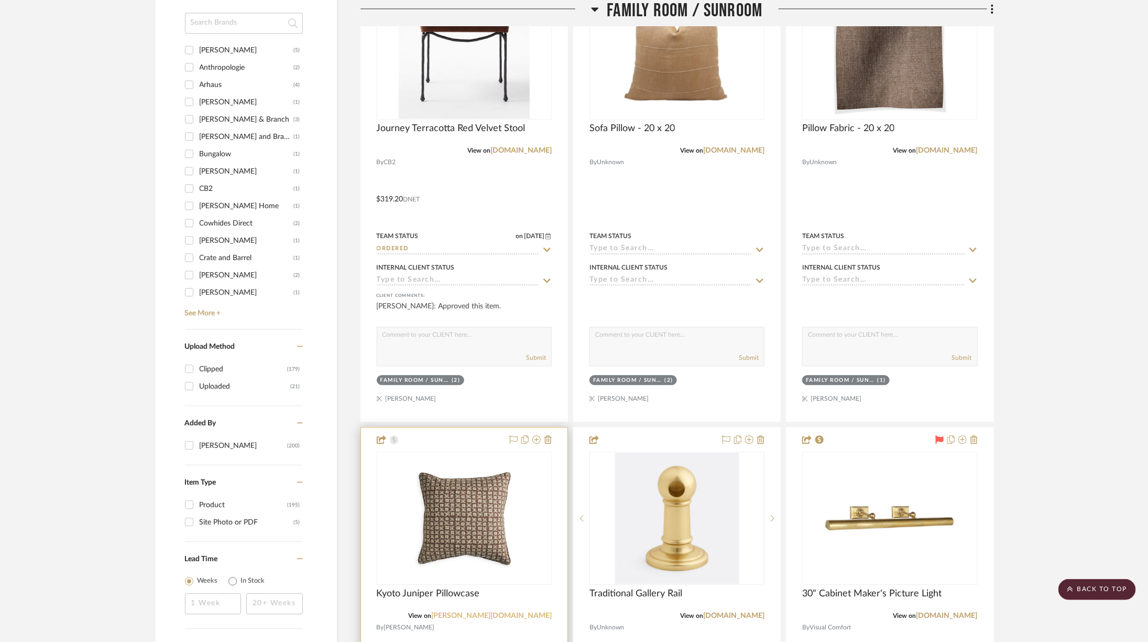
click at [524, 612] on link "[PERSON_NAME][DOMAIN_NAME]" at bounding box center [491, 615] width 121 height 7
